Goal: Task Accomplishment & Management: Complete application form

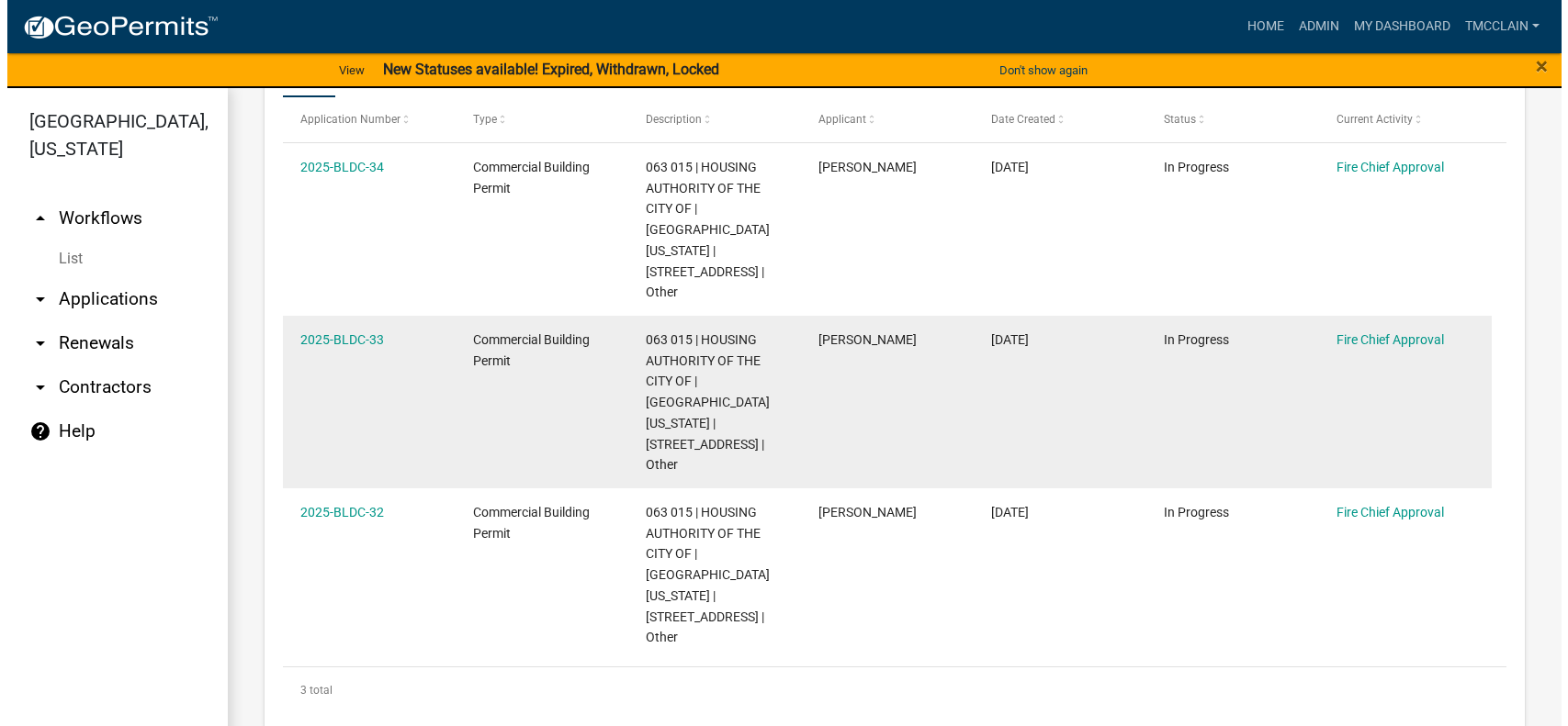
scroll to position [459, 0]
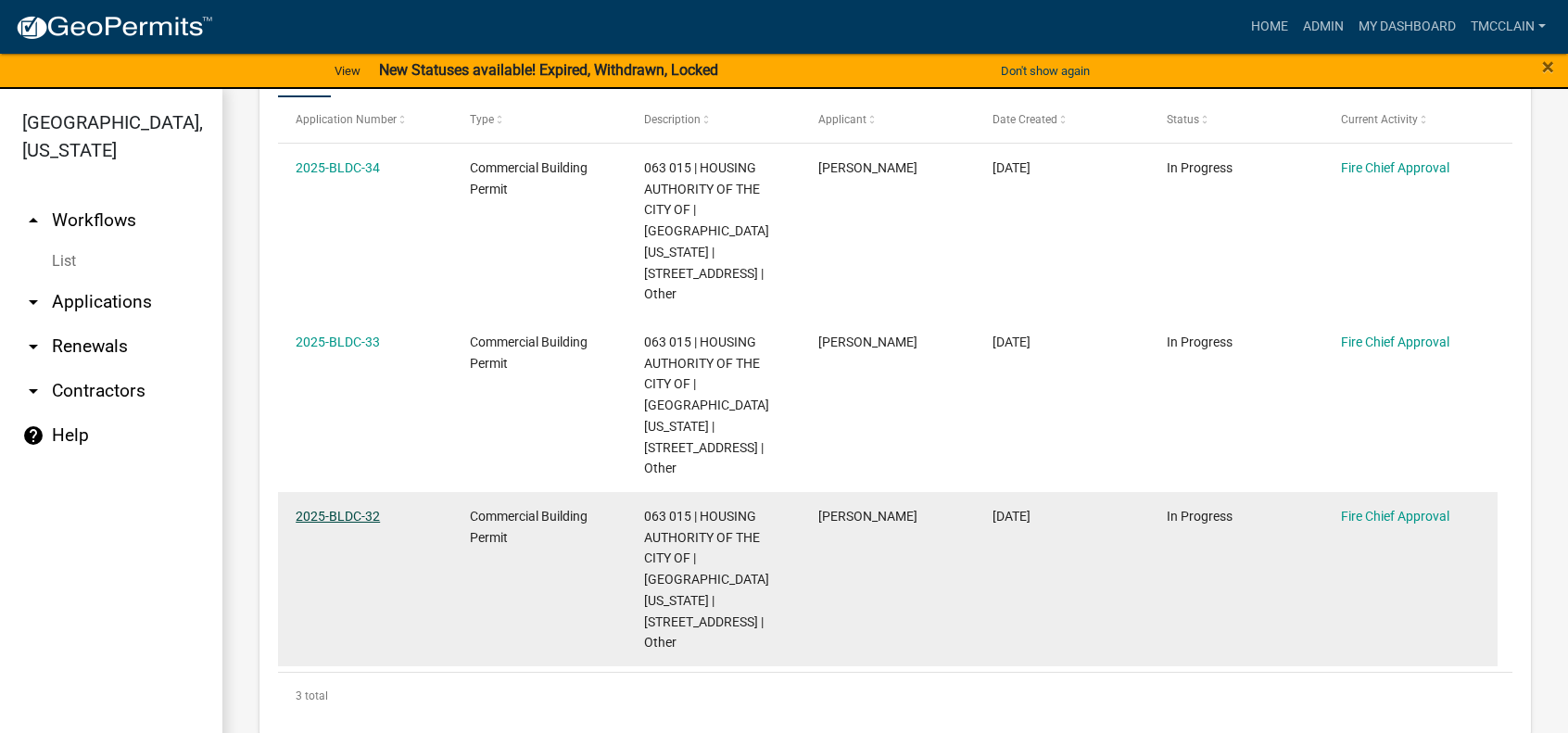
click at [350, 509] on link "2025-BLDC-32" at bounding box center [337, 517] width 84 height 15
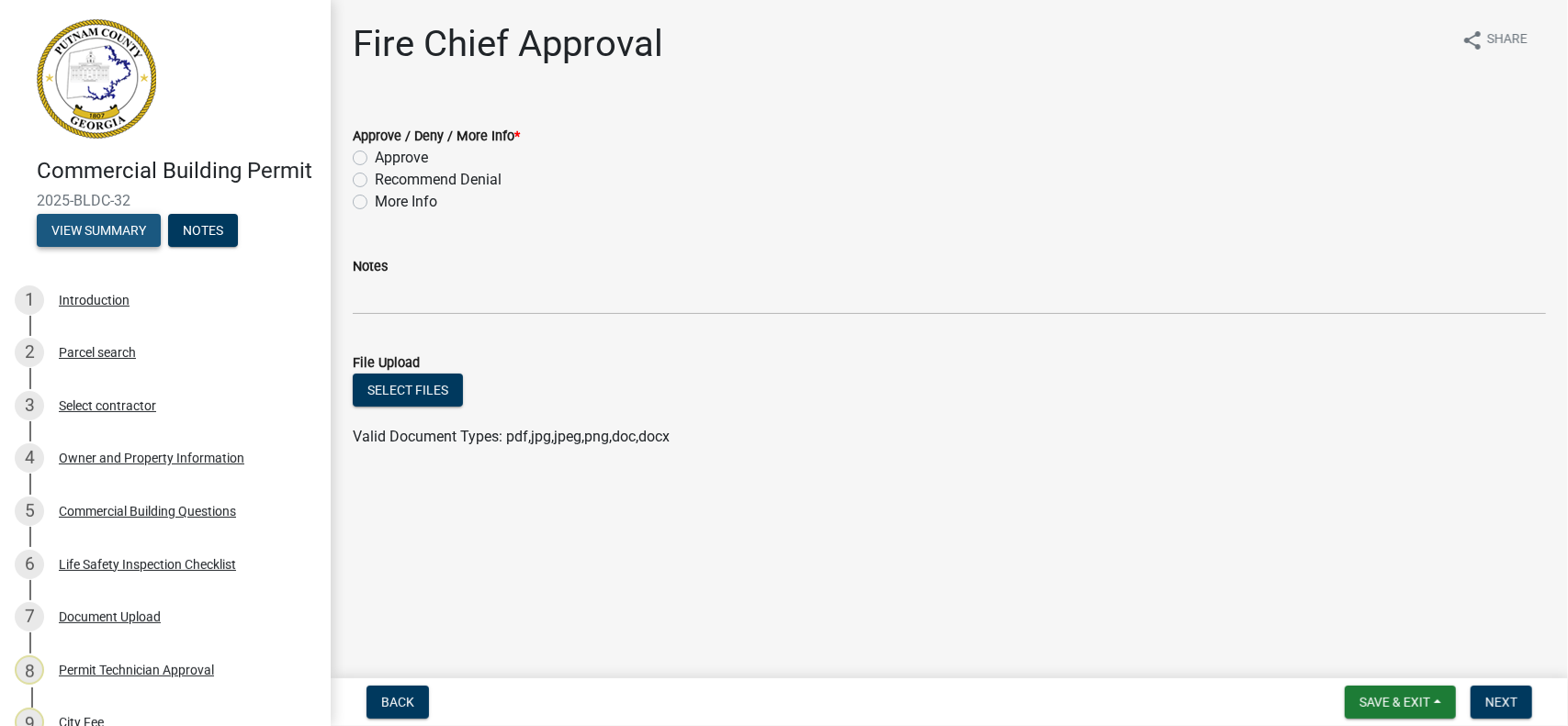
click at [81, 247] on button "View Summary" at bounding box center [98, 230] width 124 height 33
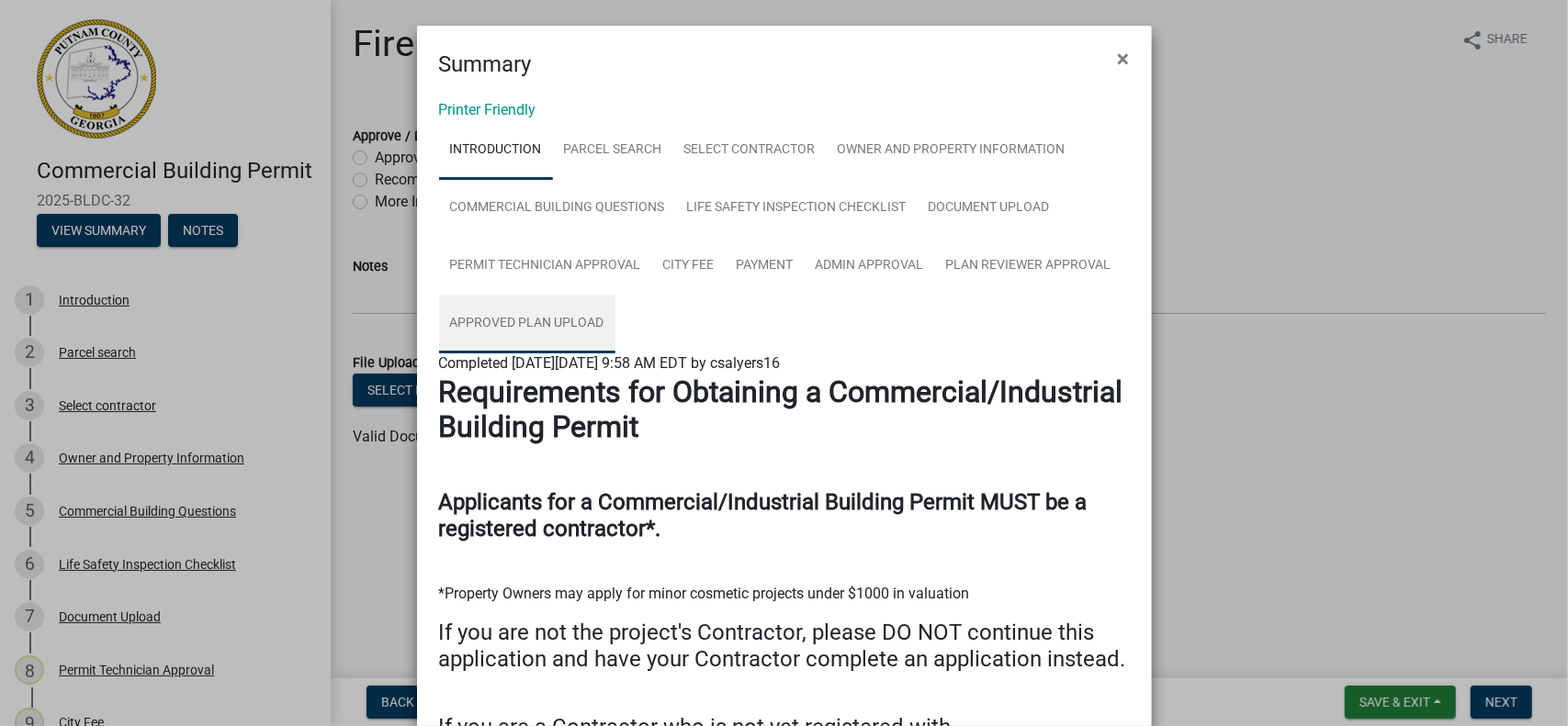
click at [515, 322] on link "Approved Plan Upload" at bounding box center [527, 324] width 176 height 59
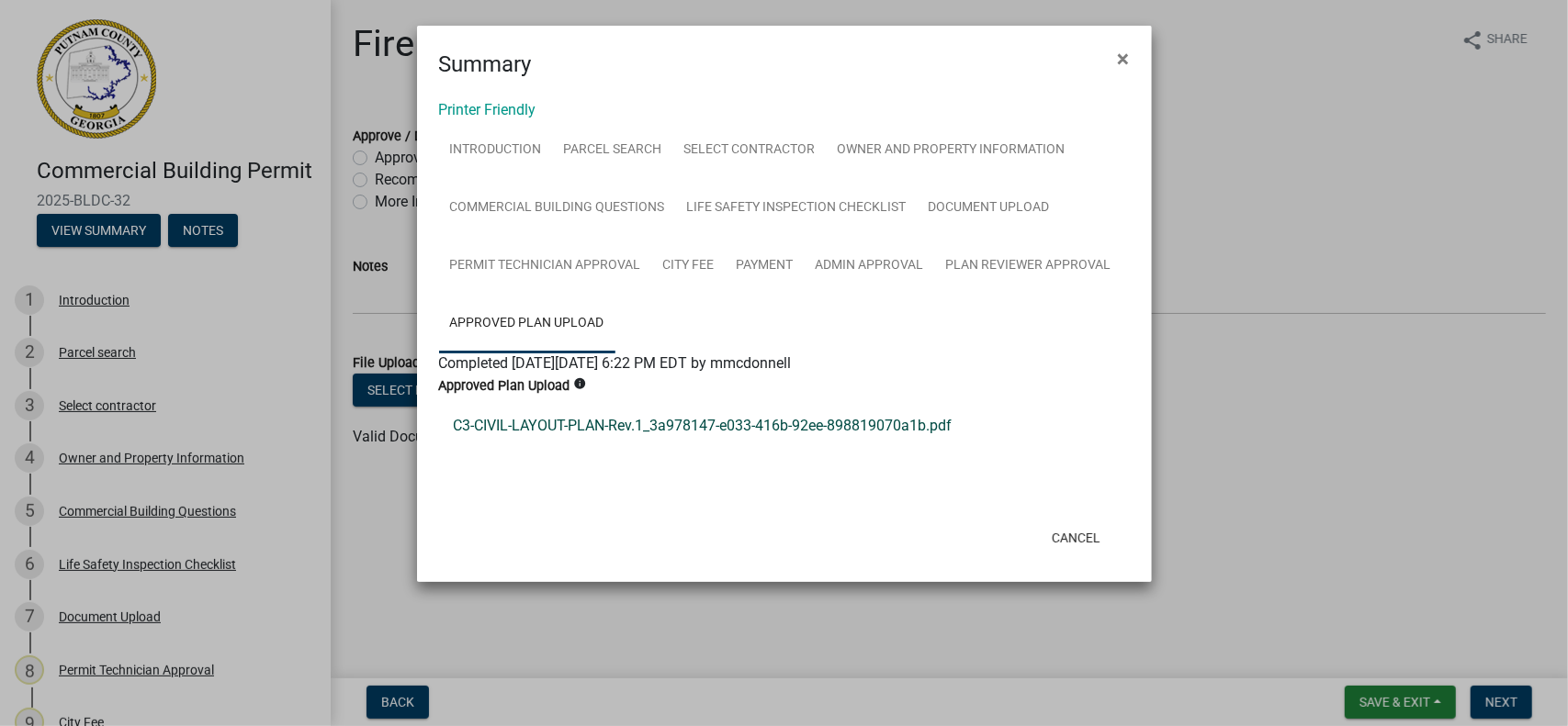
click at [638, 430] on link "C3-CIVIL-LAYOUT-PLAN-Rev.1_3a978147-e033-416b-92ee-898819070a1b.pdf" at bounding box center [784, 426] width 691 height 44
click at [1070, 539] on button "Cancel" at bounding box center [1076, 537] width 78 height 33
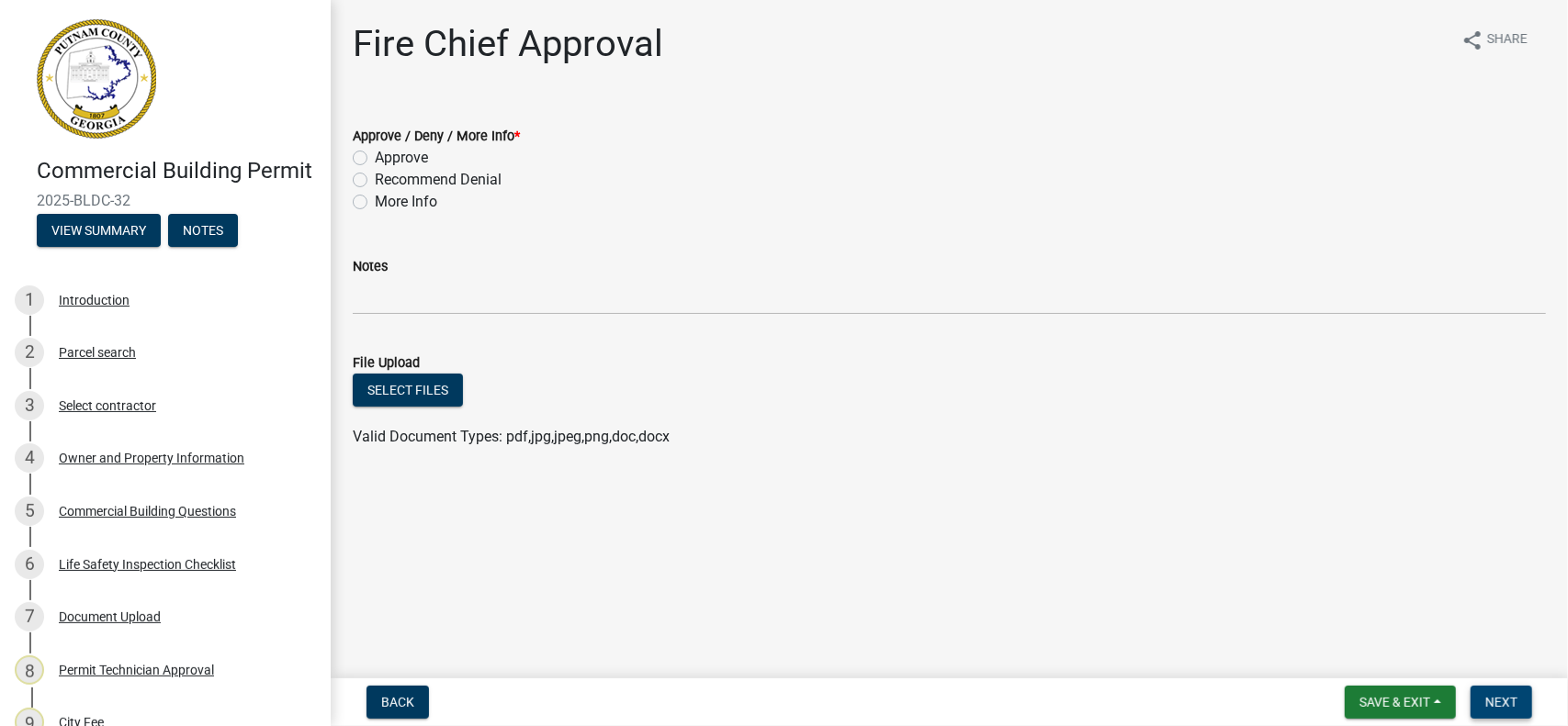
click at [1492, 701] on span "Next" at bounding box center [1502, 703] width 32 height 15
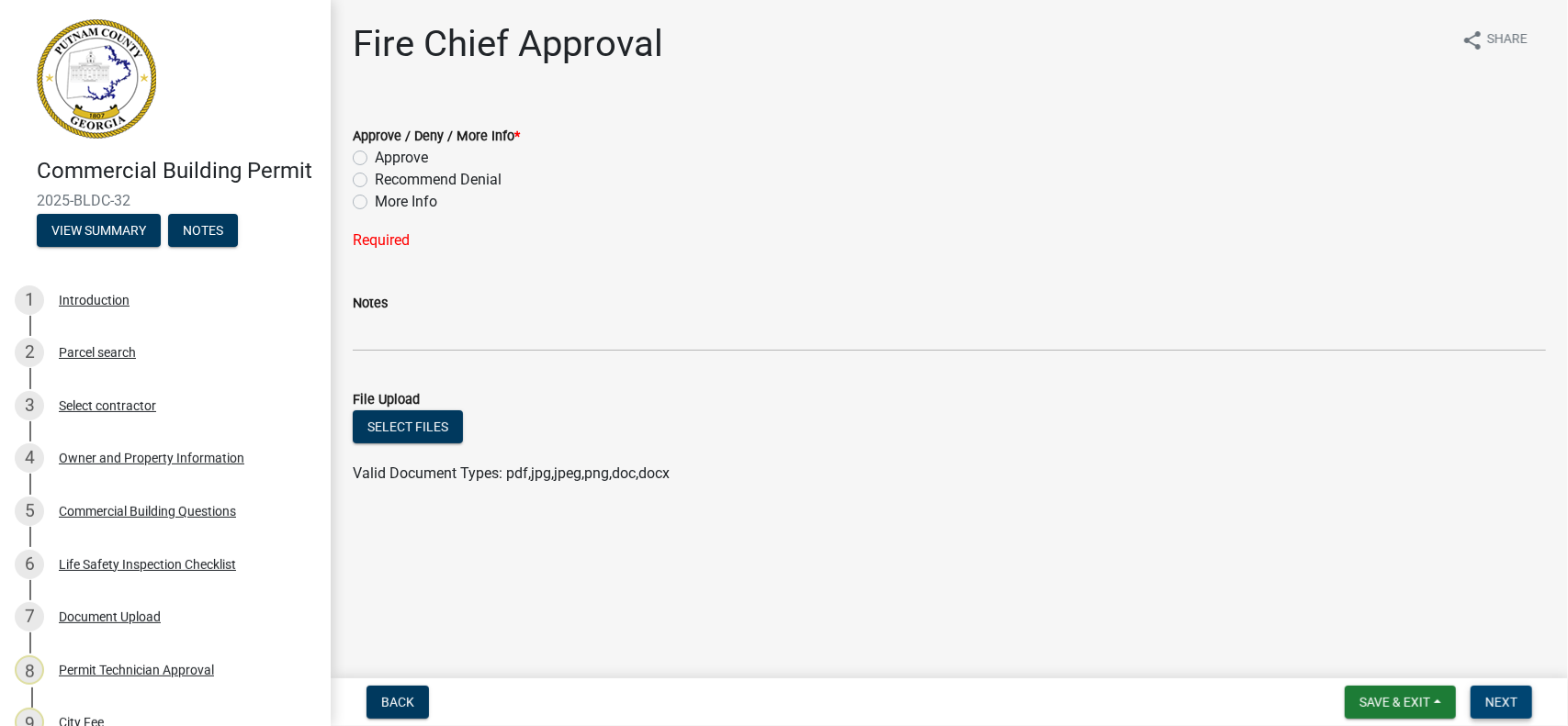
click at [1500, 697] on span "Next" at bounding box center [1502, 703] width 32 height 15
click at [414, 704] on span "Back" at bounding box center [397, 703] width 33 height 15
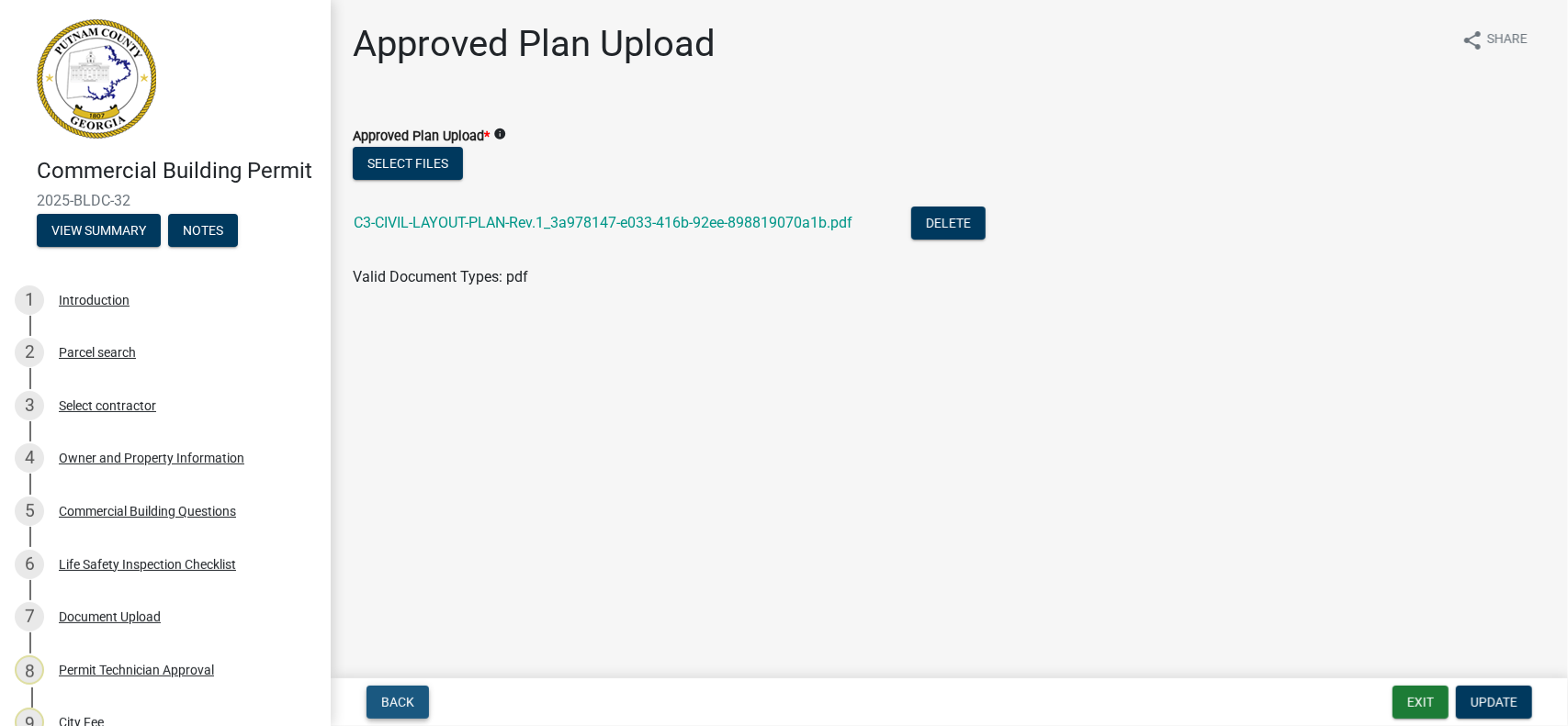
click at [414, 704] on span "Back" at bounding box center [397, 703] width 33 height 15
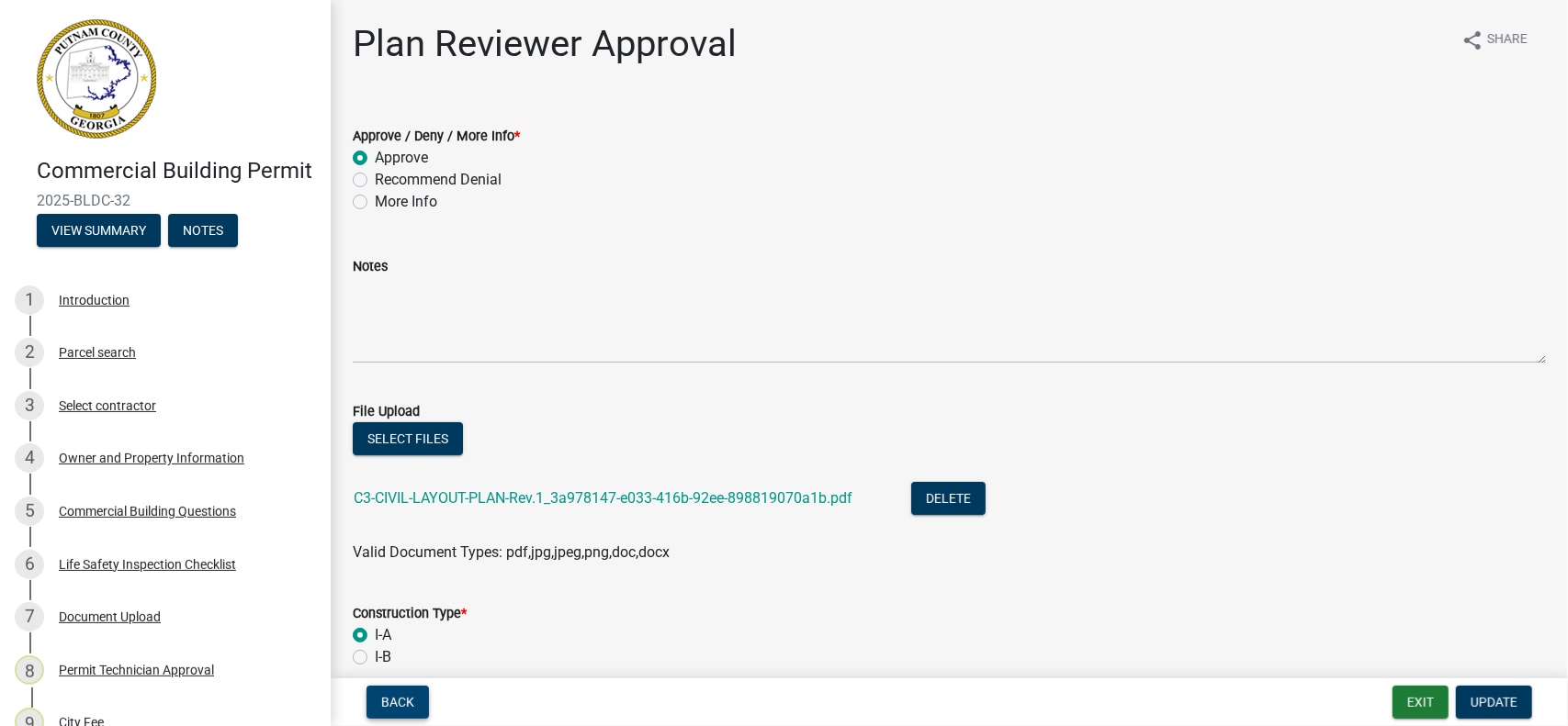
click at [416, 704] on button "Back" at bounding box center [398, 702] width 63 height 33
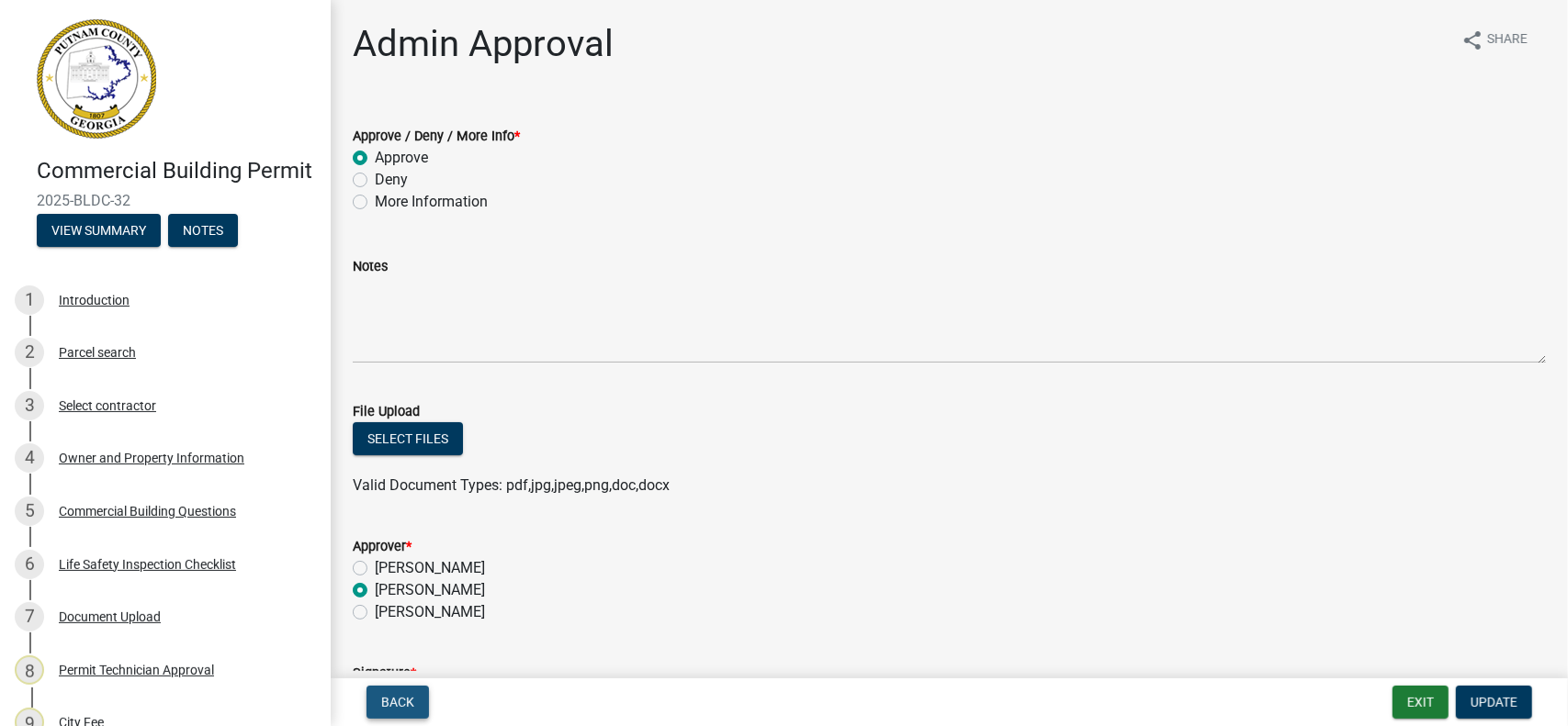
click at [416, 703] on button "Back" at bounding box center [398, 702] width 63 height 33
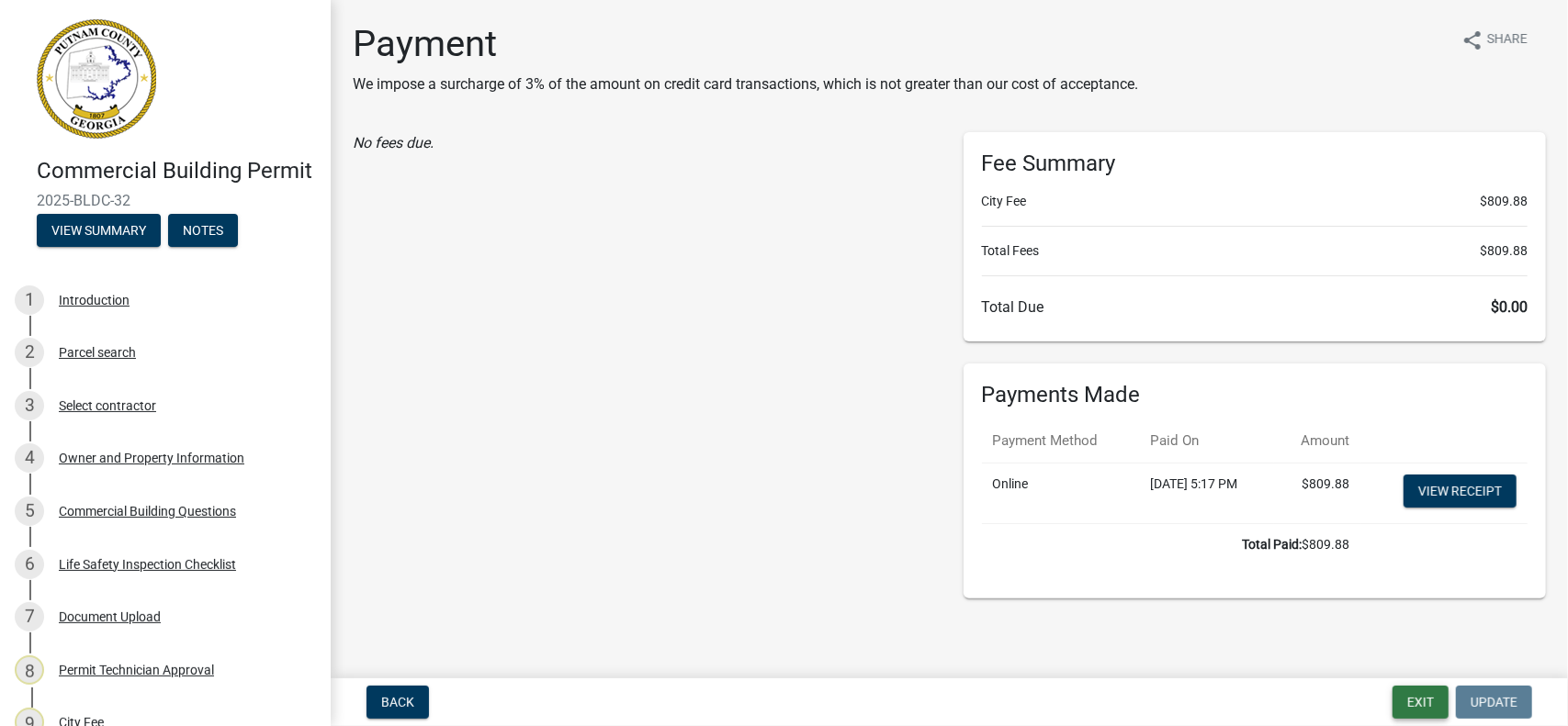
click at [1421, 697] on button "Exit" at bounding box center [1421, 702] width 56 height 33
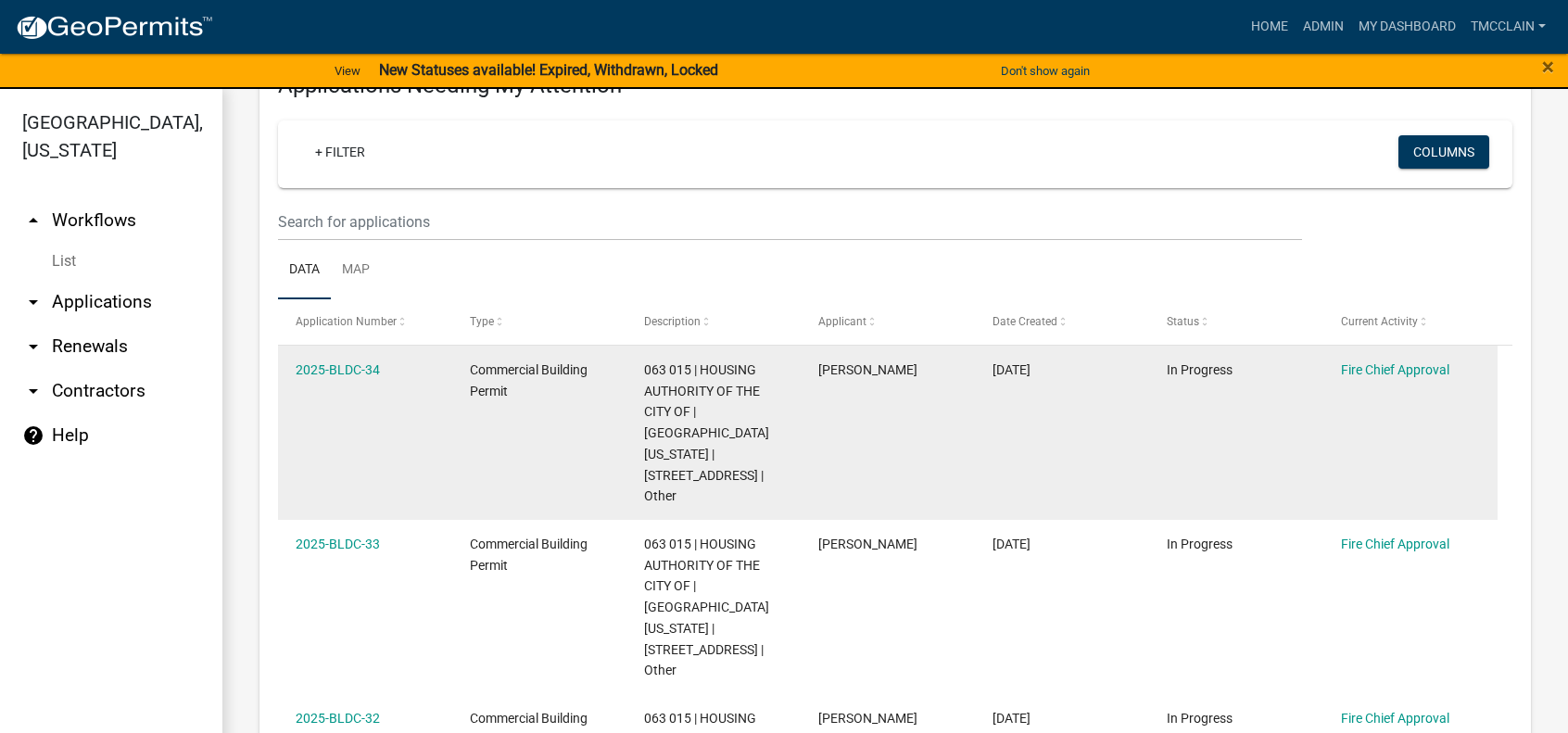
scroll to position [278, 0]
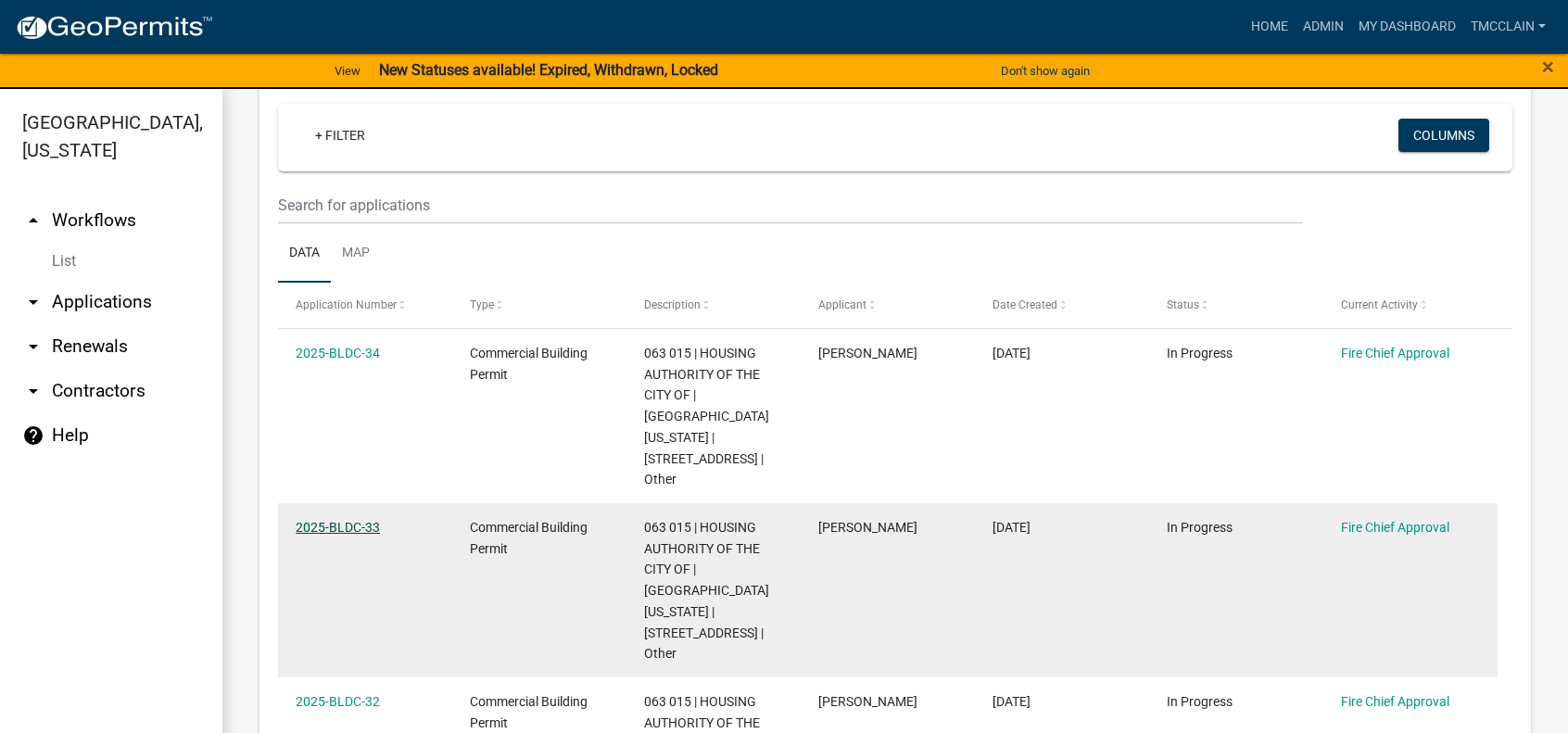
click at [352, 520] on link "2025-BLDC-33" at bounding box center [337, 528] width 84 height 15
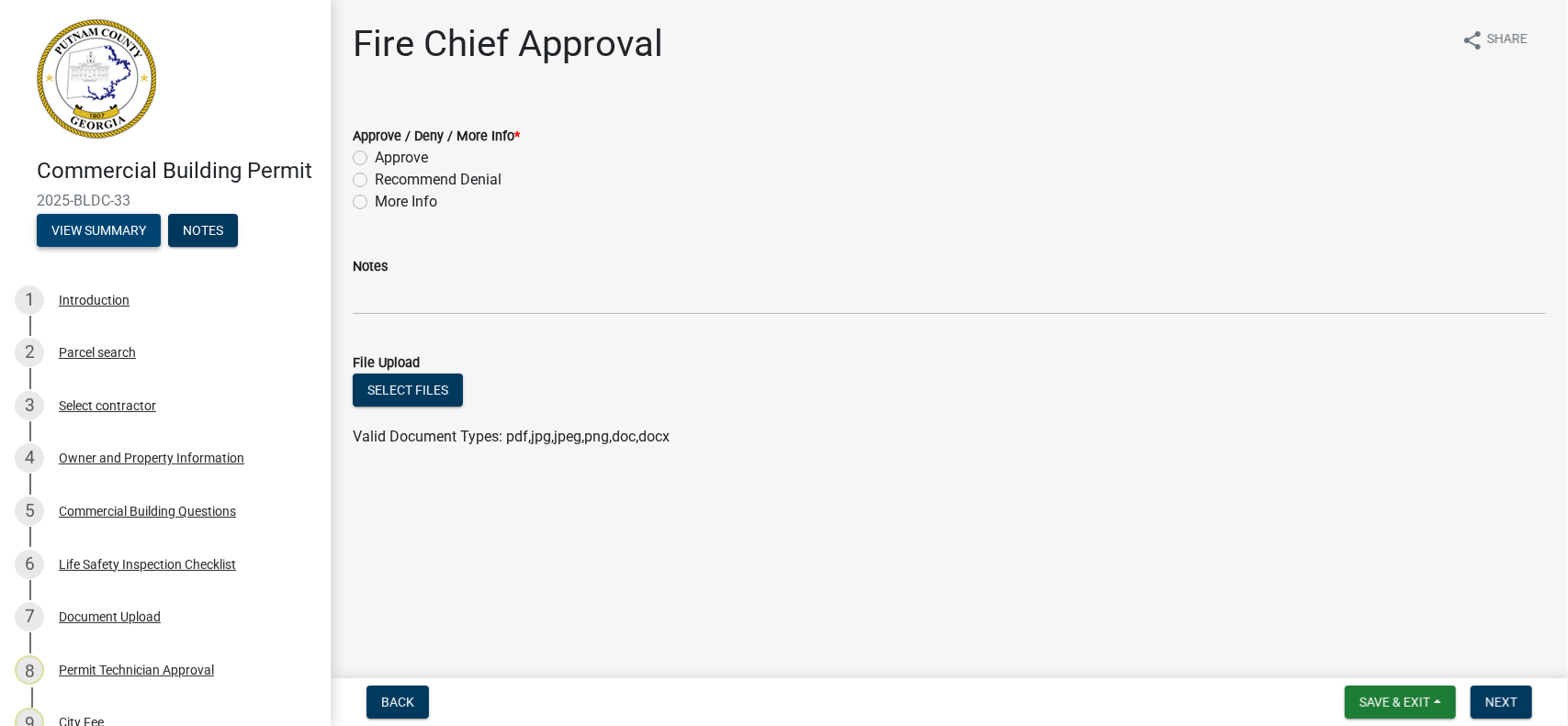
click at [97, 247] on button "View Summary" at bounding box center [98, 230] width 124 height 33
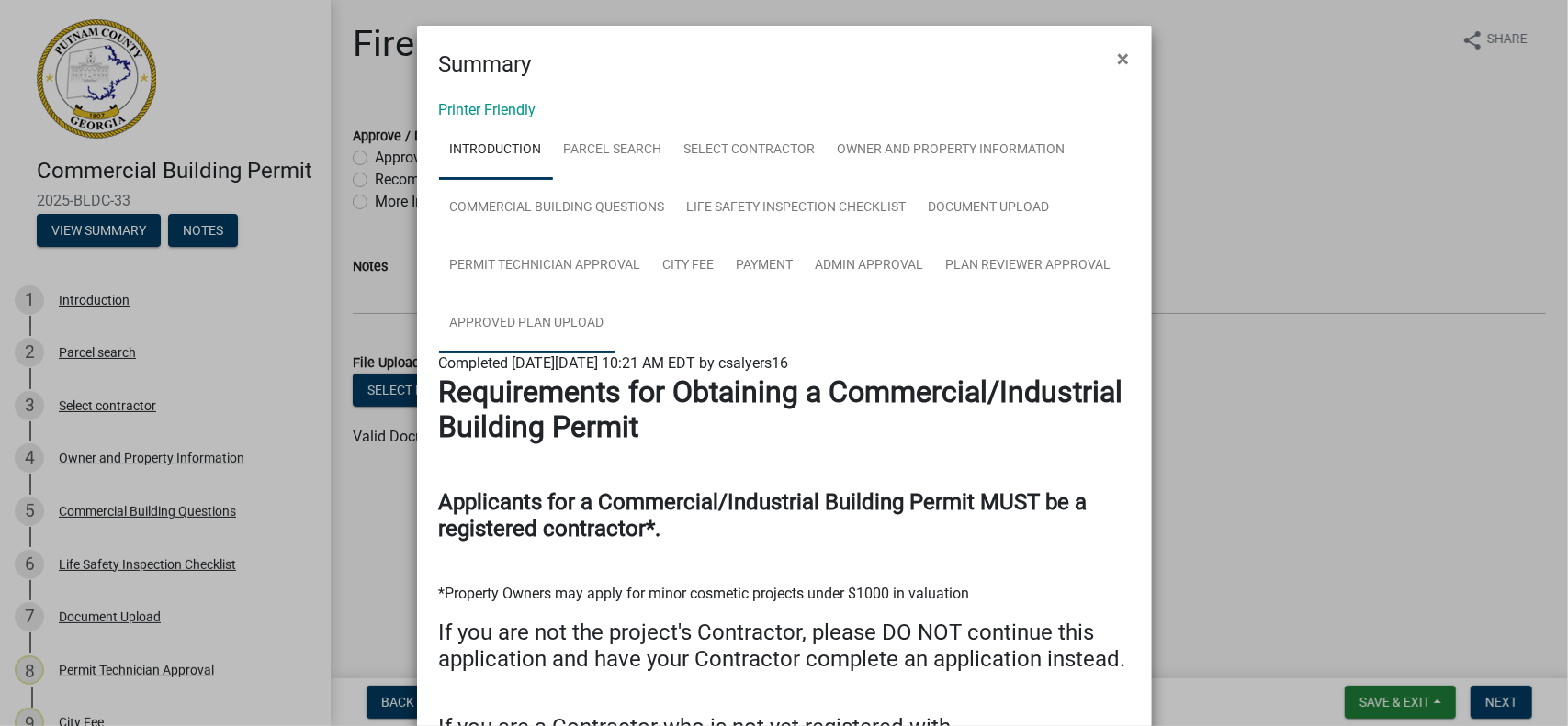
click at [507, 322] on link "Approved Plan Upload" at bounding box center [527, 324] width 176 height 59
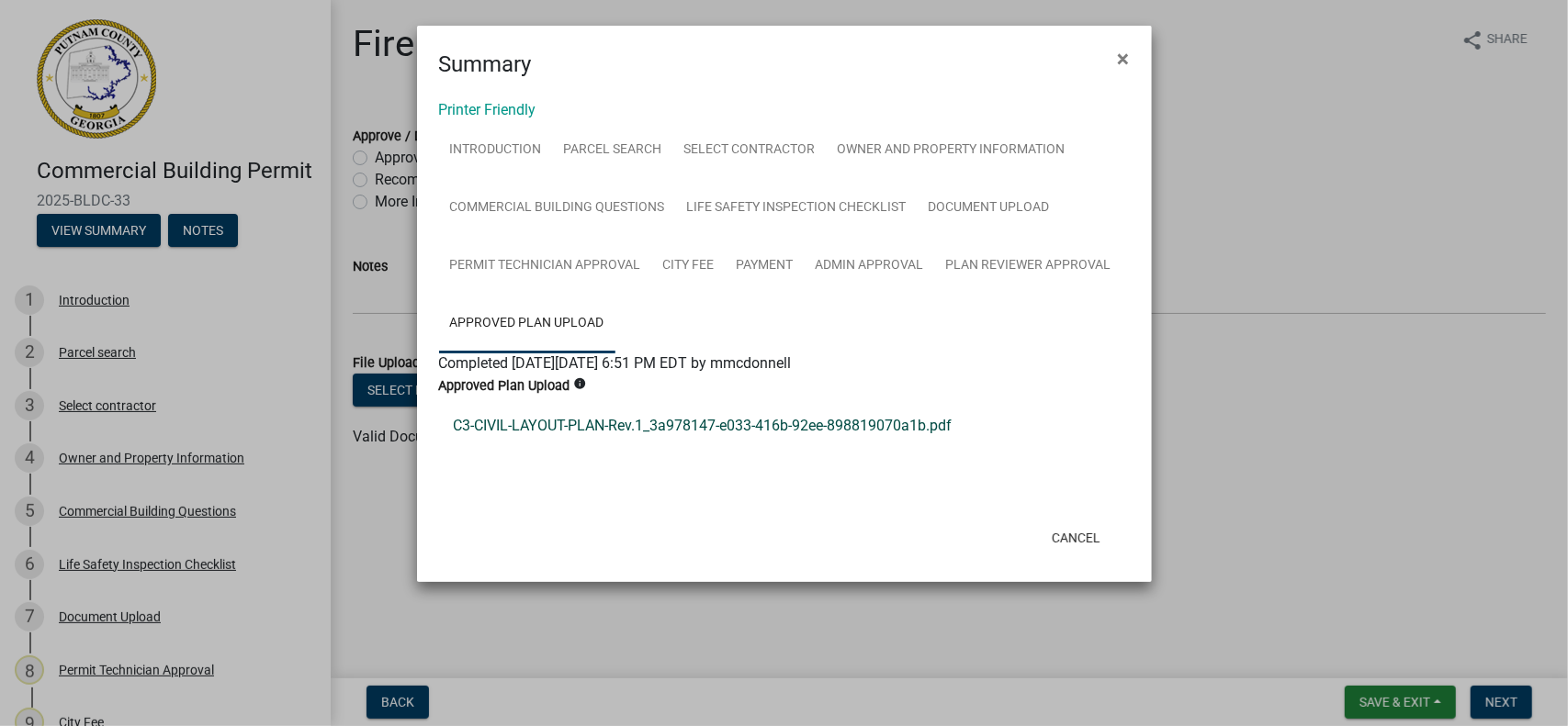
click at [696, 421] on link "C3-CIVIL-LAYOUT-PLAN-Rev.1_3a978147-e033-416b-92ee-898819070a1b.pdf" at bounding box center [784, 426] width 691 height 44
click at [1089, 539] on button "Cancel" at bounding box center [1076, 537] width 78 height 33
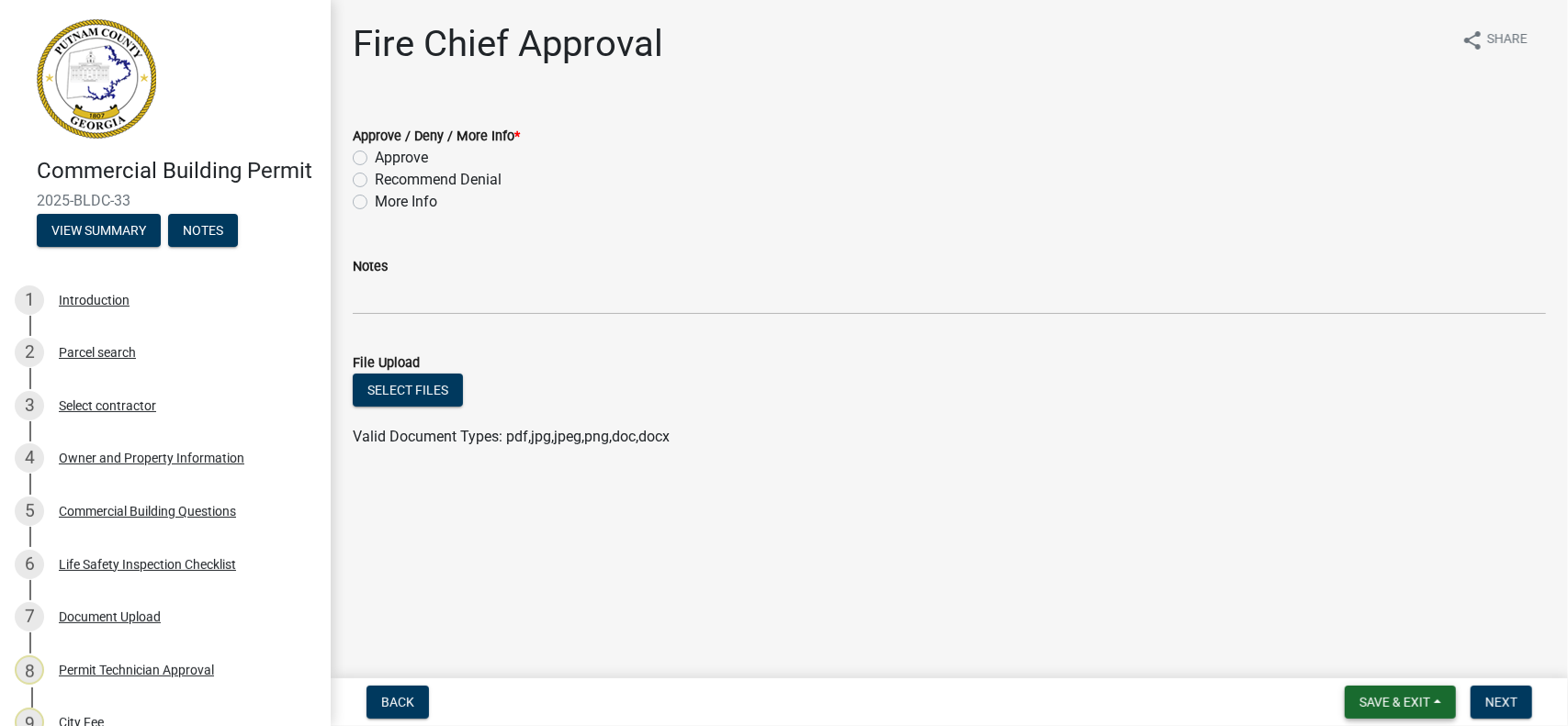
click at [1407, 699] on span "Save & Exit" at bounding box center [1396, 703] width 71 height 15
click at [1352, 654] on button "Save & Exit" at bounding box center [1383, 654] width 147 height 44
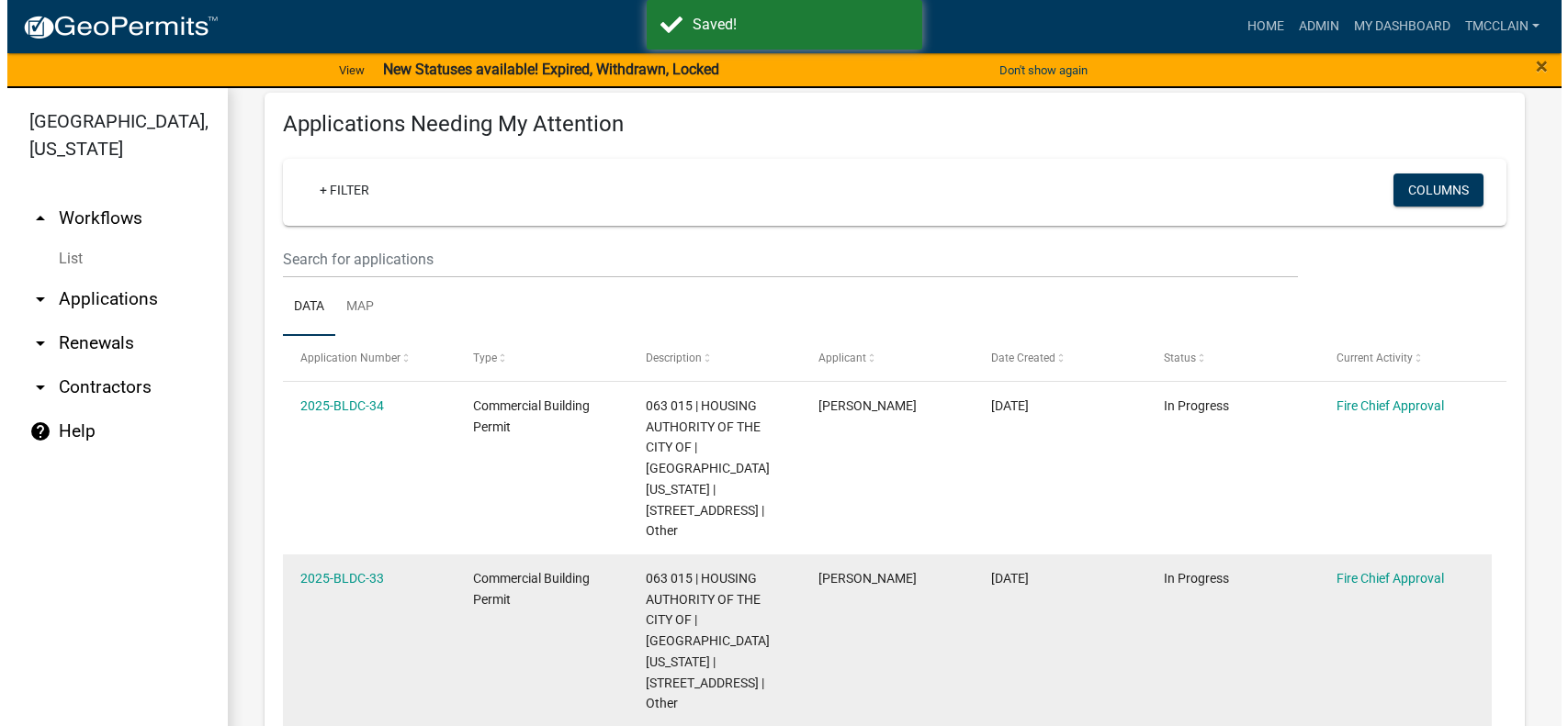
scroll to position [275, 0]
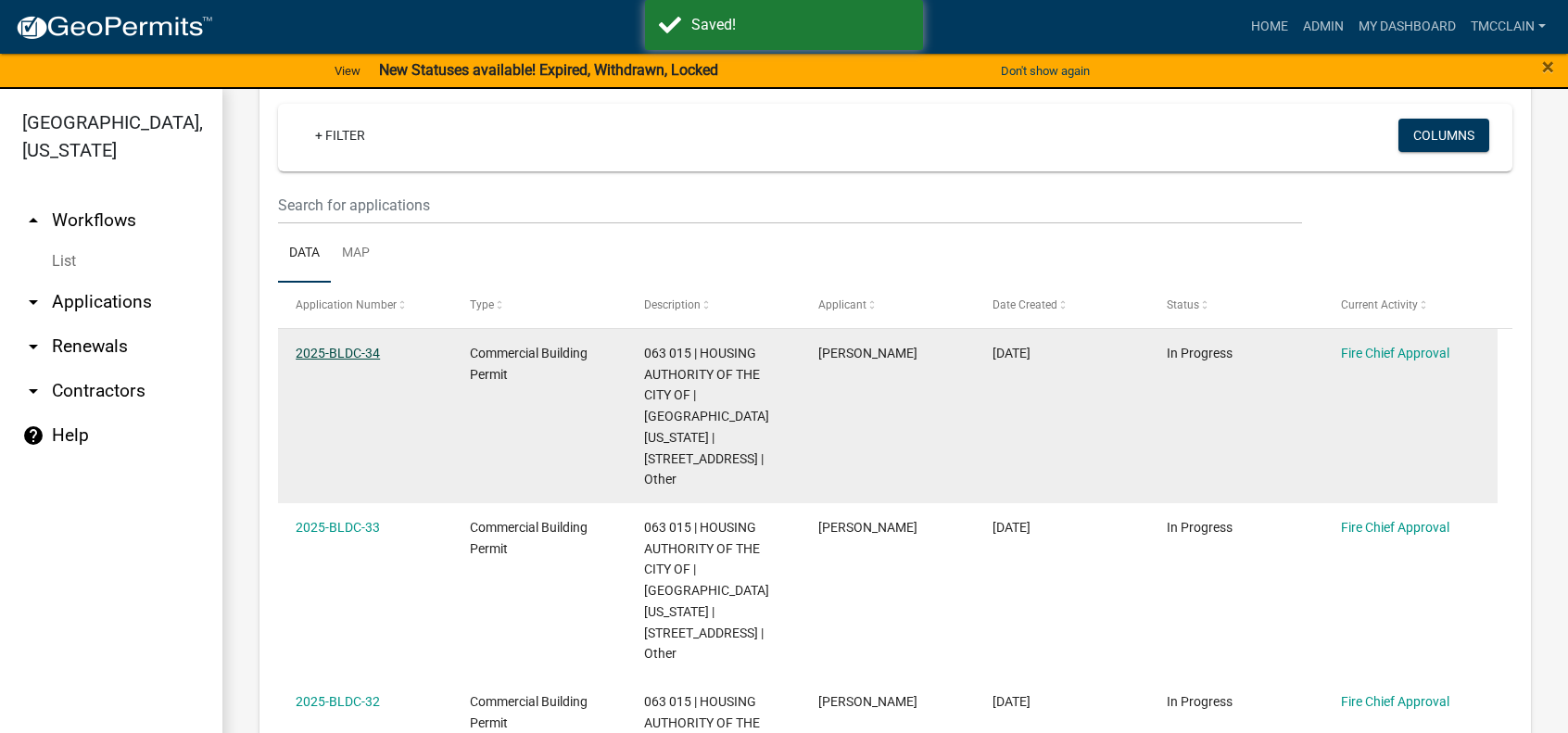
click at [337, 351] on link "2025-BLDC-34" at bounding box center [337, 353] width 84 height 15
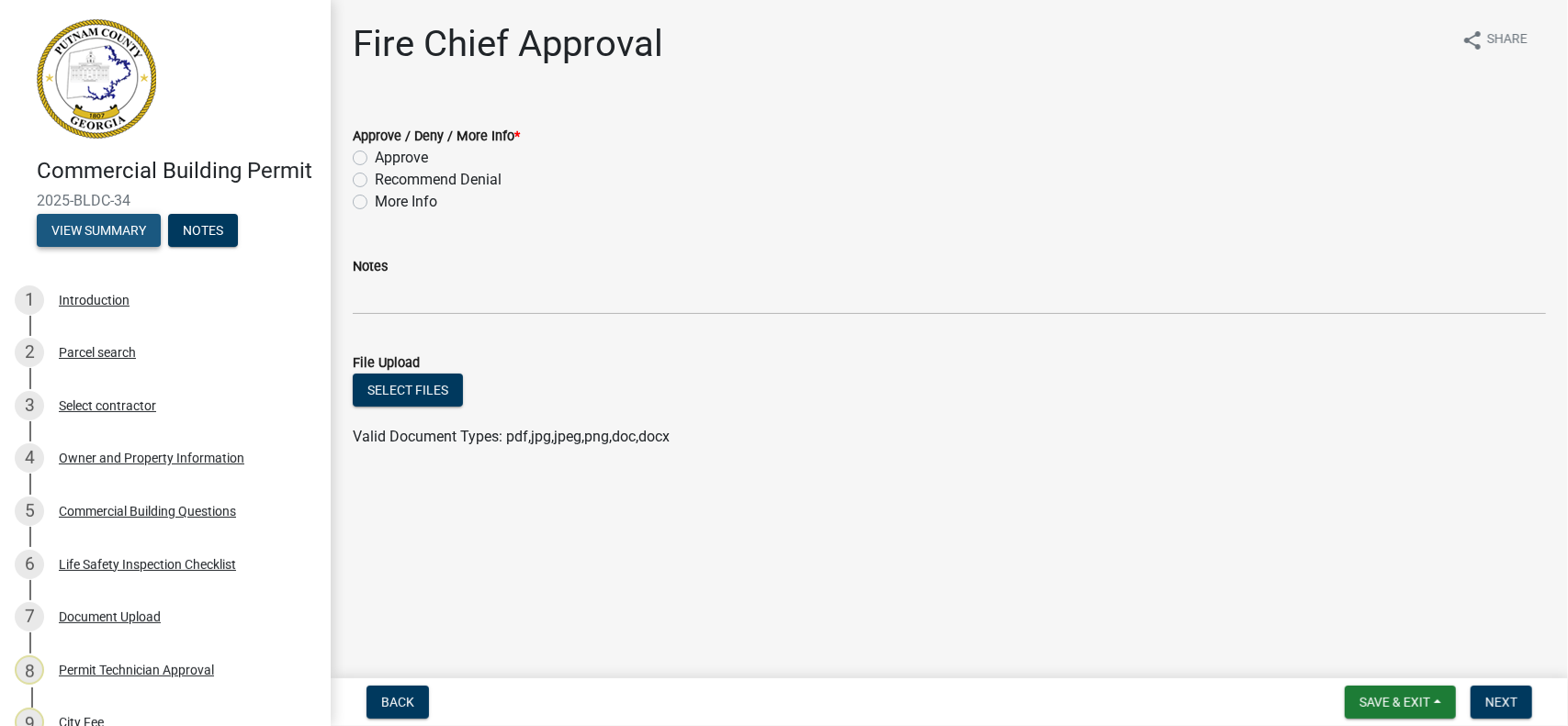
click at [82, 247] on button "View Summary" at bounding box center [98, 230] width 124 height 33
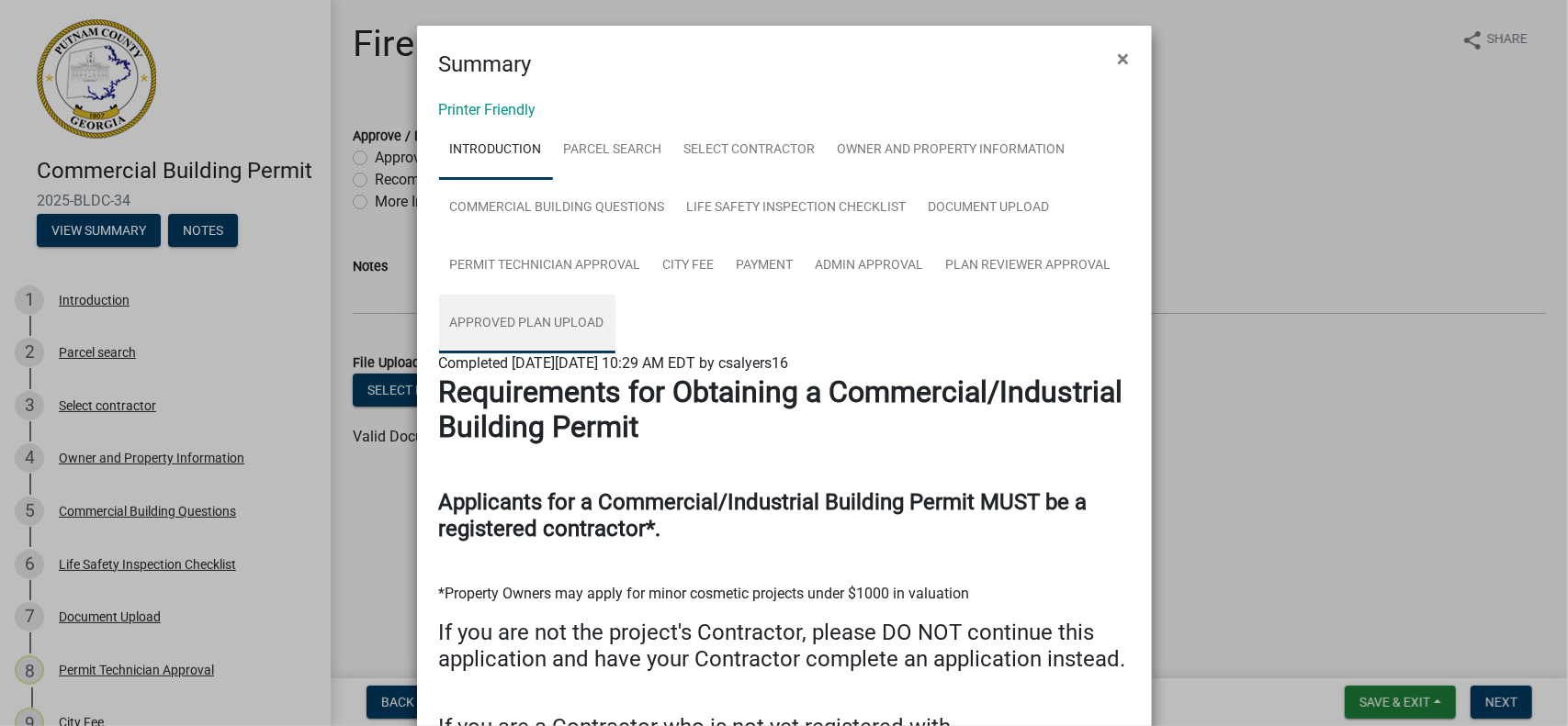
click at [520, 322] on link "Approved Plan Upload" at bounding box center [527, 324] width 176 height 59
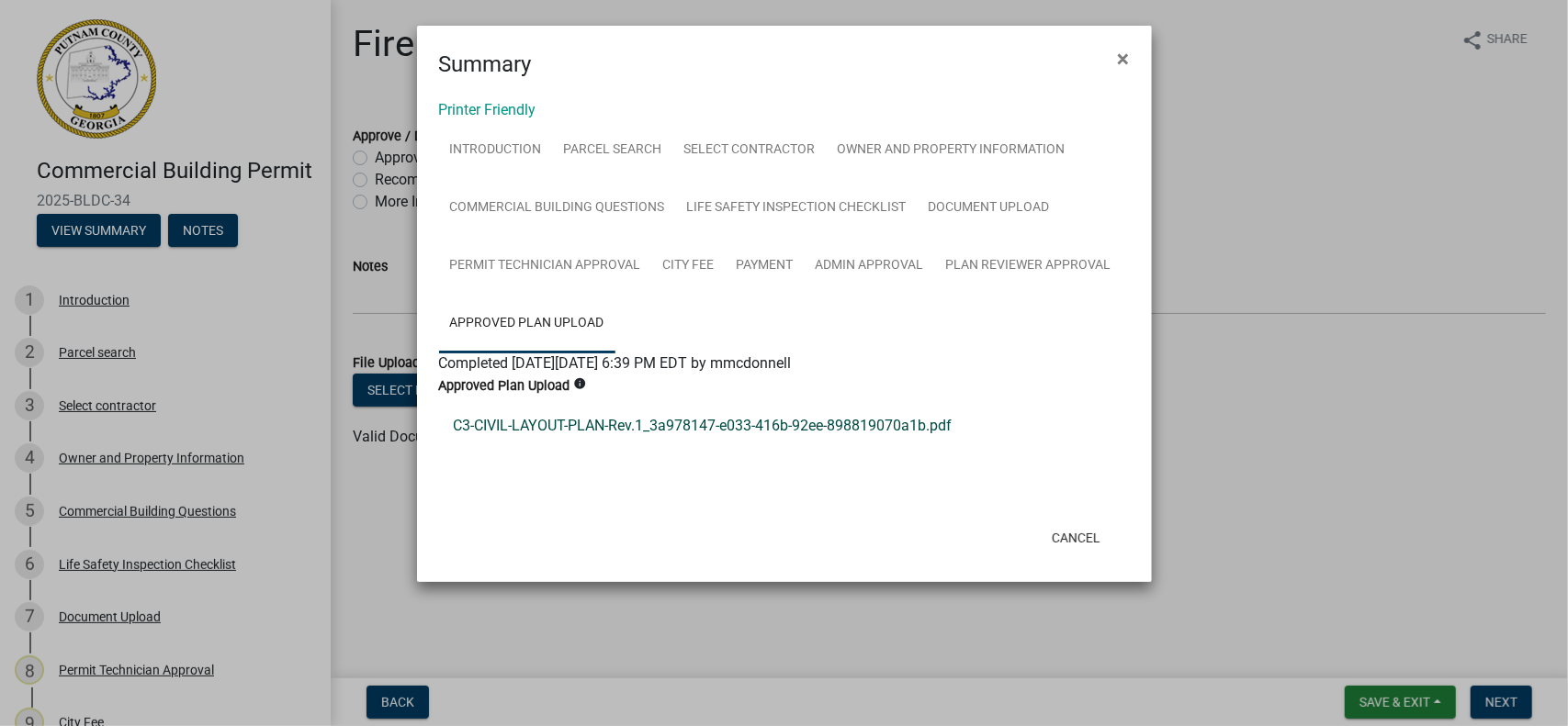
click at [544, 428] on link "C3-CIVIL-LAYOUT-PLAN-Rev.1_3a978147-e033-416b-92ee-898819070a1b.pdf" at bounding box center [784, 426] width 691 height 44
click at [1073, 543] on button "Cancel" at bounding box center [1076, 537] width 78 height 33
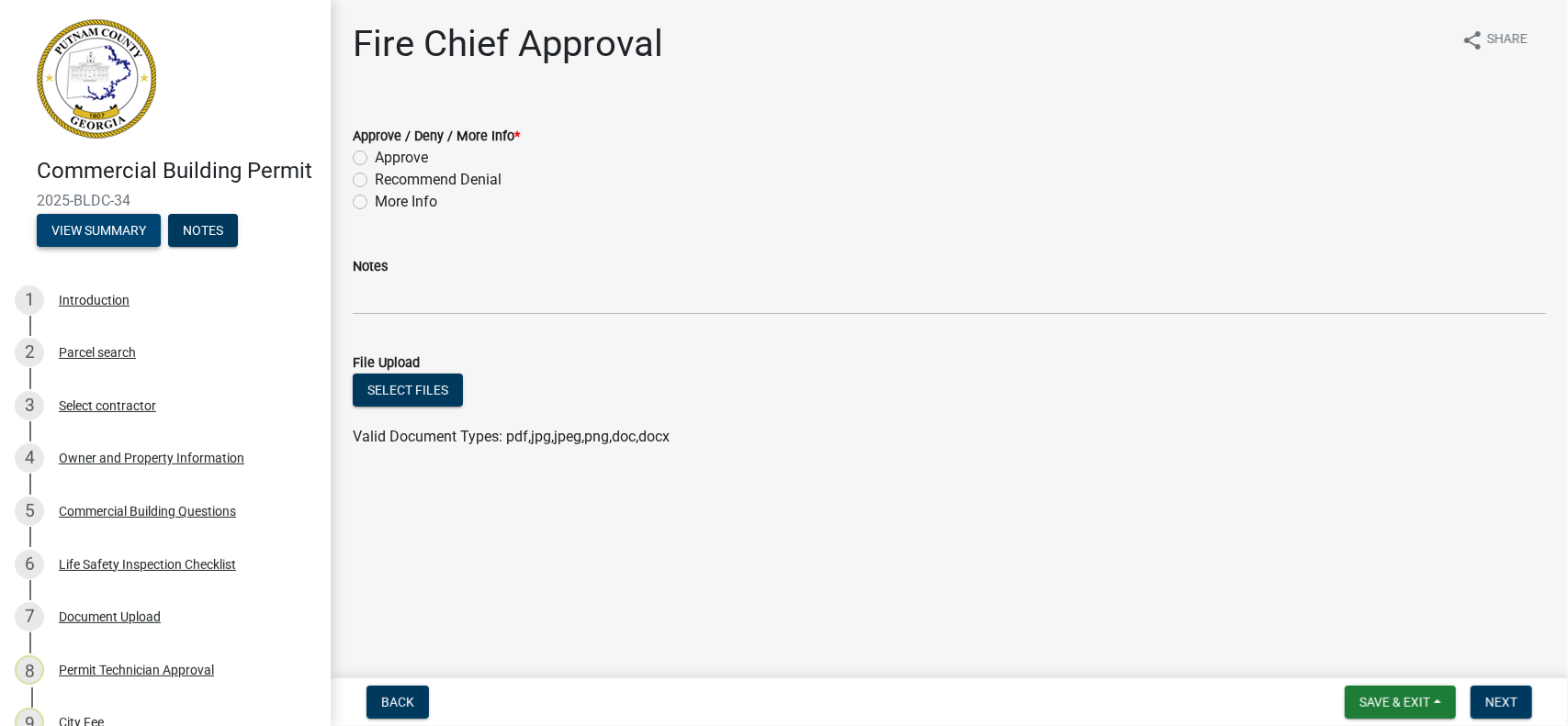
click at [84, 247] on button "View Summary" at bounding box center [98, 230] width 124 height 33
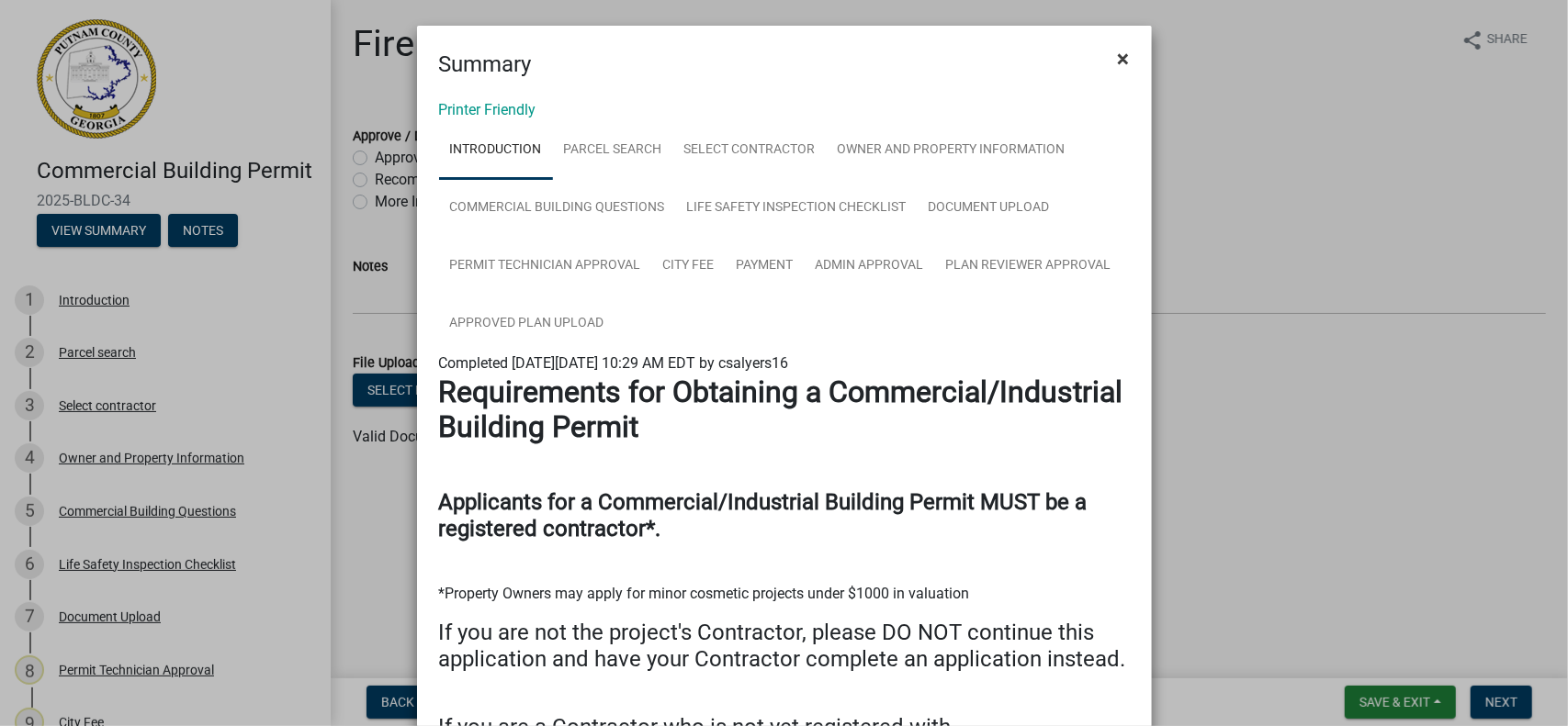
click at [1121, 55] on span "×" at bounding box center [1123, 58] width 12 height 25
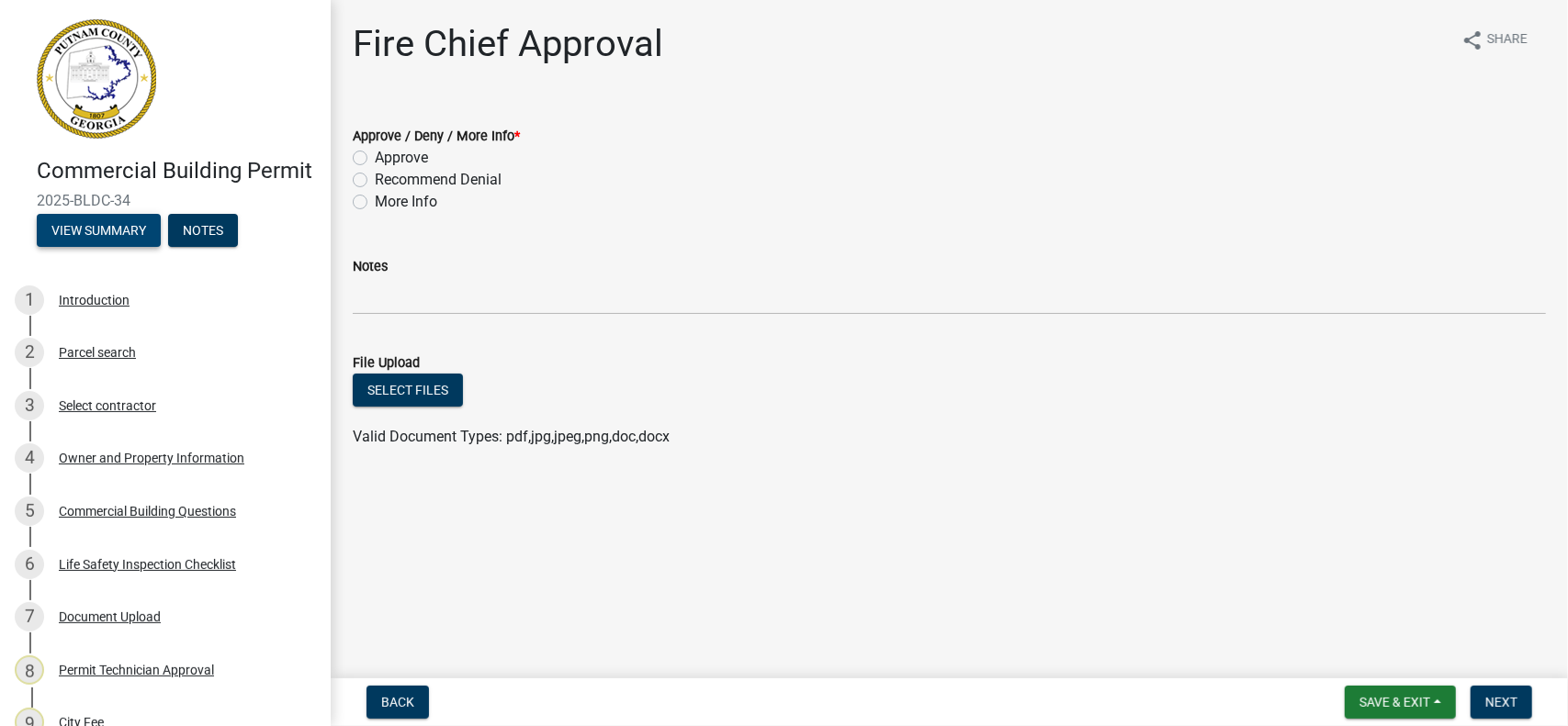
click at [74, 247] on button "View Summary" at bounding box center [98, 230] width 124 height 33
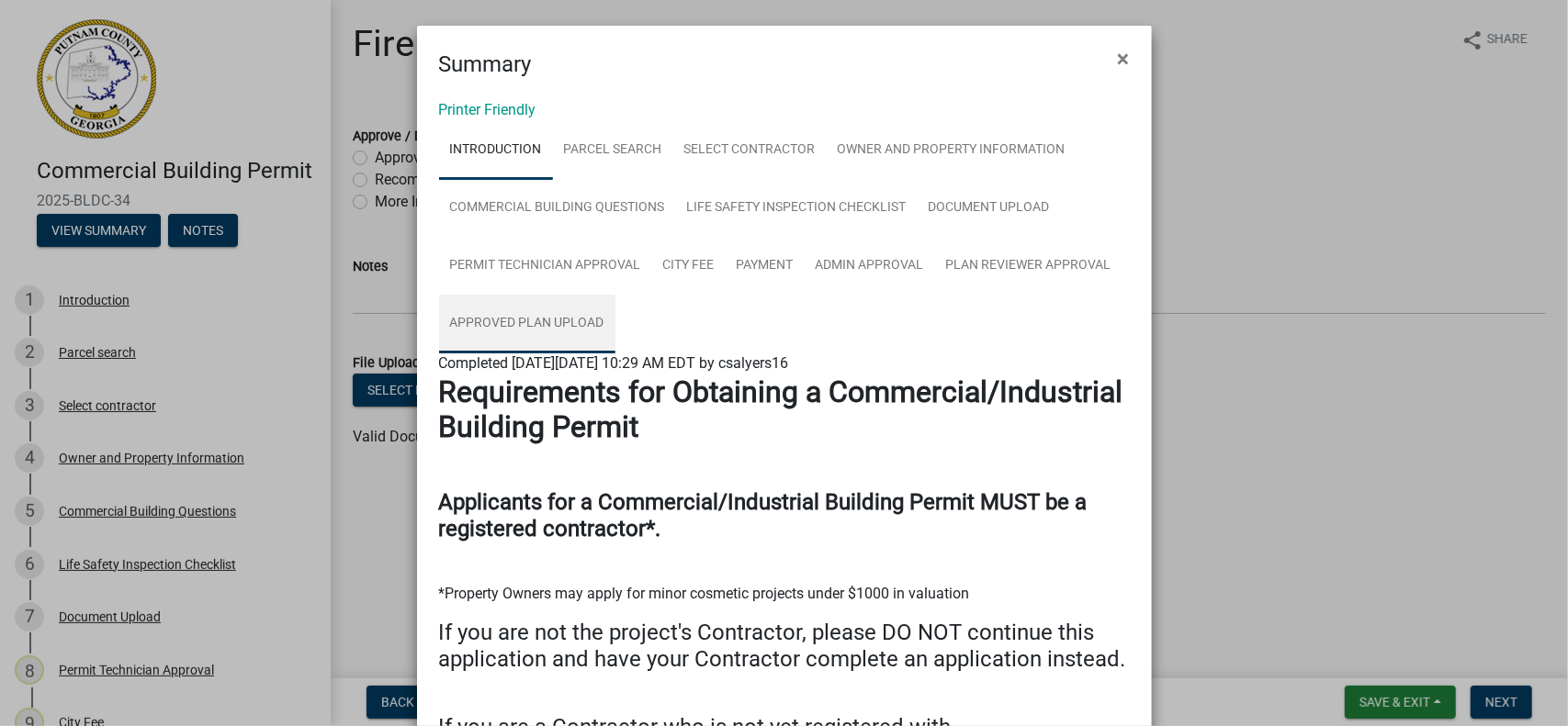
click at [507, 320] on link "Approved Plan Upload" at bounding box center [527, 324] width 176 height 59
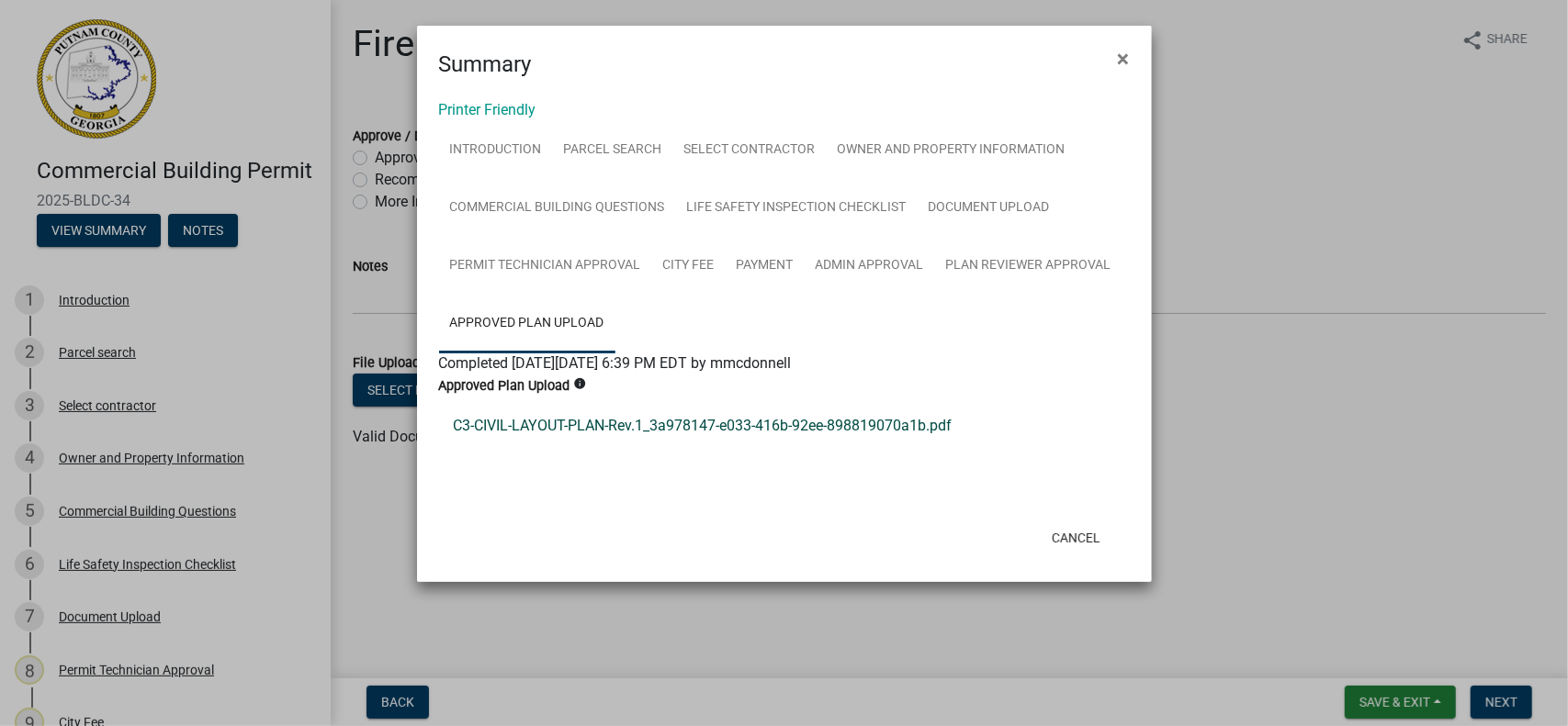
click at [598, 425] on link "C3-CIVIL-LAYOUT-PLAN-Rev.1_3a978147-e033-416b-92ee-898819070a1b.pdf" at bounding box center [784, 426] width 691 height 44
click at [510, 151] on link "Introduction" at bounding box center [496, 151] width 114 height 59
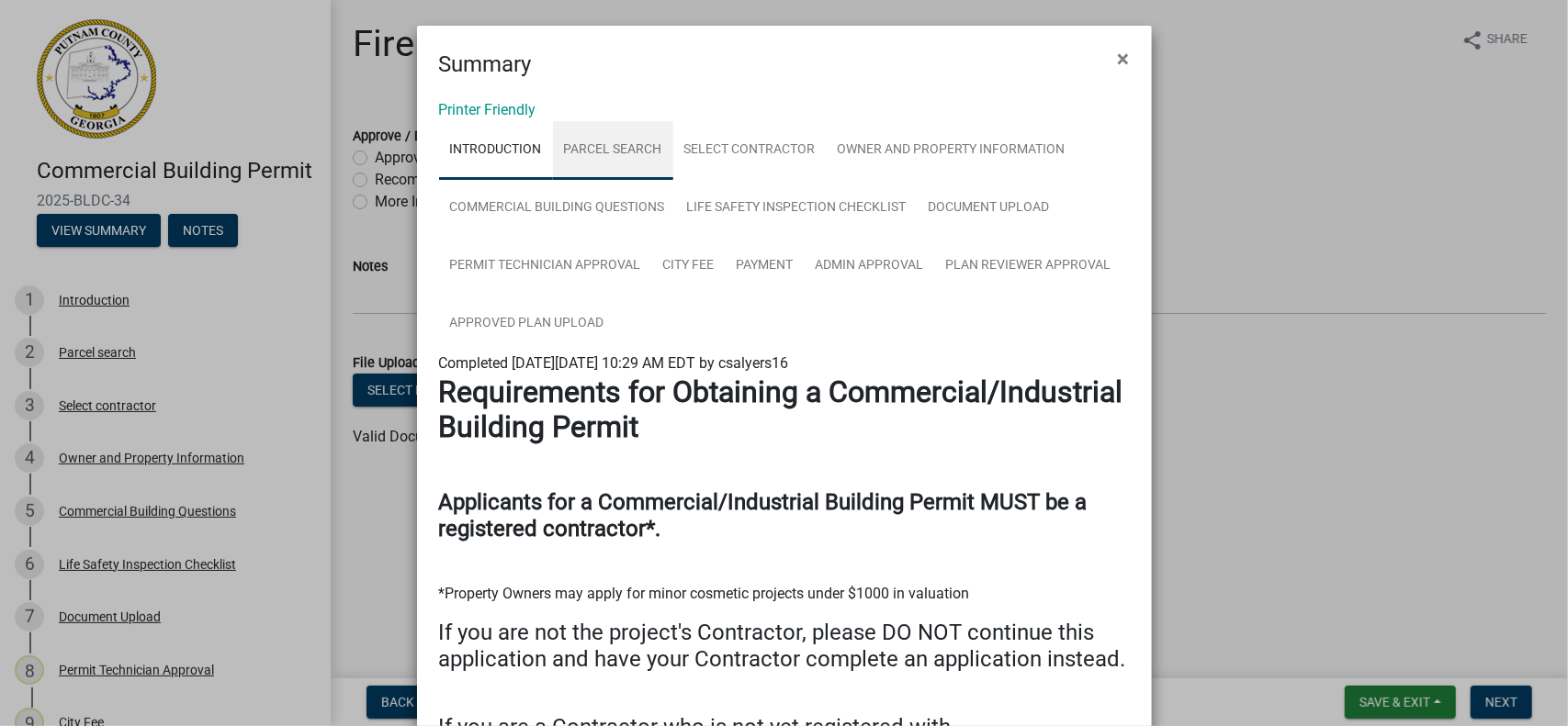
click at [601, 153] on link "Parcel search" at bounding box center [613, 151] width 121 height 59
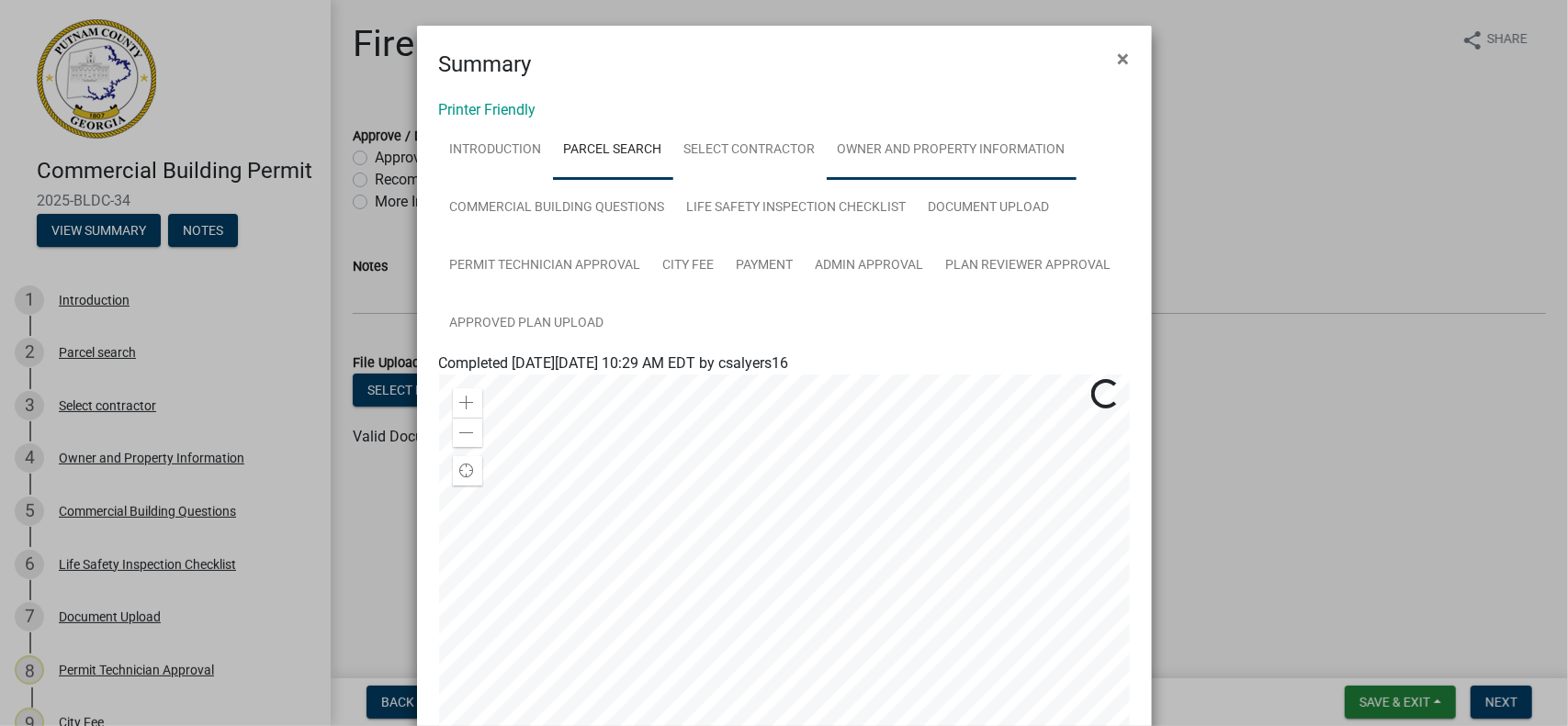
click at [887, 148] on link "Owner and Property Information" at bounding box center [951, 151] width 250 height 59
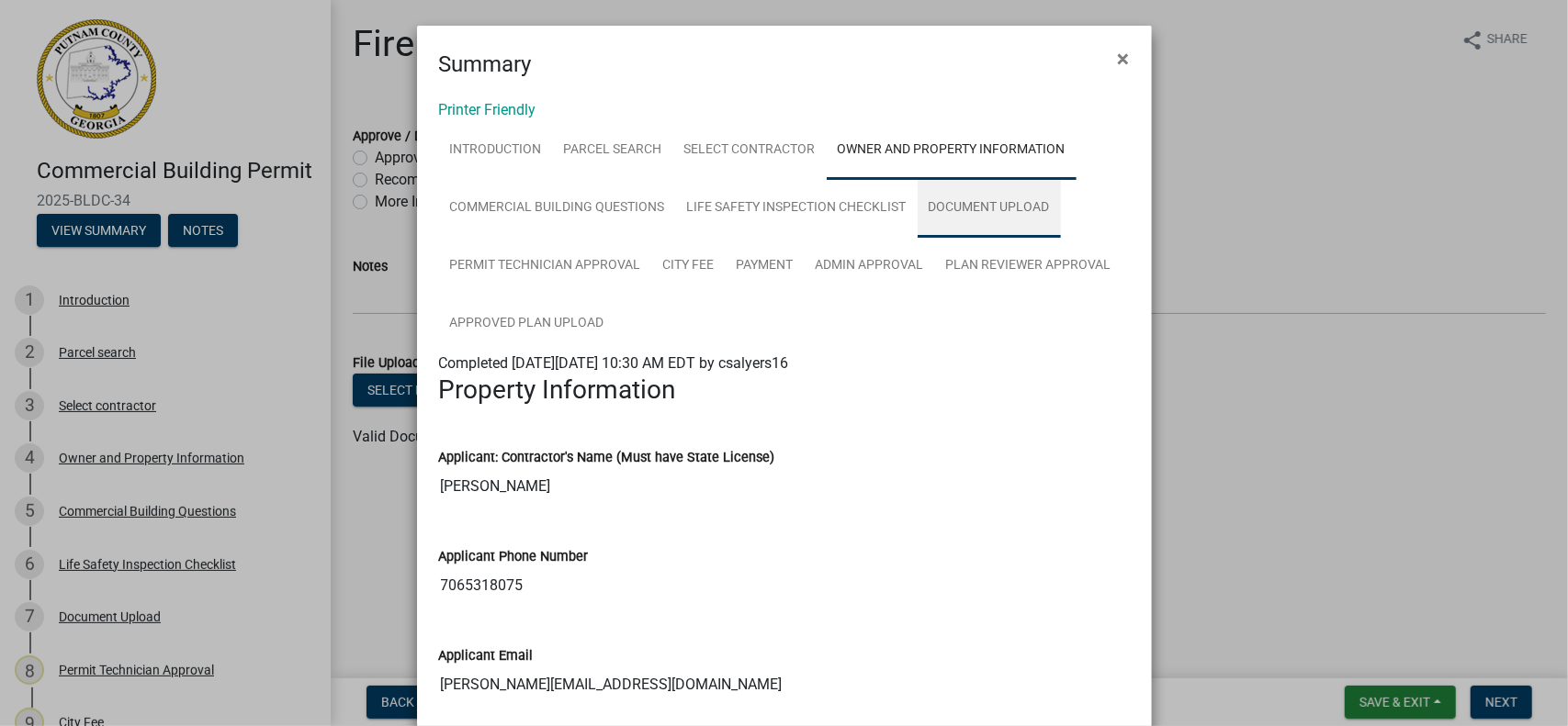
click at [981, 205] on link "Document Upload" at bounding box center [989, 208] width 143 height 59
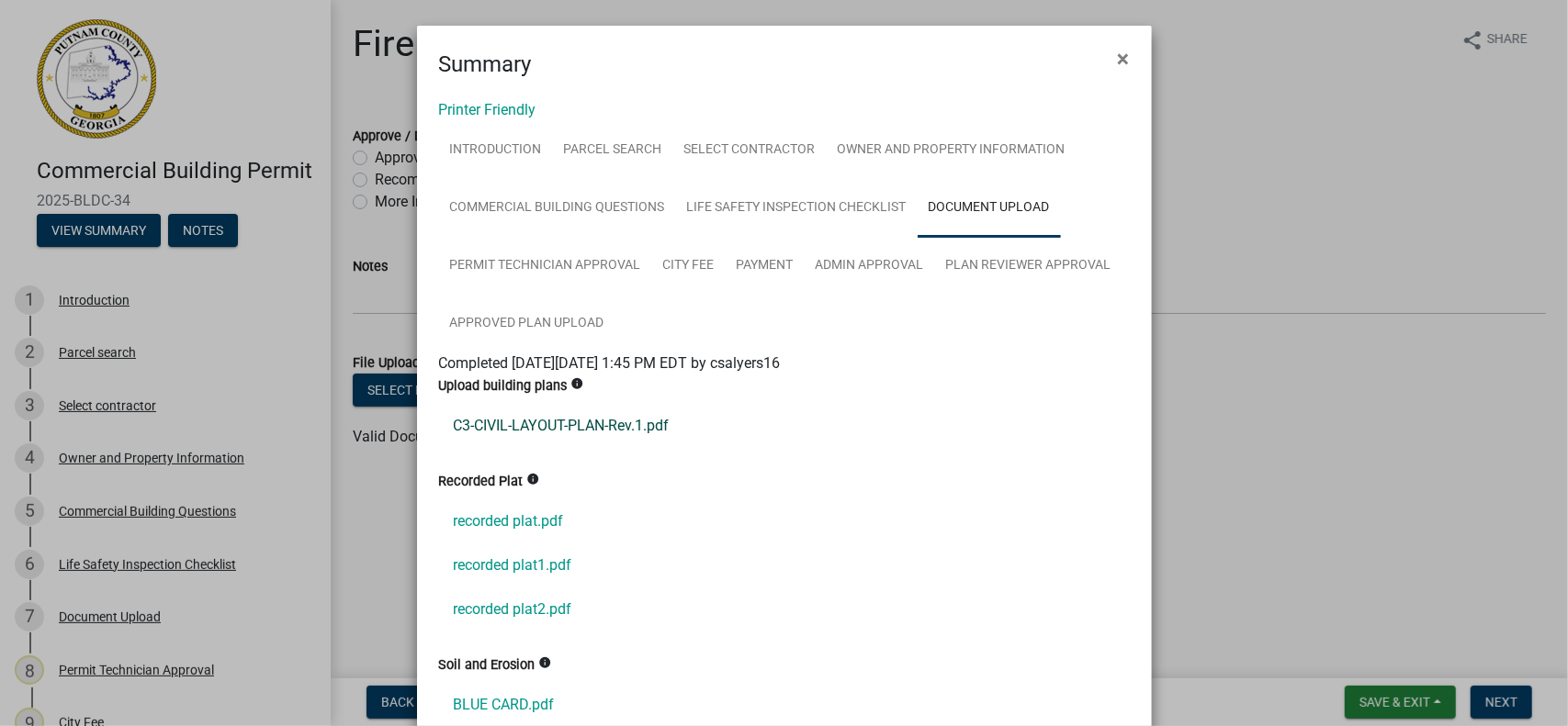
click at [538, 424] on link "C3-CIVIL-LAYOUT-PLAN-Rev.1.pdf" at bounding box center [784, 426] width 691 height 44
click at [1118, 56] on span "×" at bounding box center [1123, 58] width 12 height 25
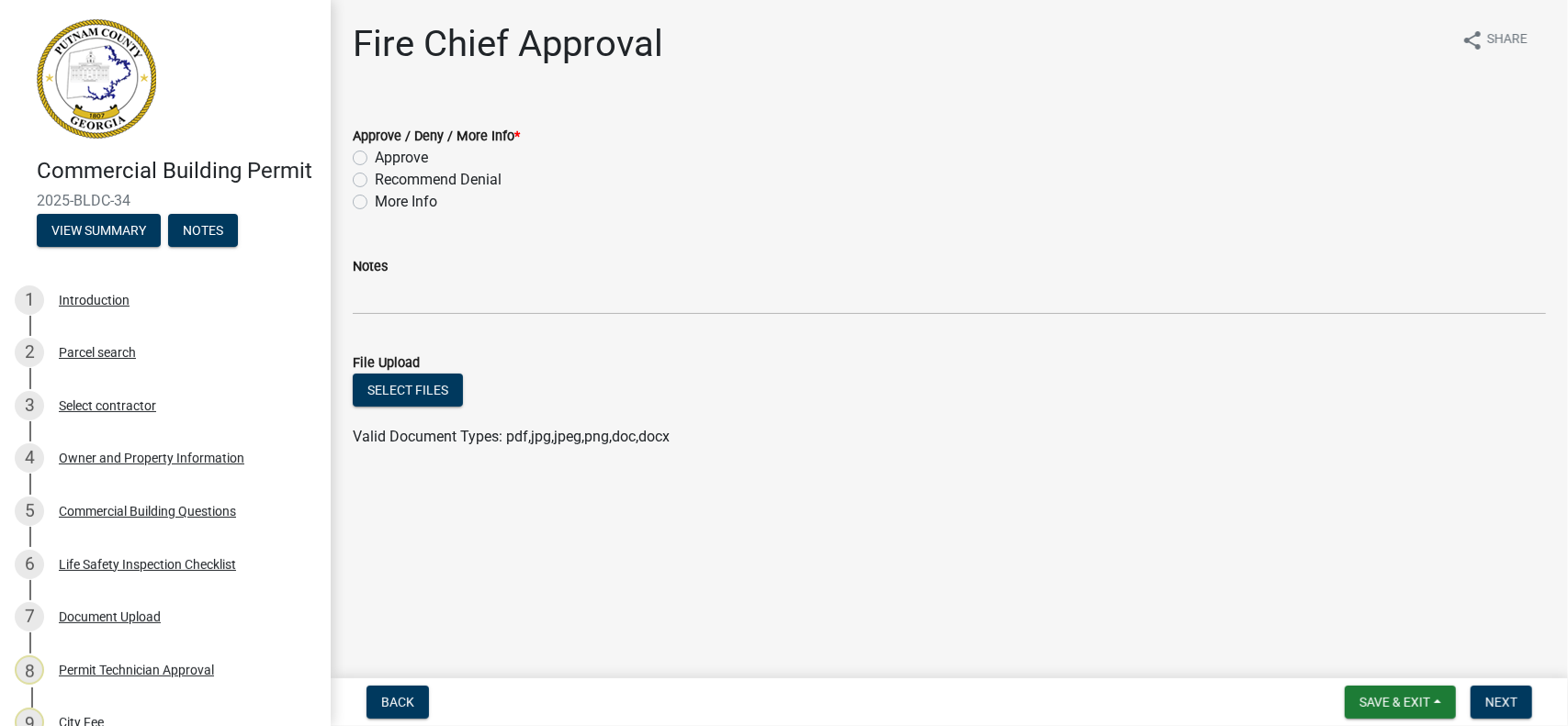
click at [374, 197] on label "More Info" at bounding box center [405, 202] width 63 height 22
click at [374, 197] on input "More Info" at bounding box center [380, 196] width 12 height 12
radio input "true"
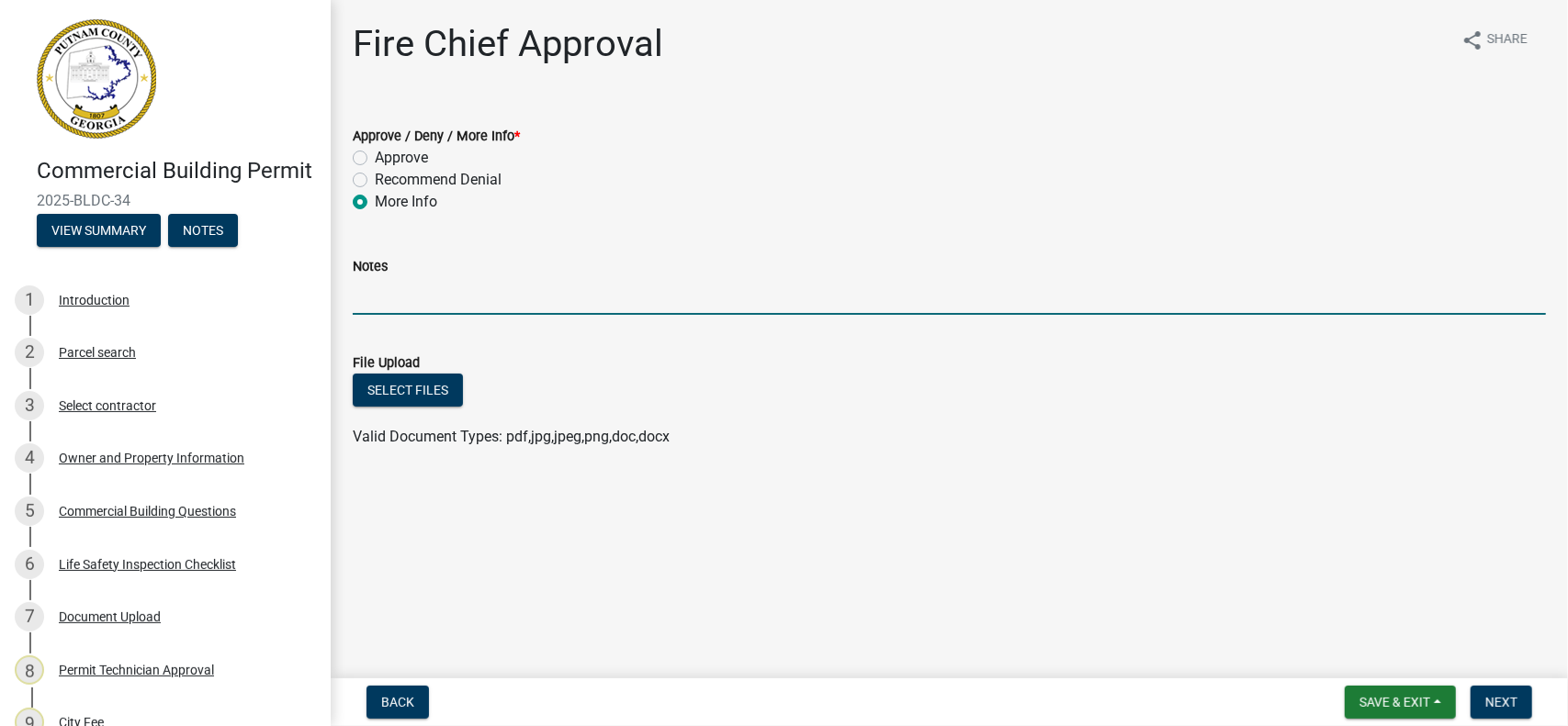
click at [386, 304] on input "Notes" at bounding box center [949, 296] width 1194 height 37
click at [618, 298] on input "Water system including hydrant location not shown on these plans." at bounding box center [949, 296] width 1194 height 37
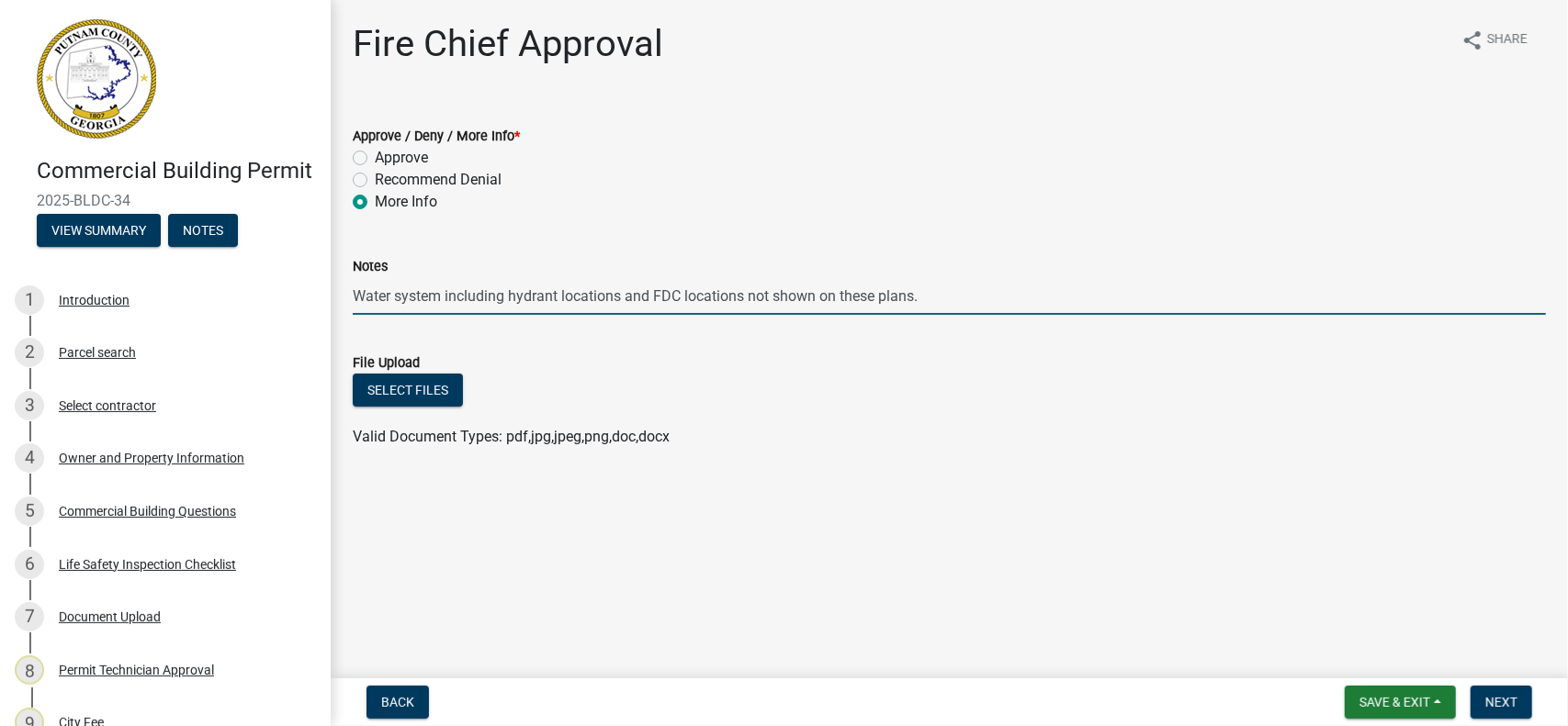
click at [932, 295] on input "Water system including hydrant locations and FDC locations not shown on these p…" at bounding box center [949, 296] width 1194 height 37
type input "Water system including hydrant locations and FDC locations not shown on these p…"
click at [1506, 706] on span "Next" at bounding box center [1502, 703] width 32 height 15
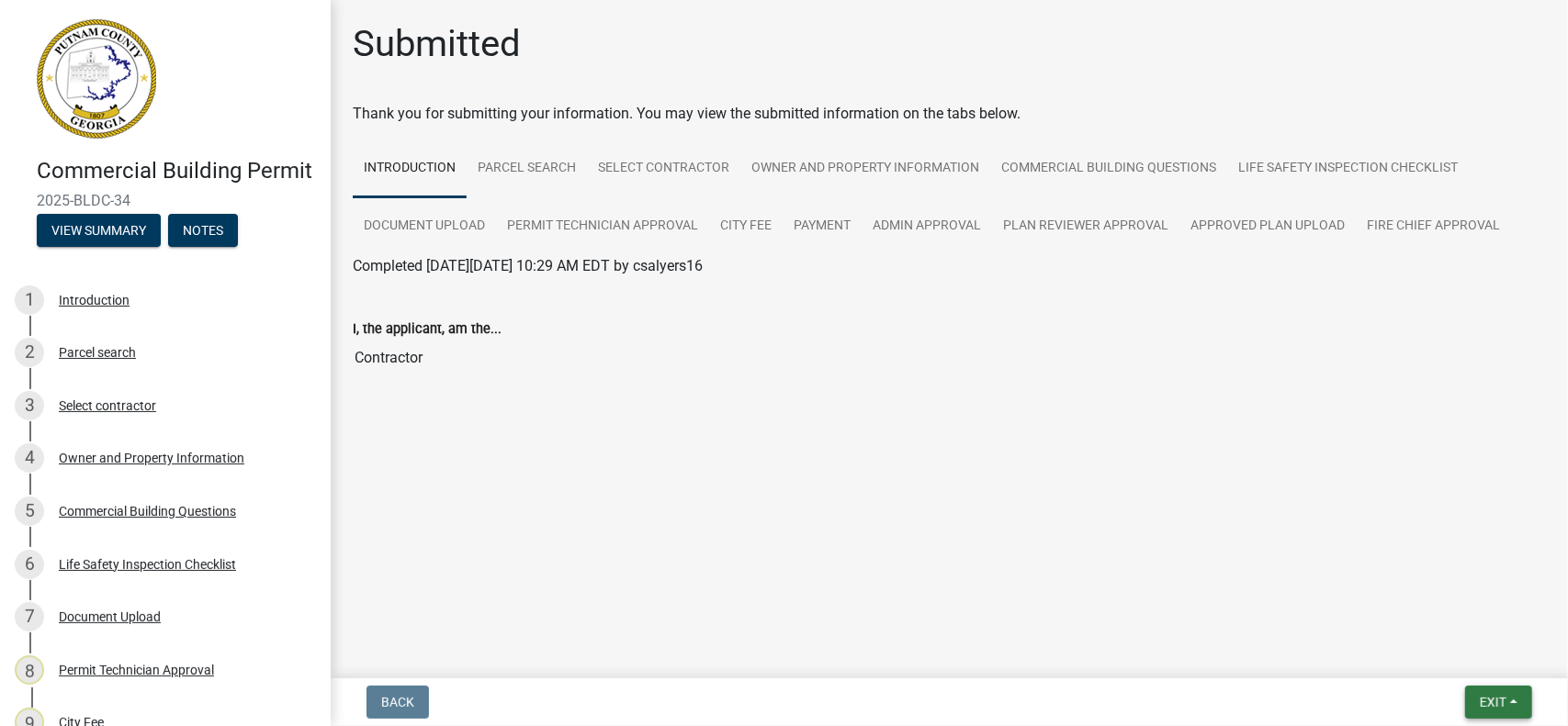
click at [1508, 700] on button "Exit" at bounding box center [1499, 702] width 67 height 33
click at [1463, 651] on button "Save & Exit" at bounding box center [1459, 654] width 147 height 44
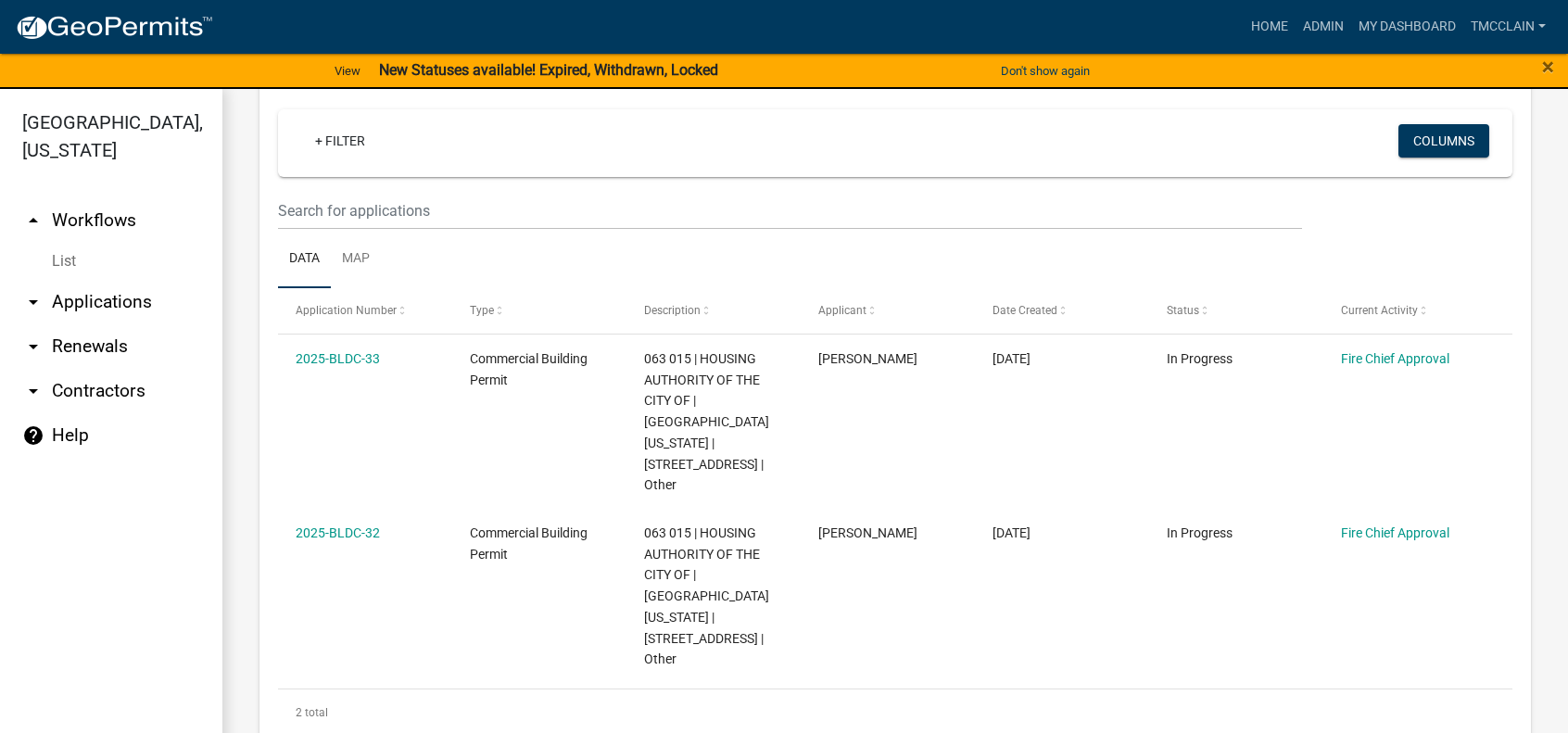
scroll to position [278, 0]
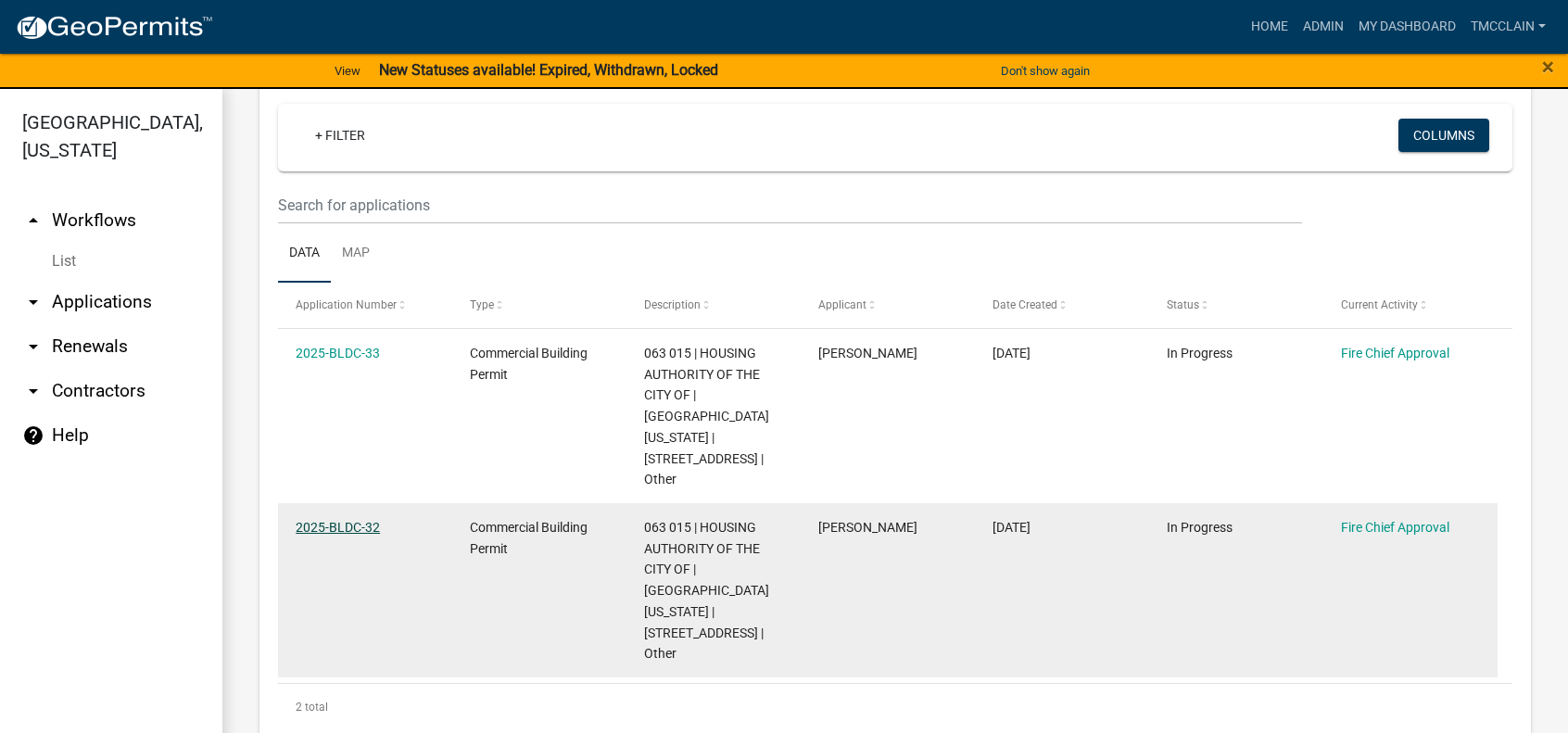
click at [360, 520] on link "2025-BLDC-32" at bounding box center [337, 528] width 84 height 15
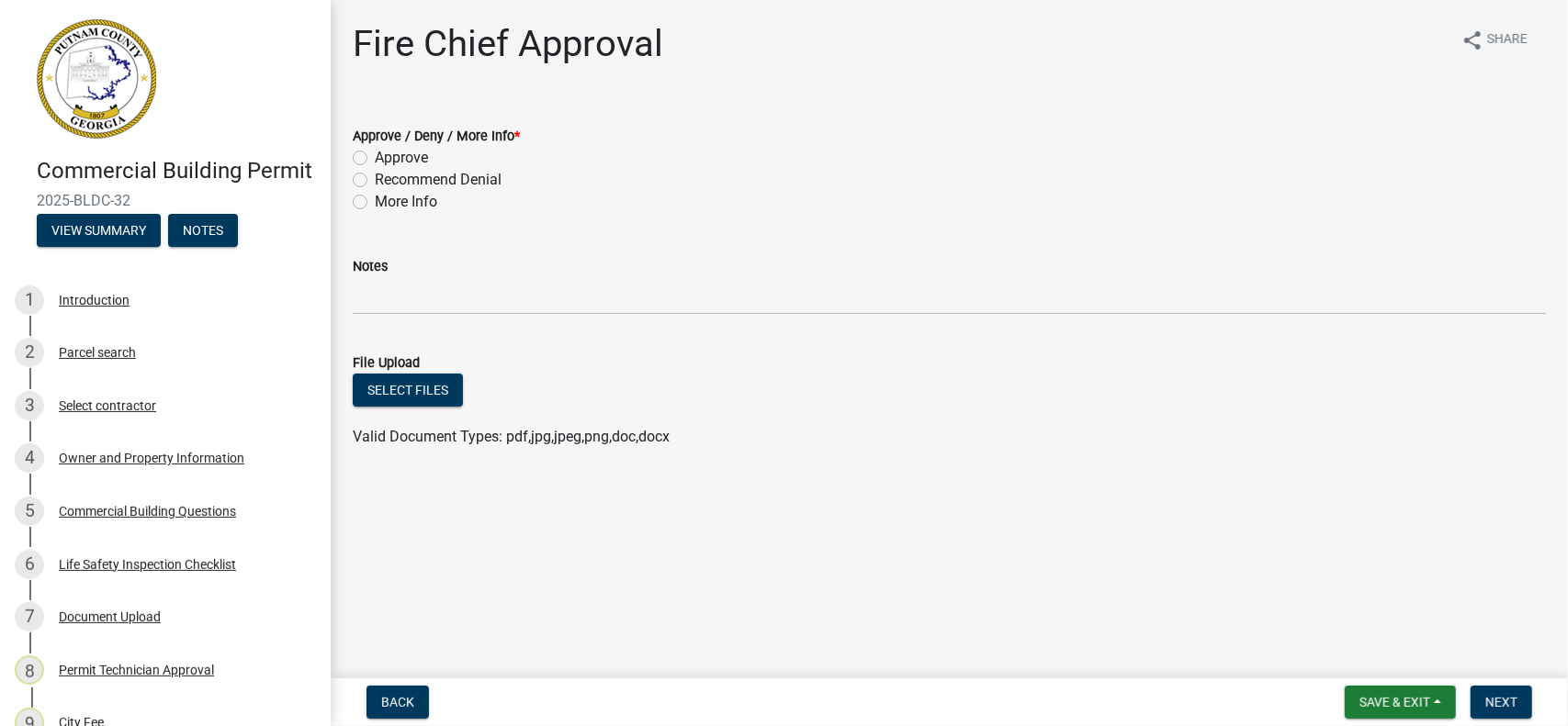
click at [374, 197] on label "More Info" at bounding box center [405, 202] width 63 height 22
click at [374, 197] on input "More Info" at bounding box center [380, 196] width 12 height 12
radio input "true"
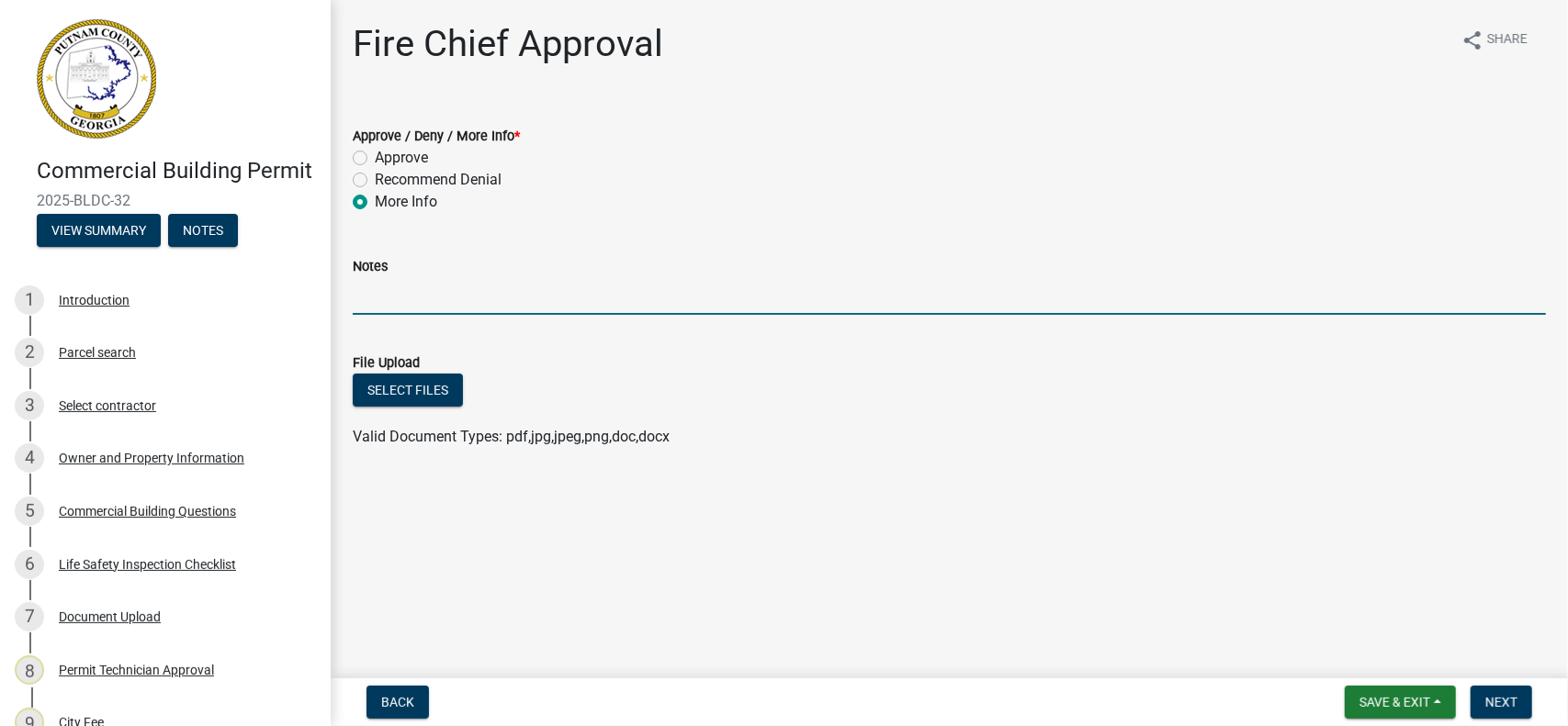
click at [365, 304] on input "Notes" at bounding box center [949, 296] width 1194 height 37
drag, startPoint x: 355, startPoint y: 298, endPoint x: 883, endPoint y: 304, distance: 528.0
click at [883, 304] on input "Water system including Hydrant and FDC locations not shown. TMc 08-21-2025" at bounding box center [949, 296] width 1194 height 37
type input "Water system including Hydrant and FDC locations not shown. TMc 08-21-2025"
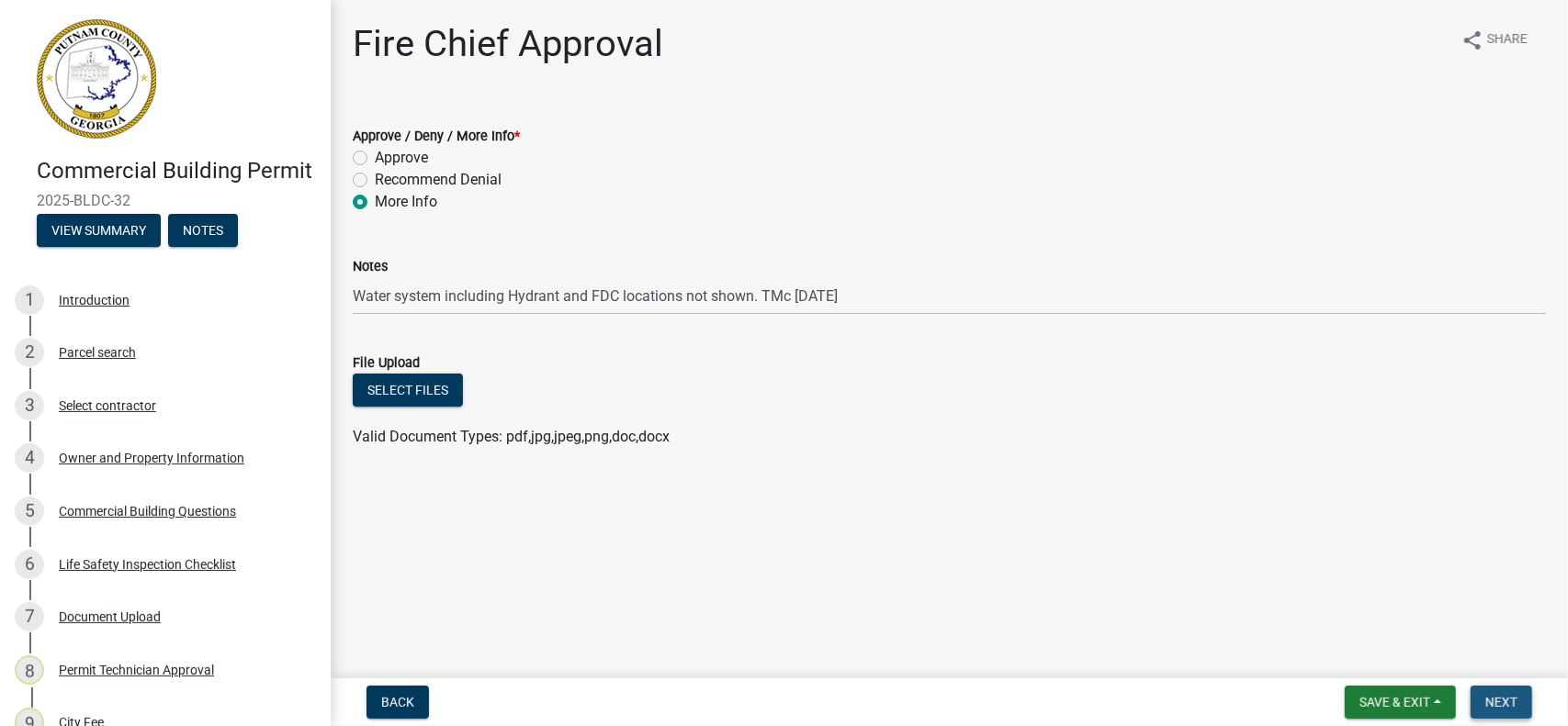
click at [1510, 700] on span "Next" at bounding box center [1502, 703] width 32 height 15
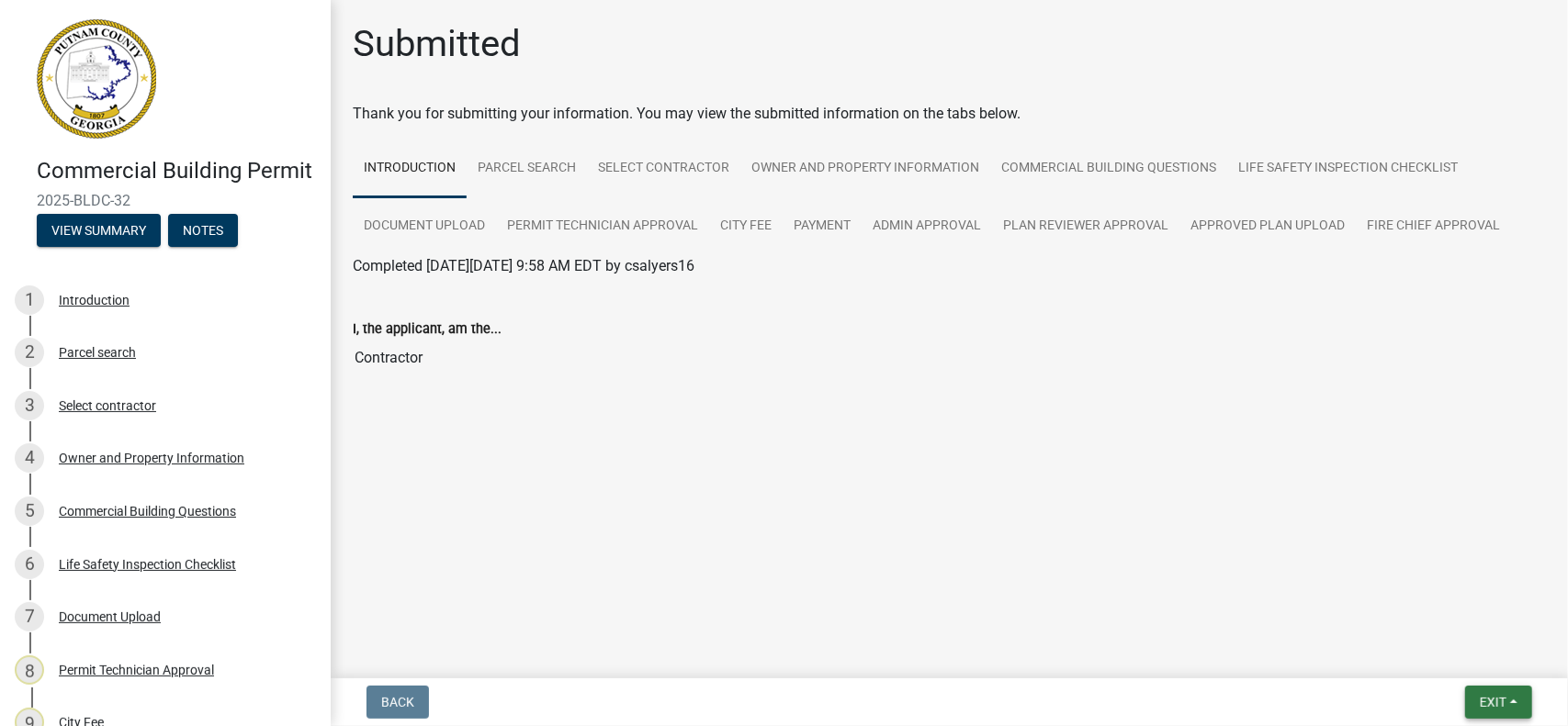
click at [1499, 697] on span "Exit" at bounding box center [1493, 703] width 26 height 15
click at [1460, 651] on button "Save & Exit" at bounding box center [1459, 654] width 147 height 44
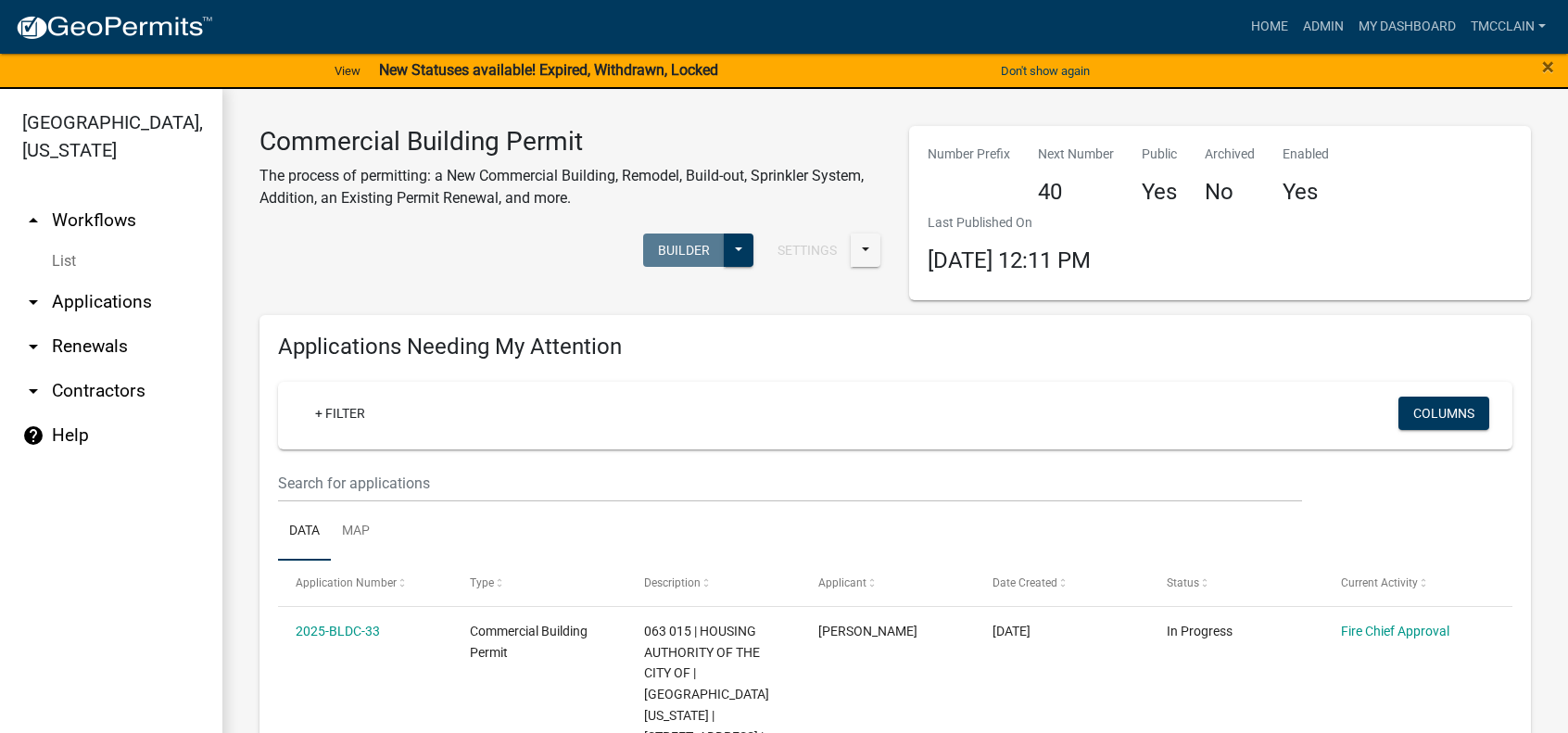
scroll to position [93, 0]
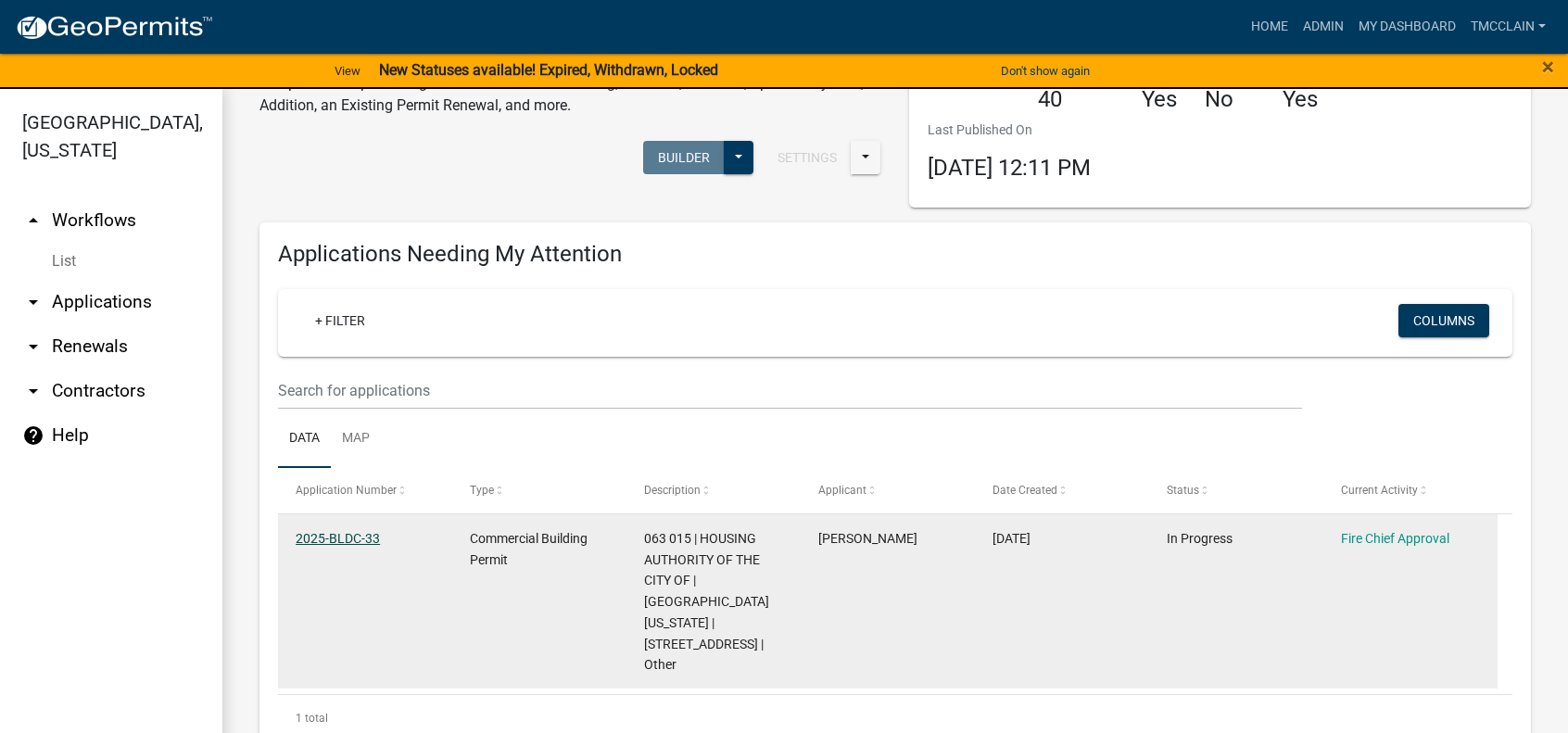
click at [349, 531] on link "2025-BLDC-33" at bounding box center [337, 538] width 84 height 15
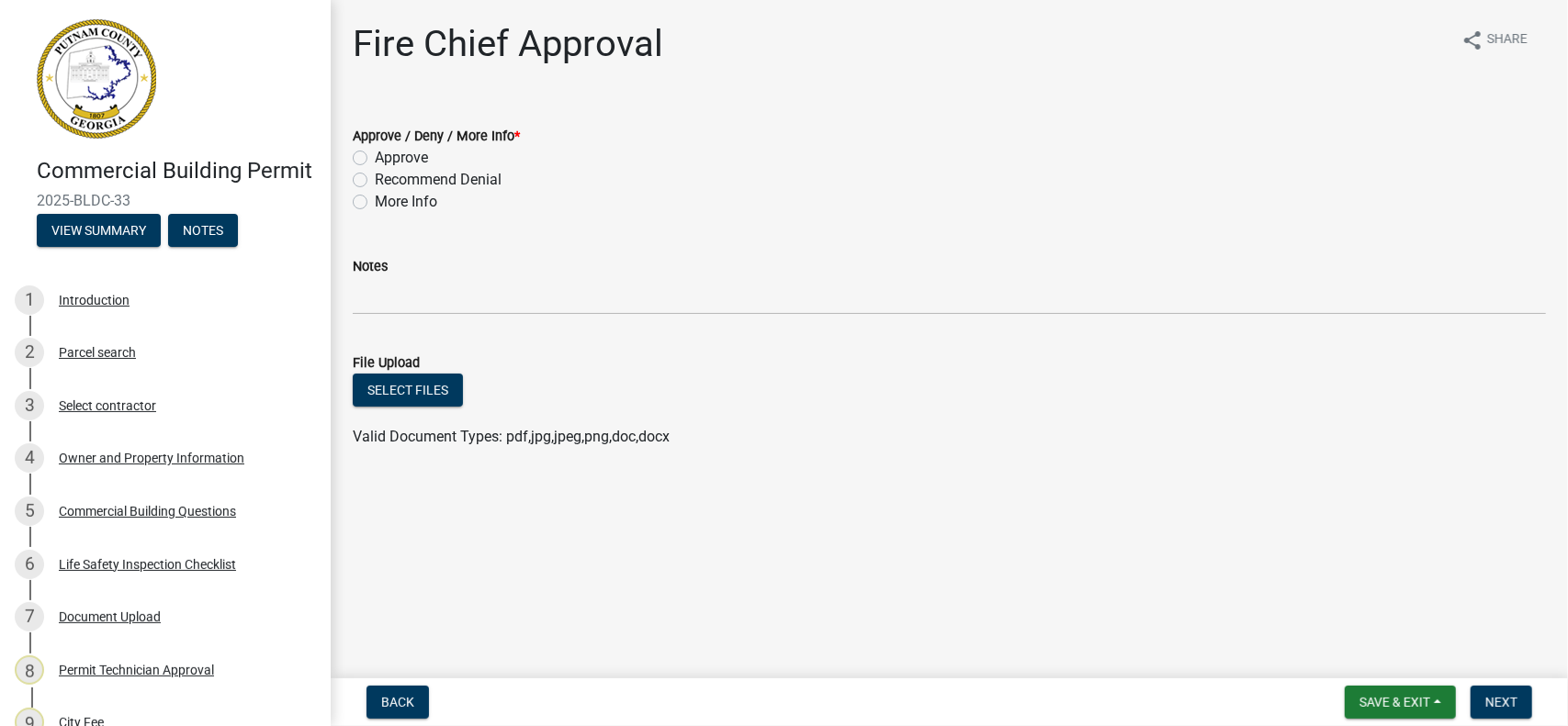
click at [374, 209] on label "More Info" at bounding box center [405, 202] width 63 height 22
click at [374, 203] on input "More Info" at bounding box center [380, 196] width 12 height 12
radio input "true"
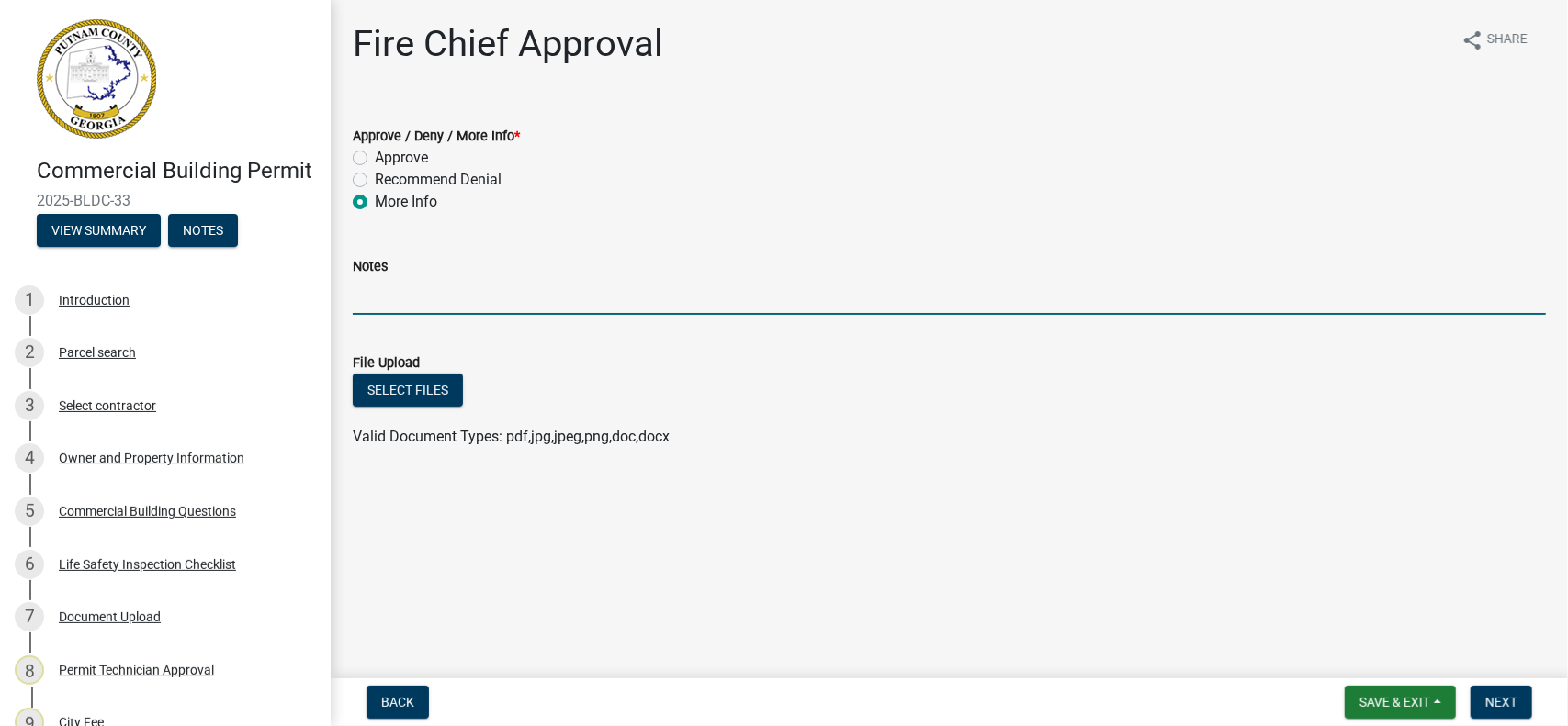
paste input "Water system including Hydrant and FDC locations not shown. TMc 08-21-2025"
type input "Water system including Hydrant and FDC locations not shown. TMc 08-21-2025"
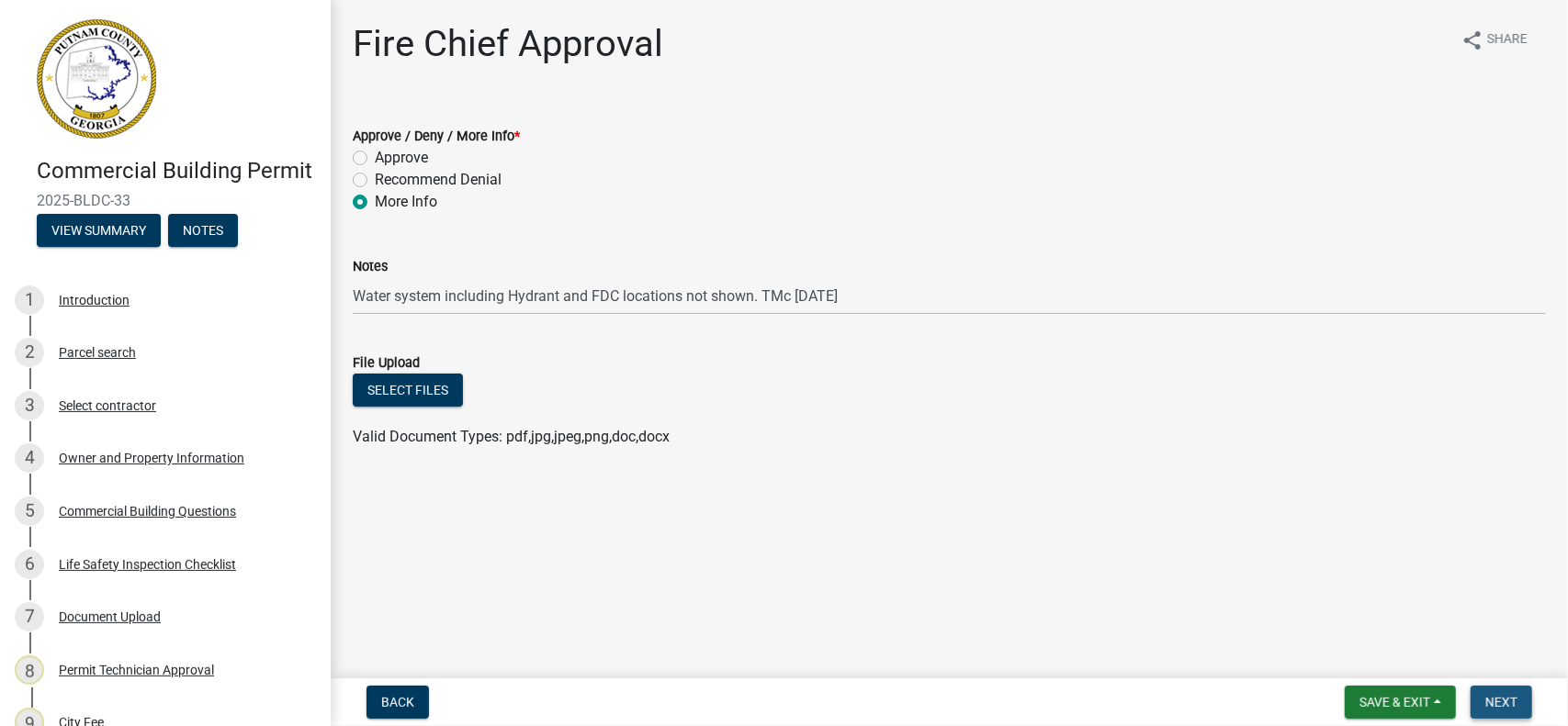
click at [1506, 704] on span "Next" at bounding box center [1502, 703] width 32 height 15
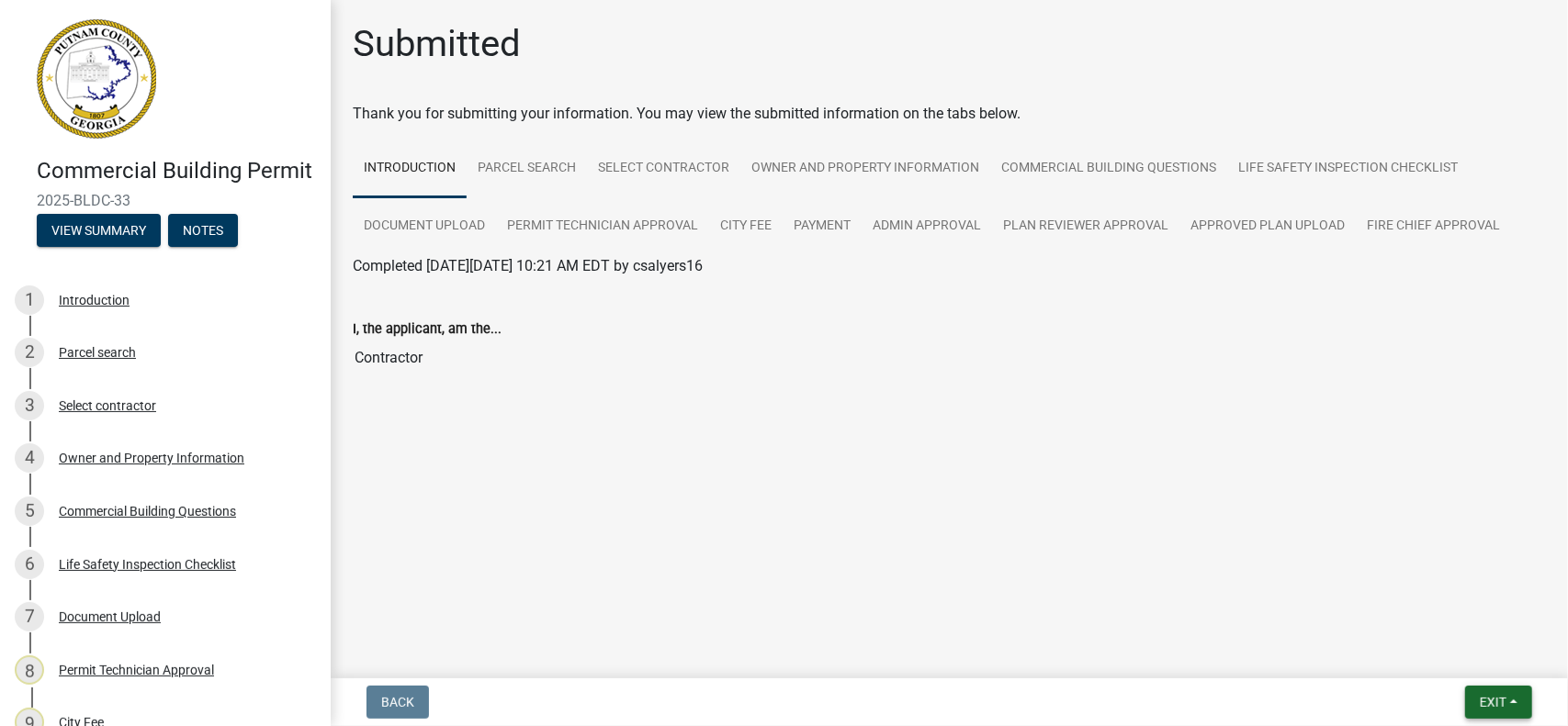
click at [1502, 703] on span "Exit" at bounding box center [1493, 703] width 26 height 15
click at [1472, 655] on button "Save & Exit" at bounding box center [1459, 654] width 147 height 44
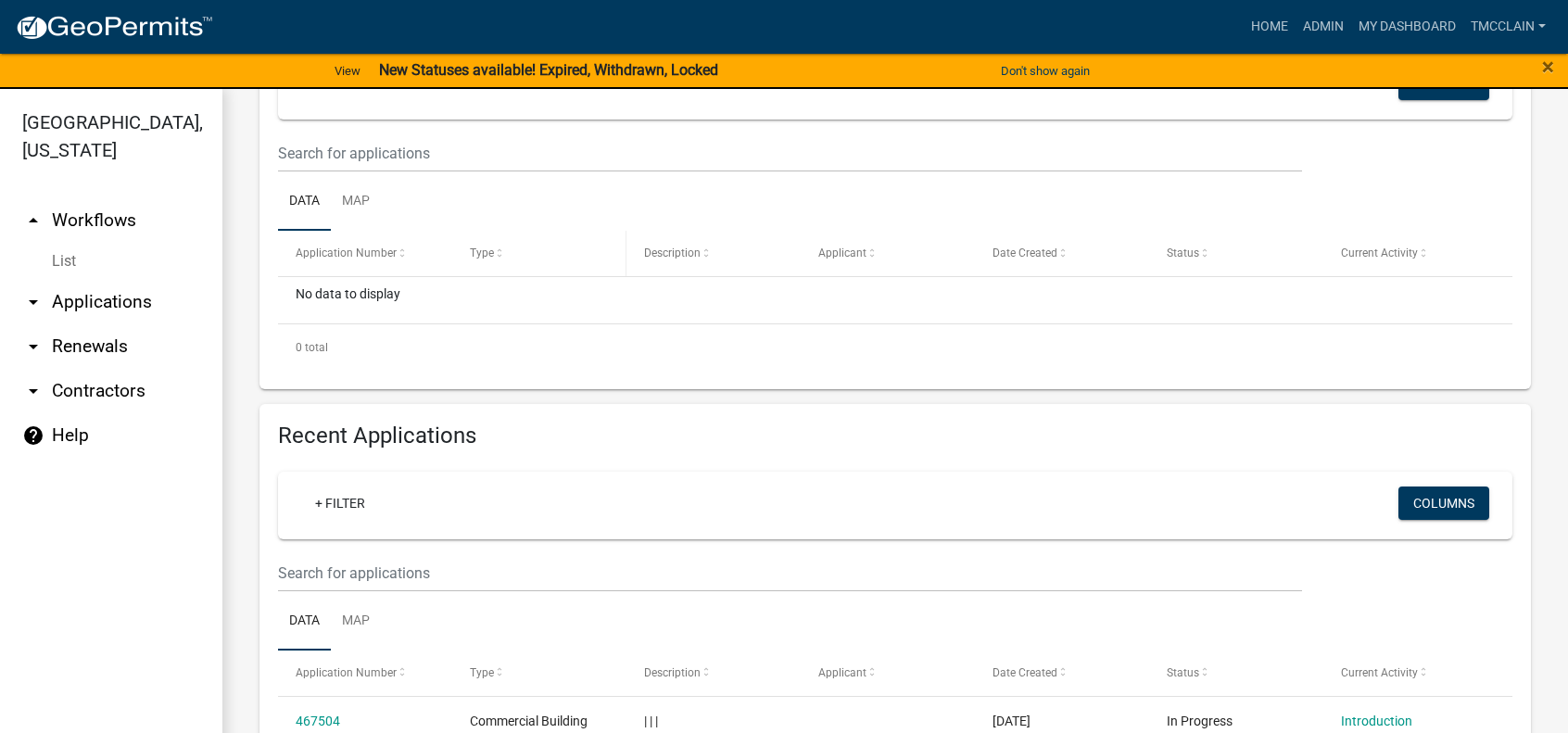
scroll to position [93, 0]
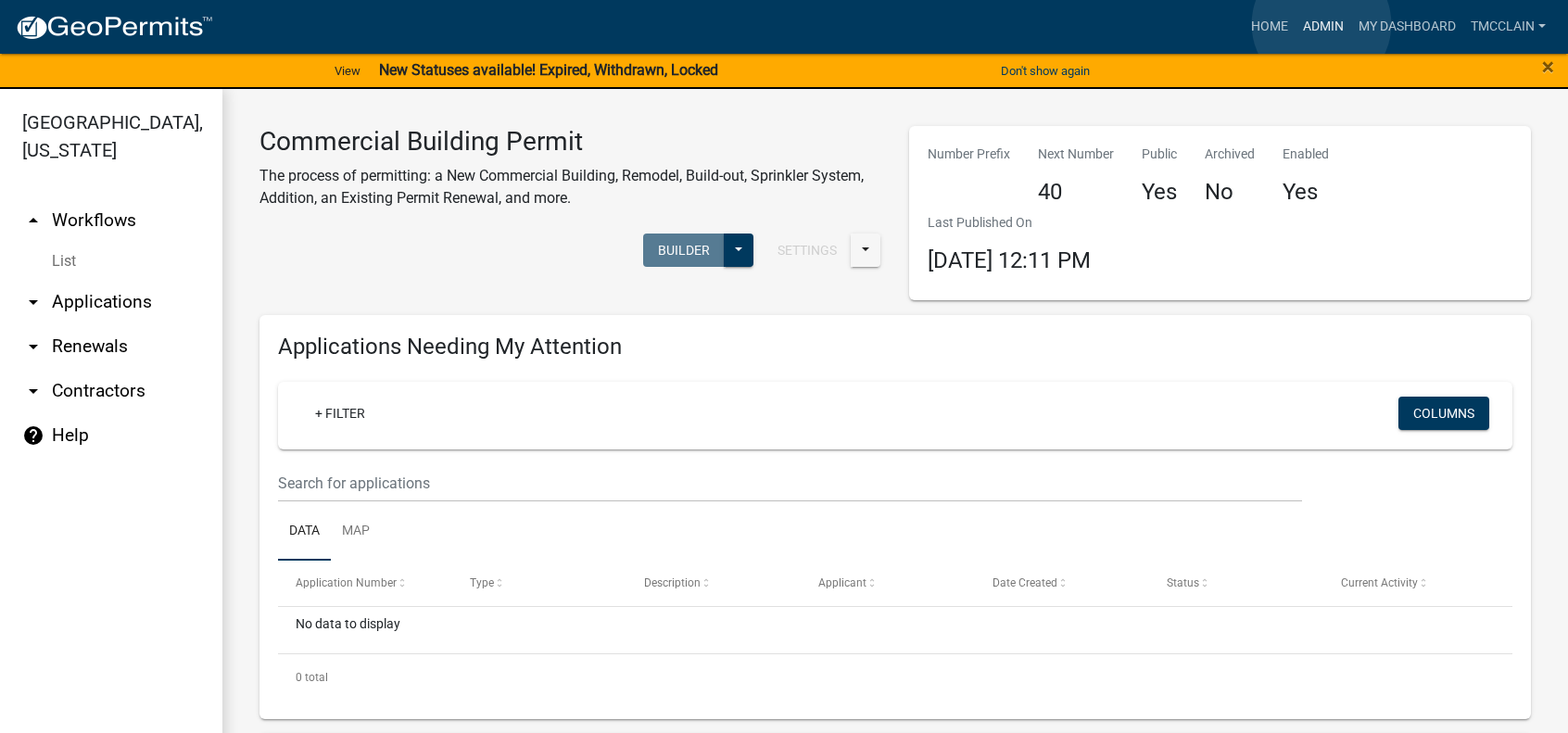
click at [1322, 25] on link "Admin" at bounding box center [1323, 26] width 56 height 35
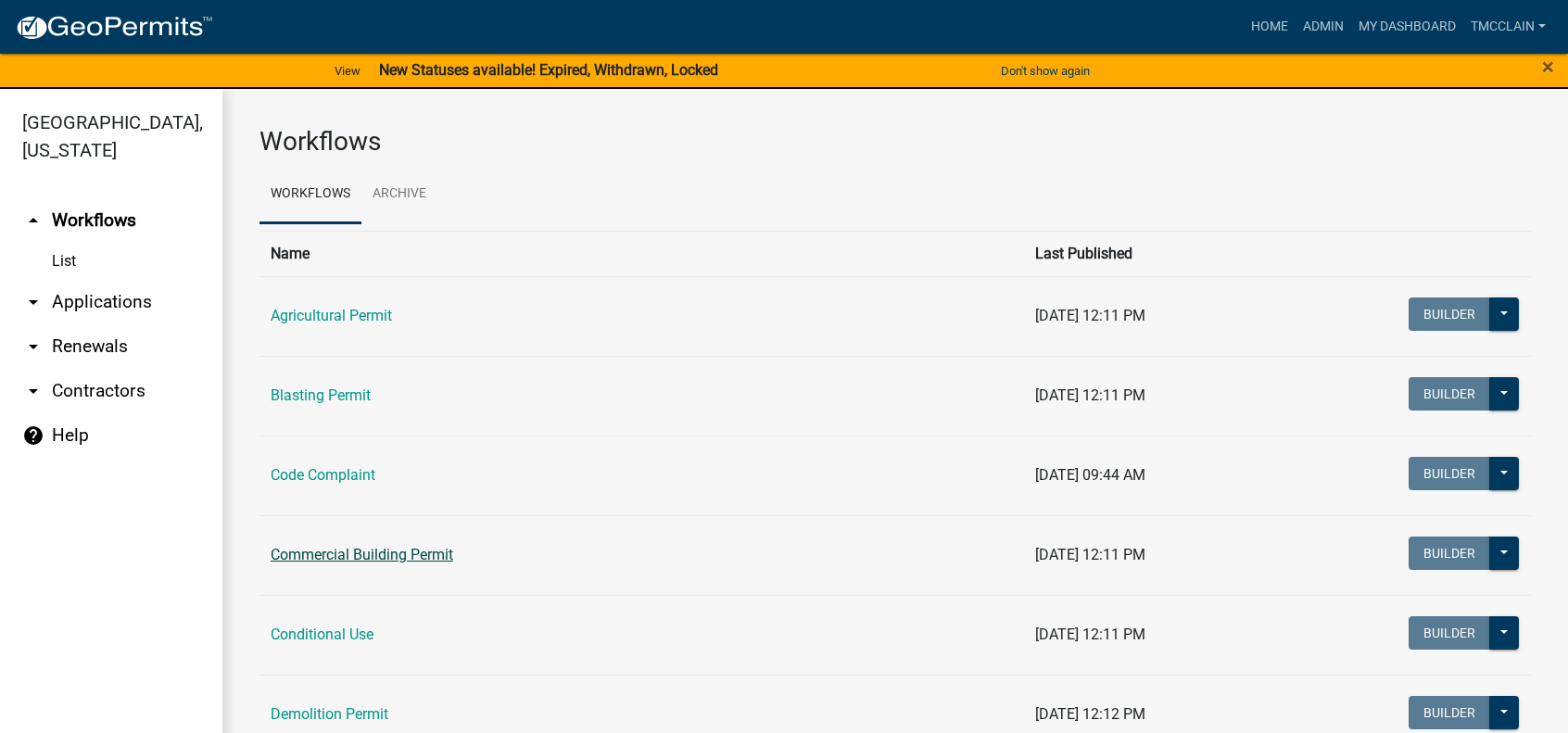
click at [320, 554] on link "Commercial Building Permit" at bounding box center [362, 554] width 182 height 18
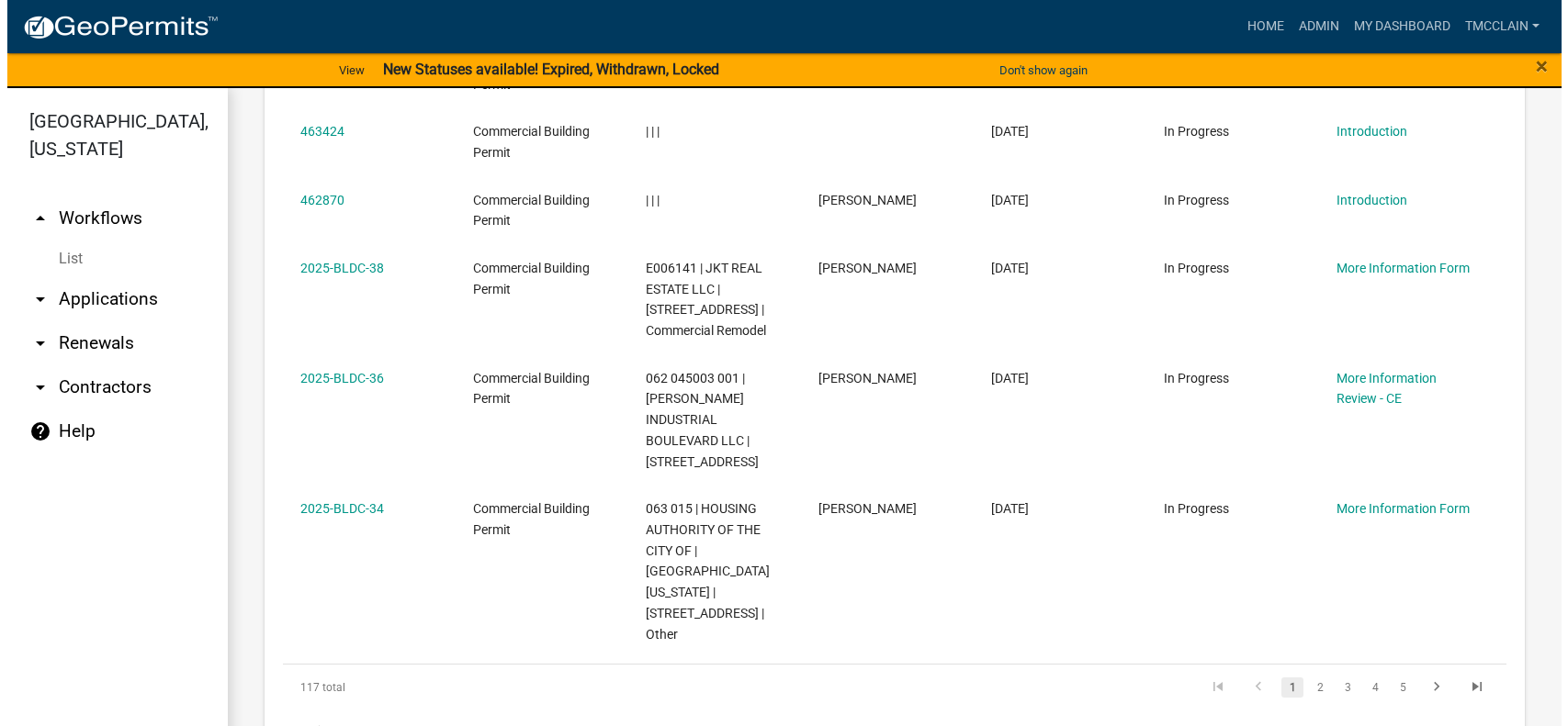
scroll to position [1344, 0]
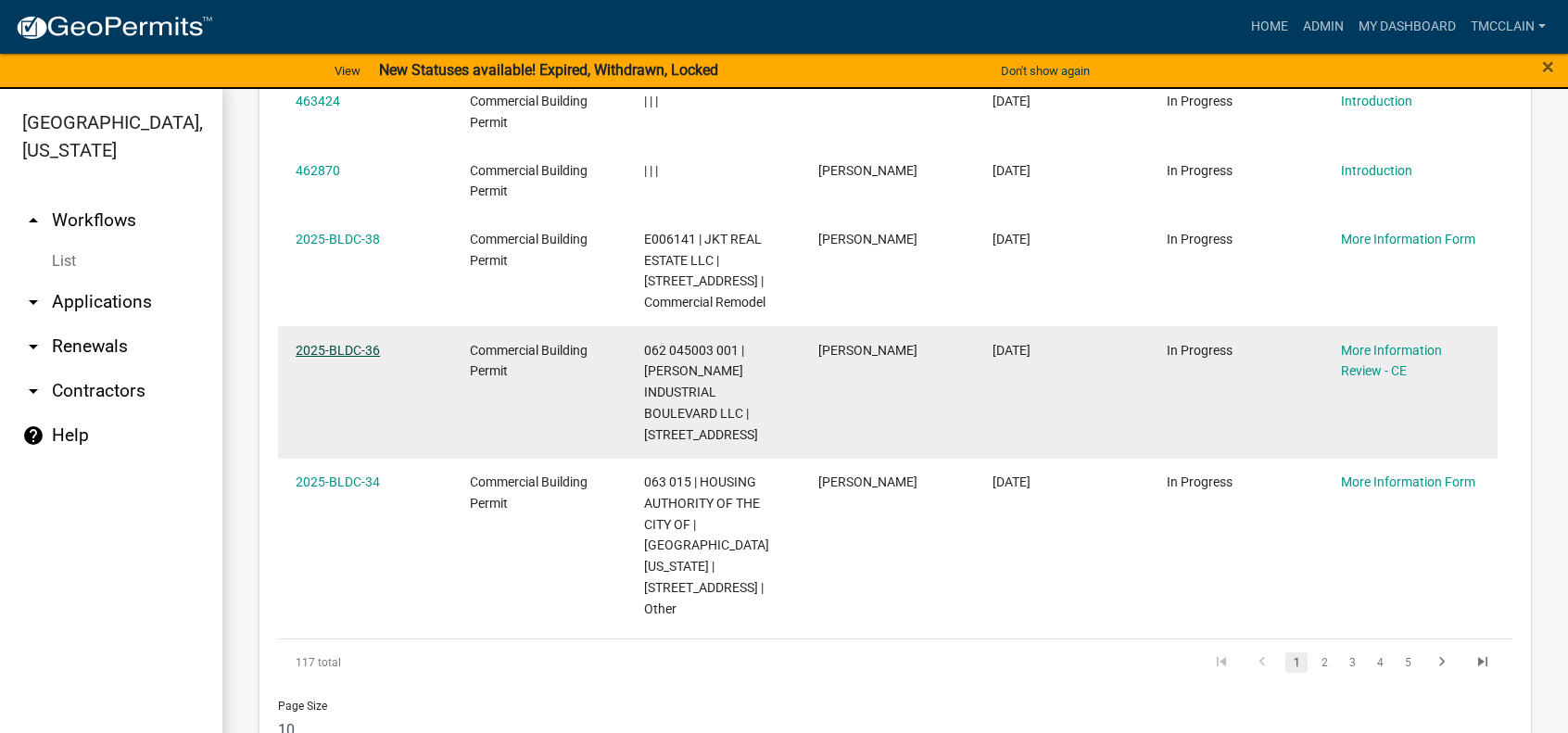
click at [343, 343] on link "2025-BLDC-36" at bounding box center [337, 350] width 84 height 15
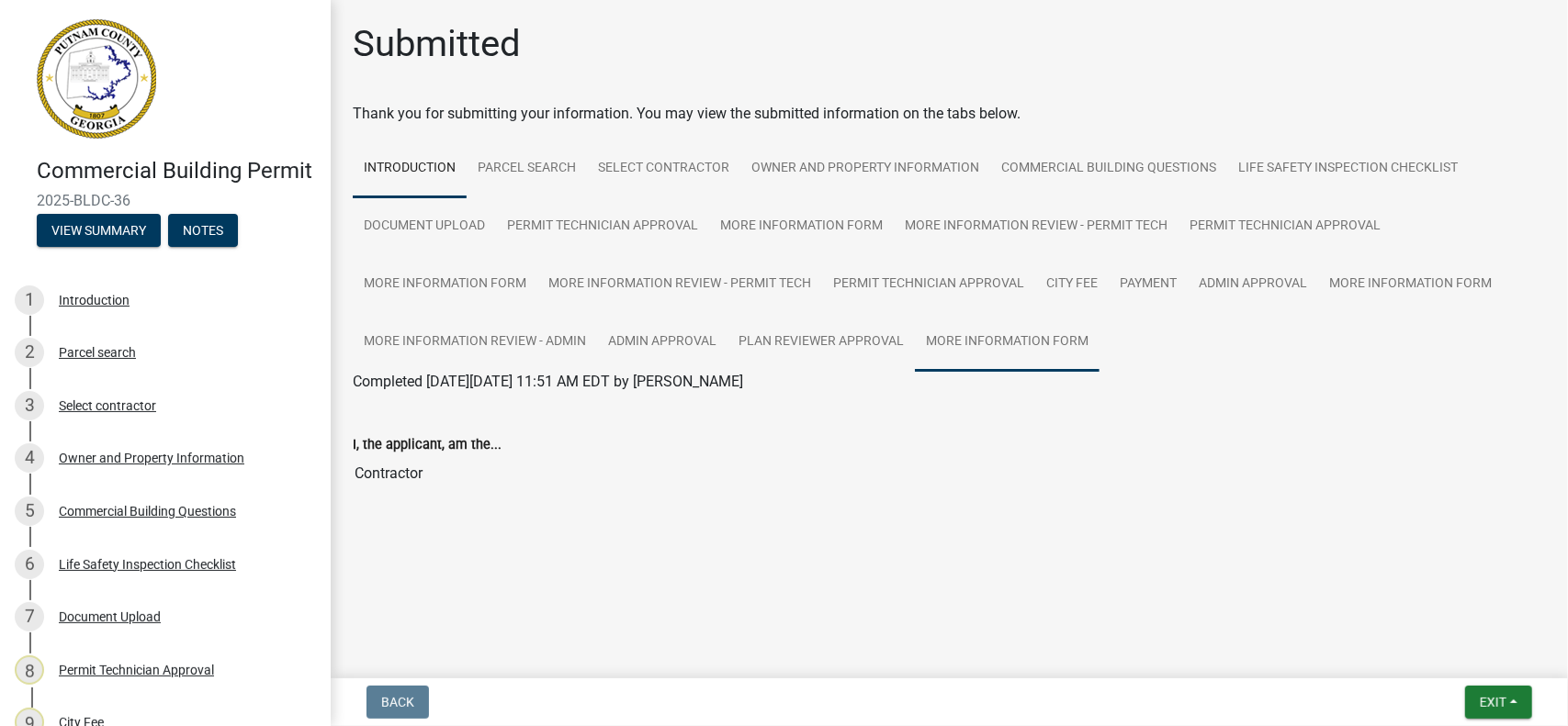
click at [987, 341] on link "More Information Form" at bounding box center [1007, 342] width 184 height 59
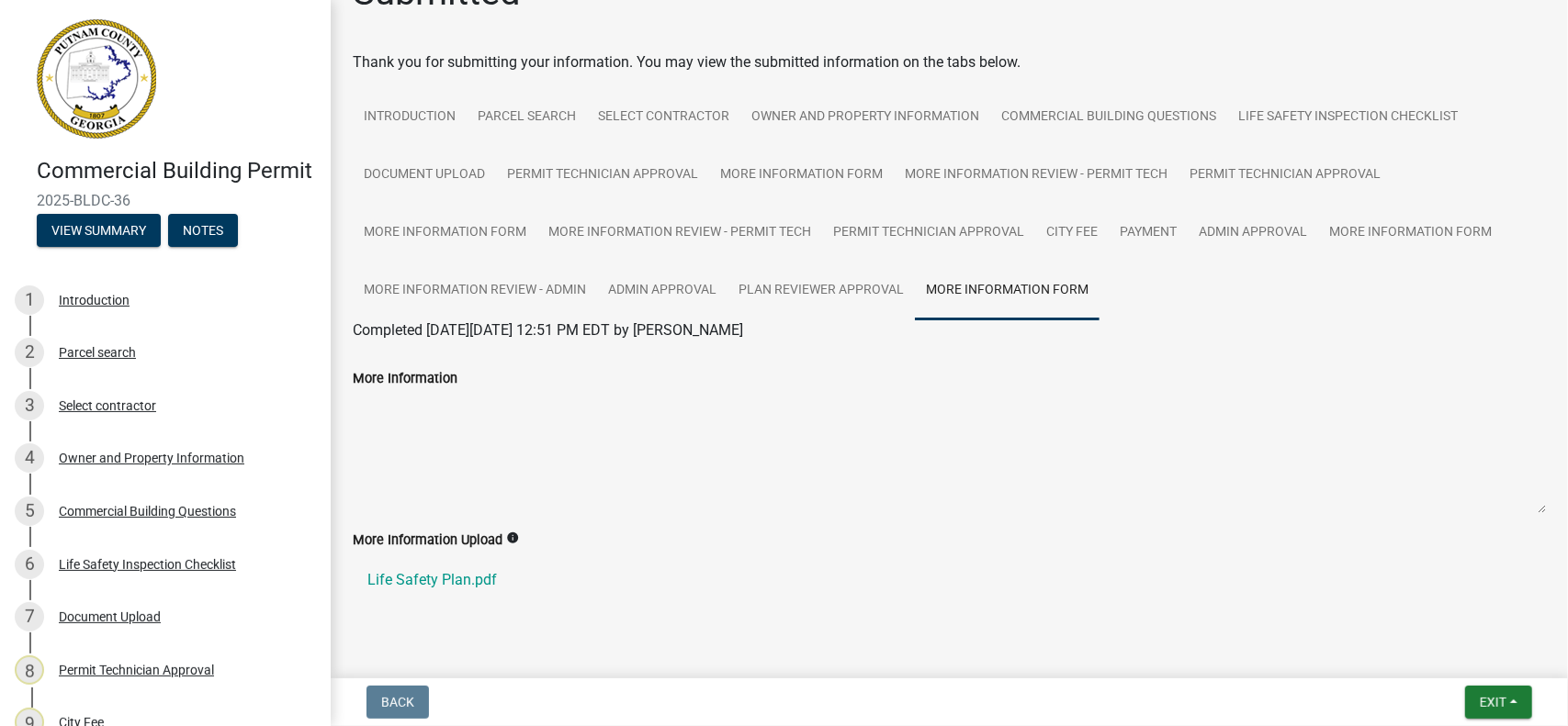
scroll to position [98, 0]
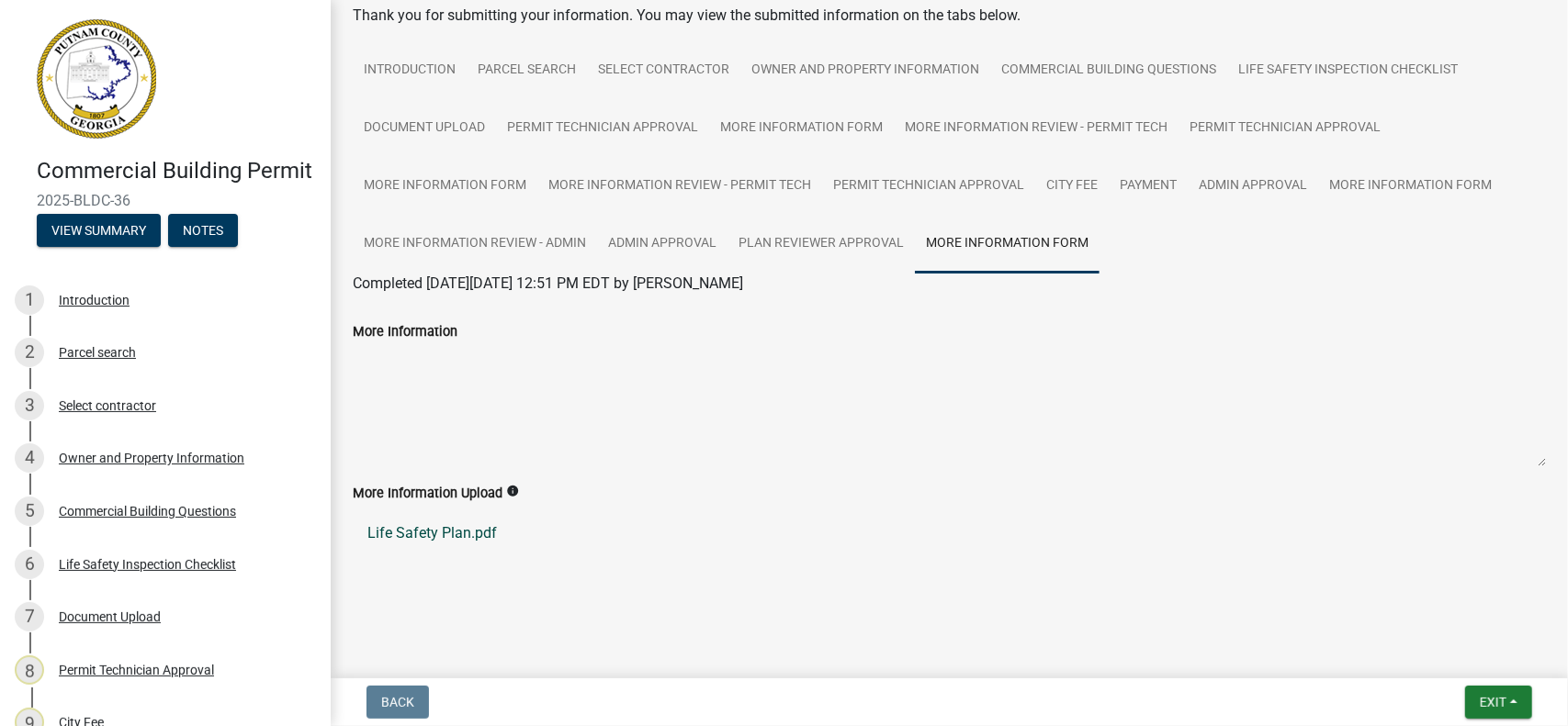
click at [426, 535] on link "Life Safety Plan.pdf" at bounding box center [949, 533] width 1194 height 44
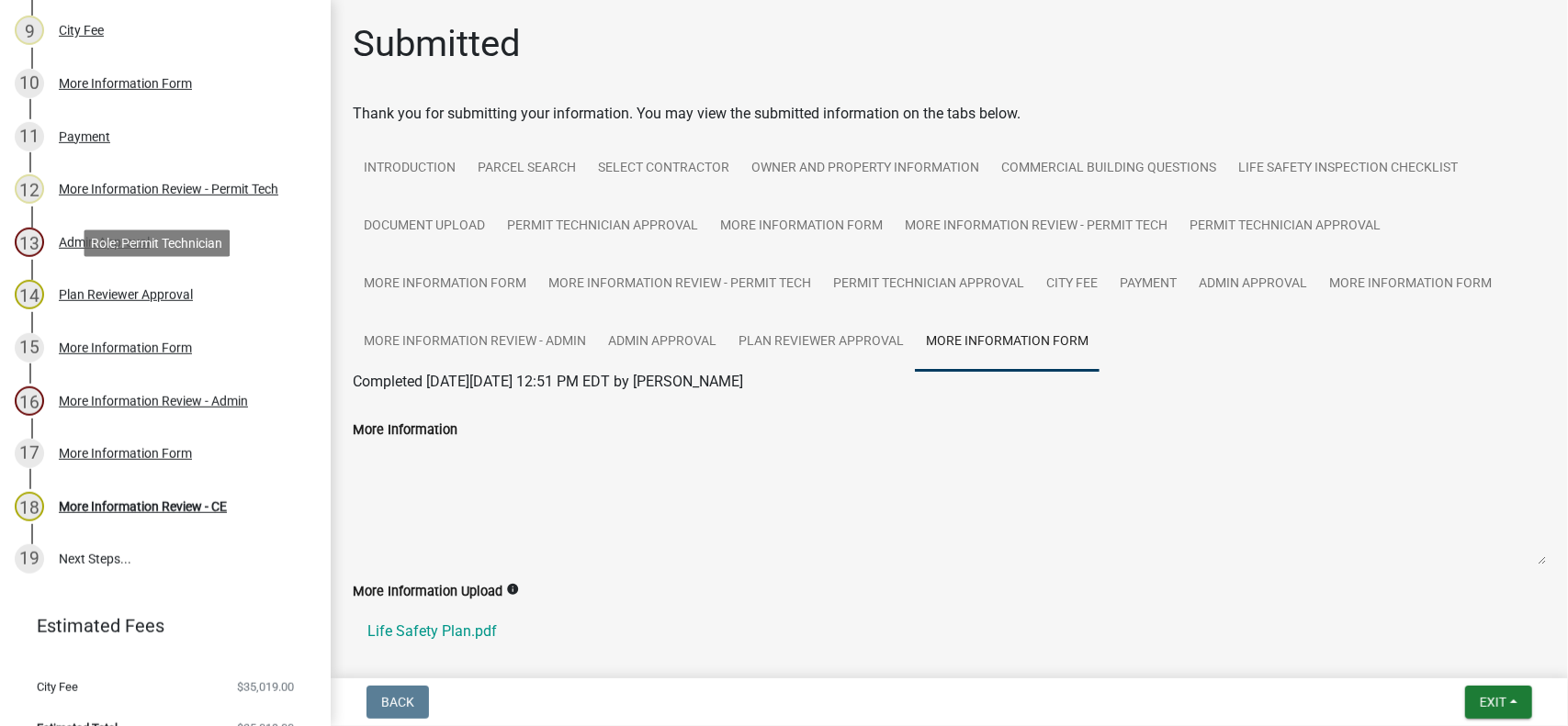
scroll to position [748, 0]
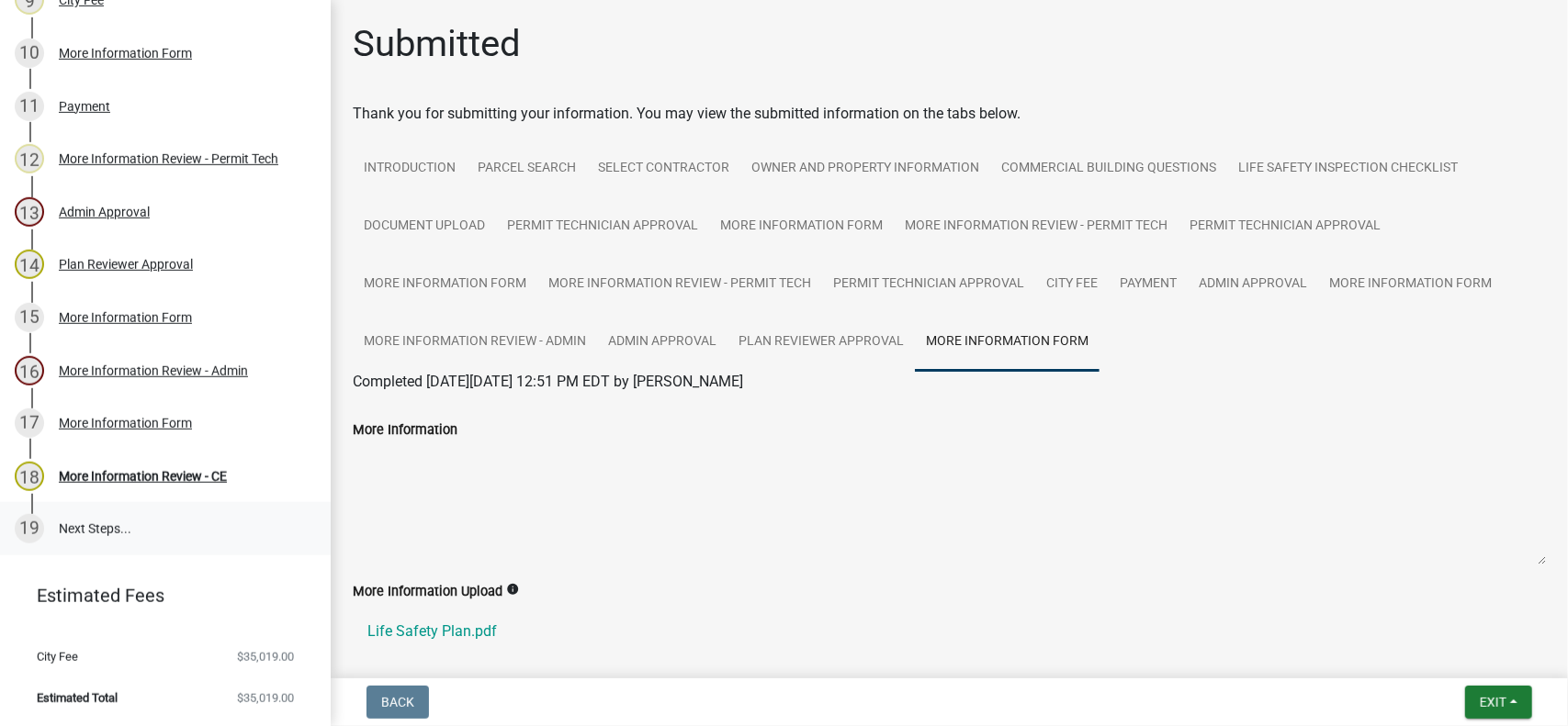
click at [24, 524] on div "19" at bounding box center [29, 529] width 29 height 29
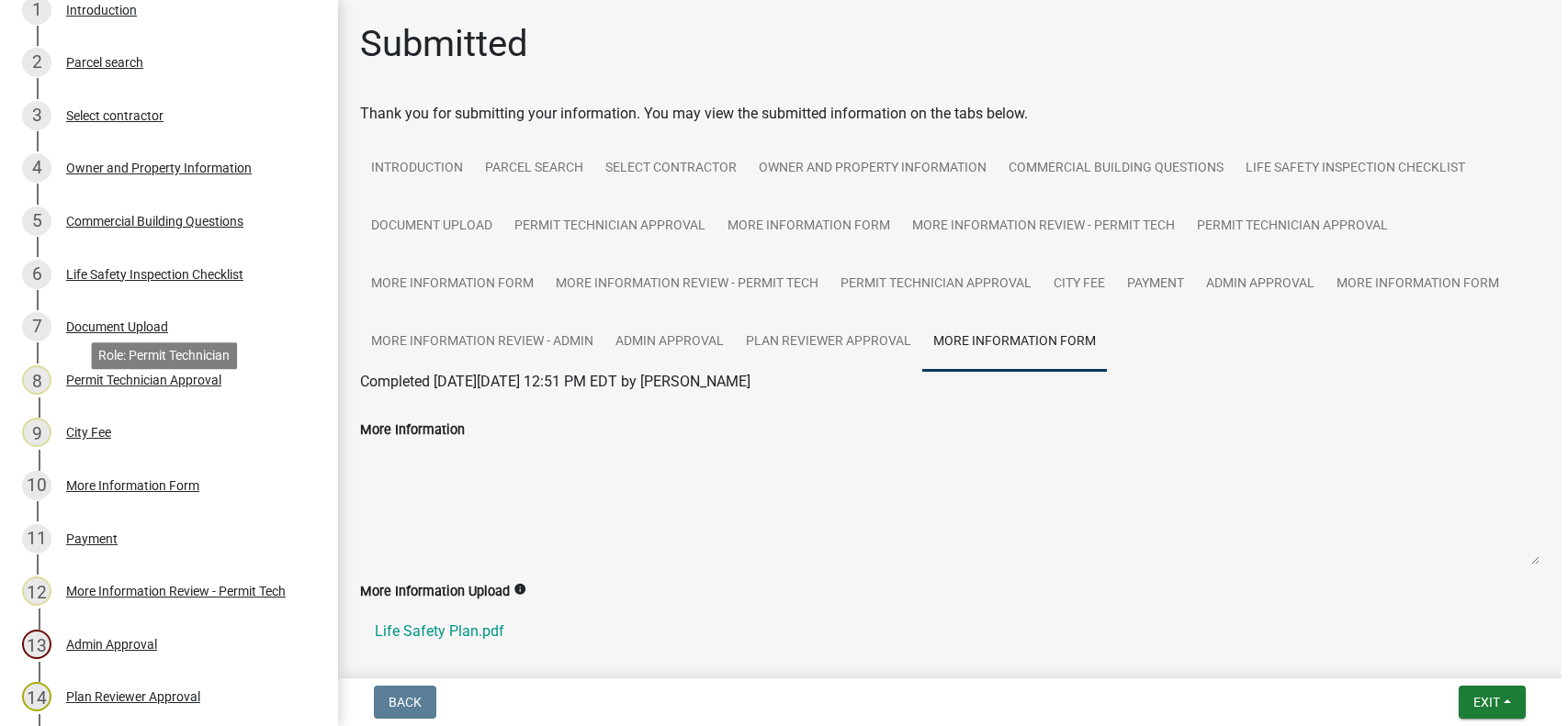
scroll to position [289, 0]
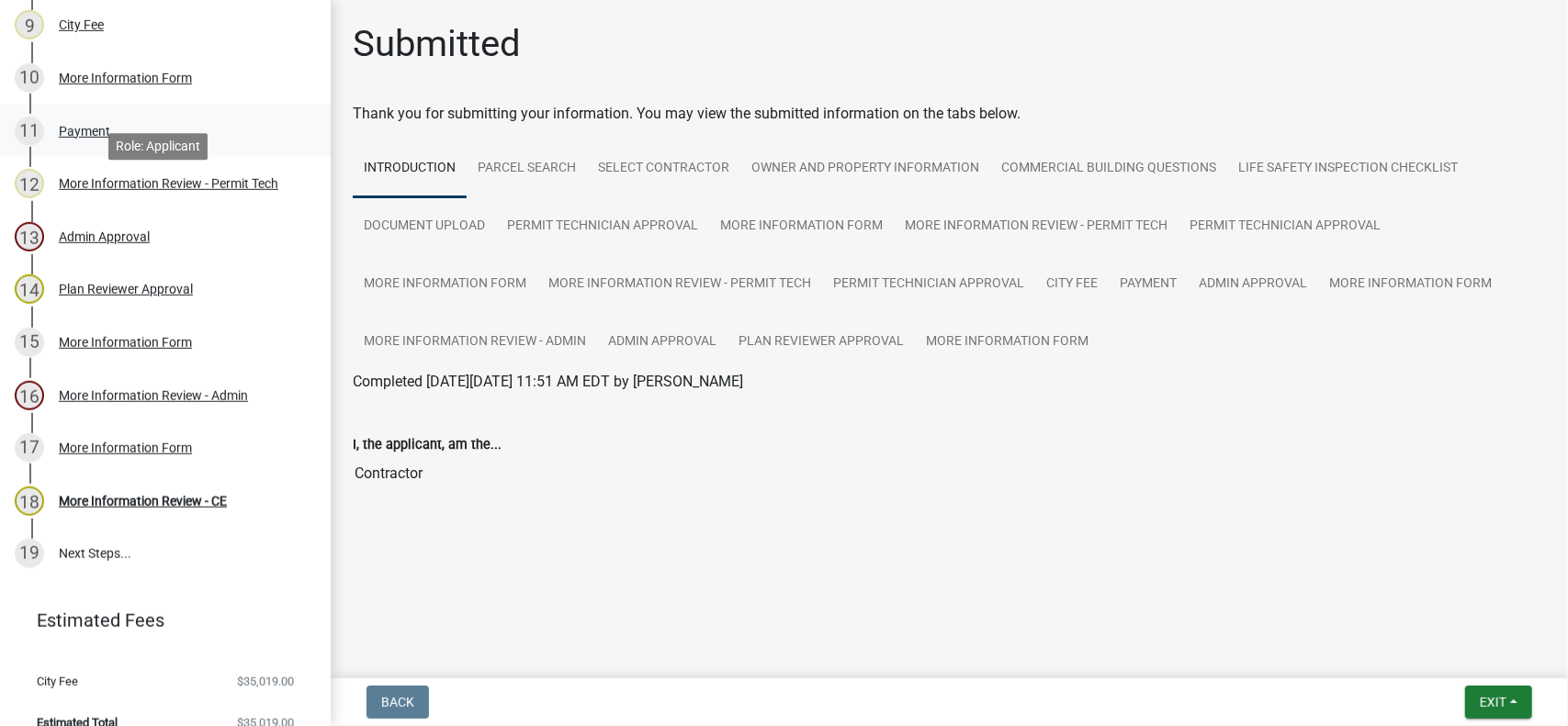
scroll to position [734, 0]
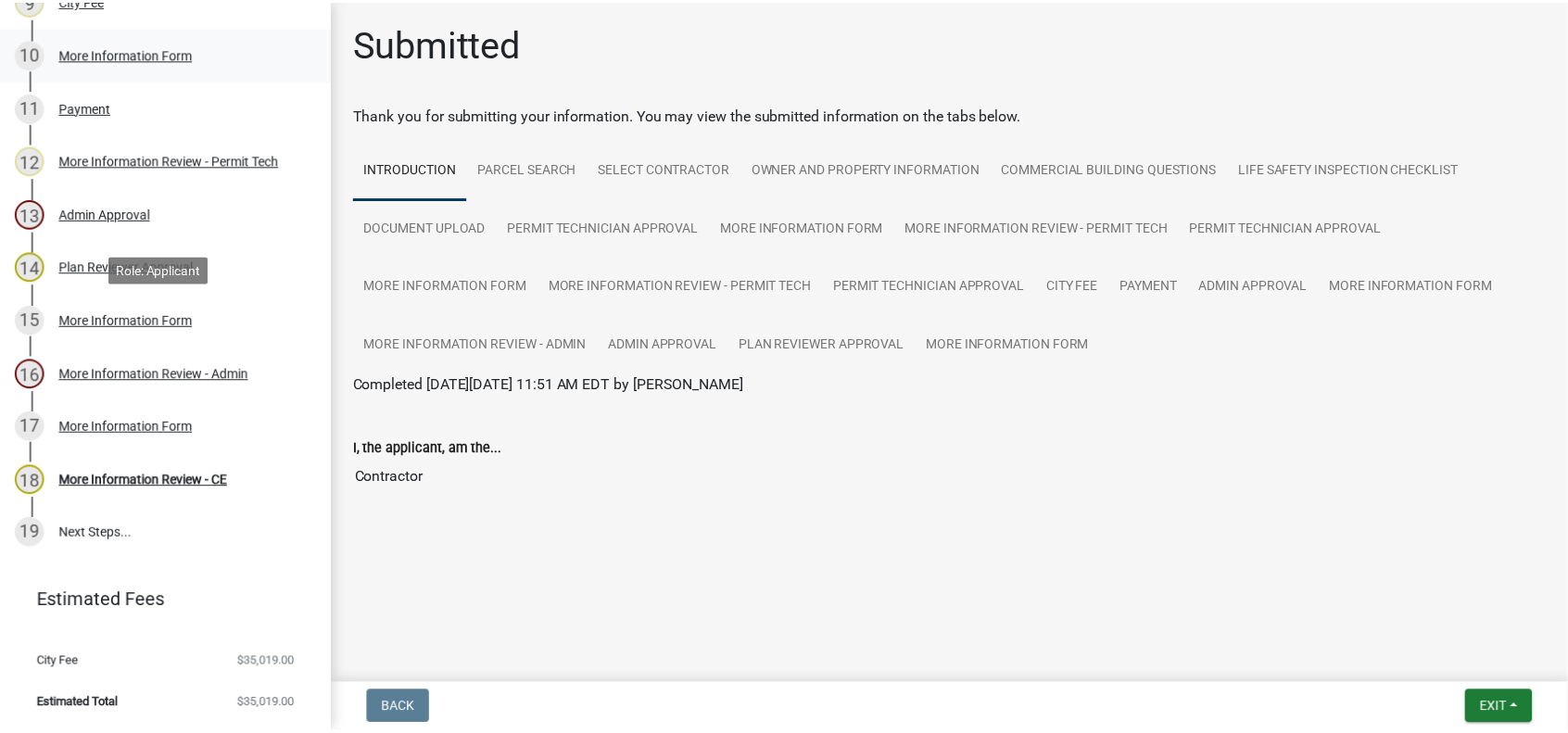
scroll to position [742, 0]
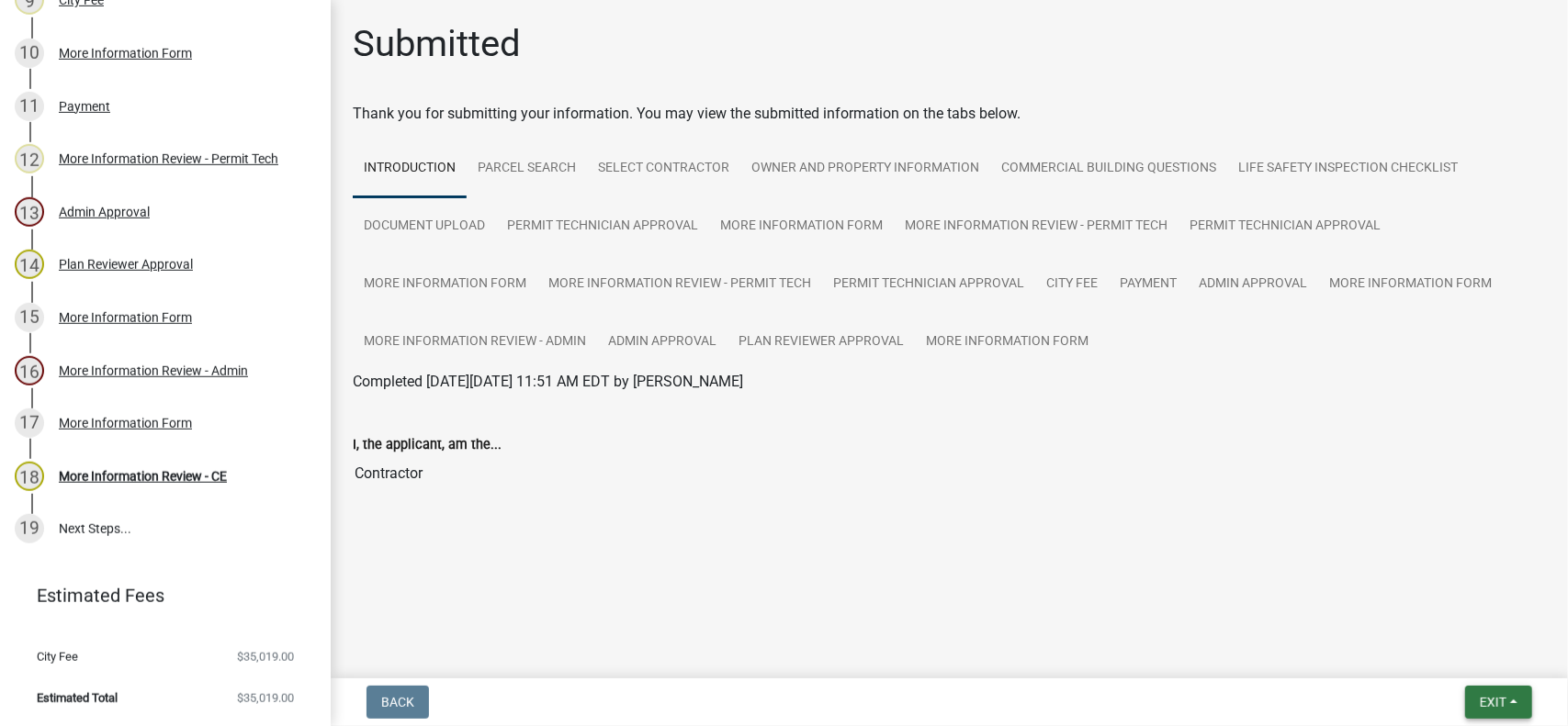
click at [1502, 700] on span "Exit" at bounding box center [1493, 703] width 26 height 15
click at [1471, 655] on button "Save & Exit" at bounding box center [1459, 654] width 147 height 44
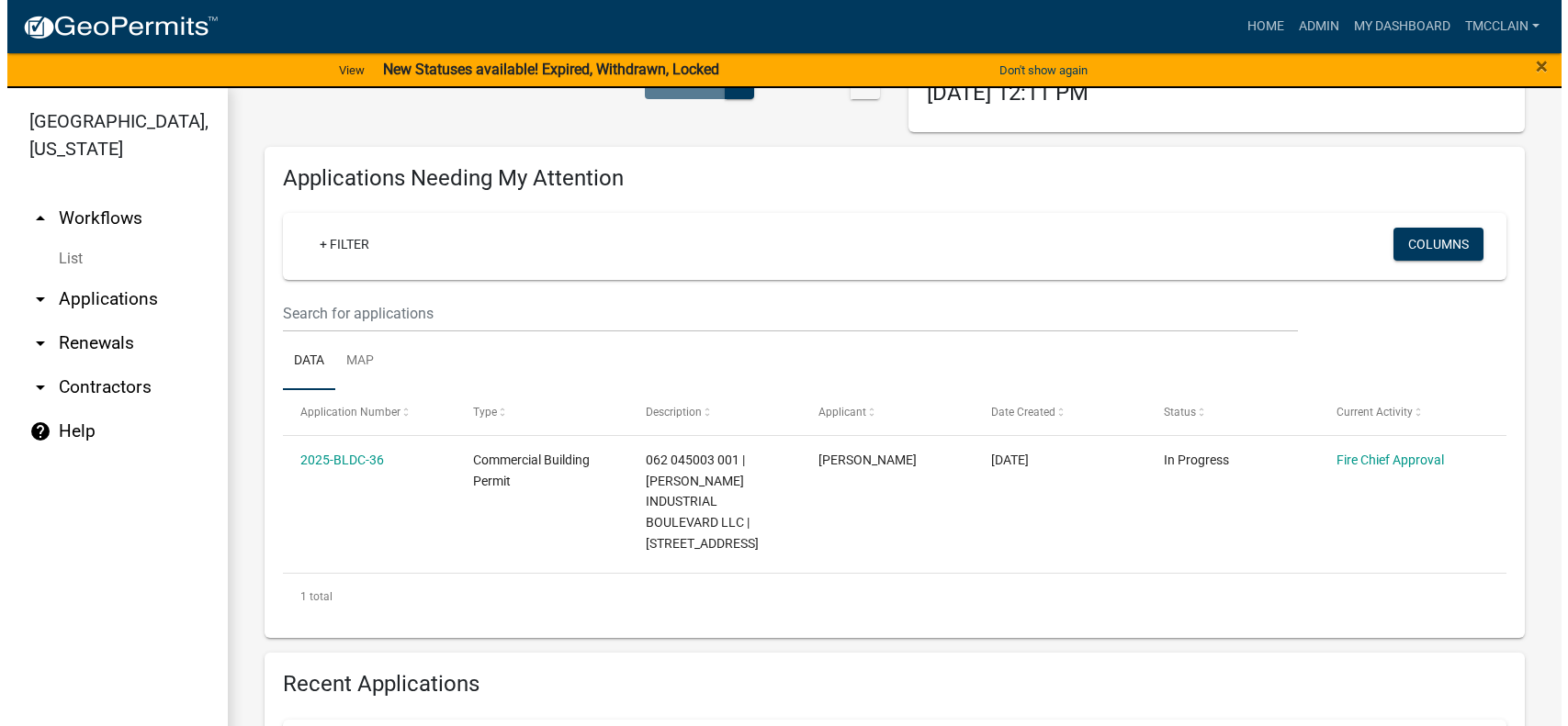
scroll to position [183, 0]
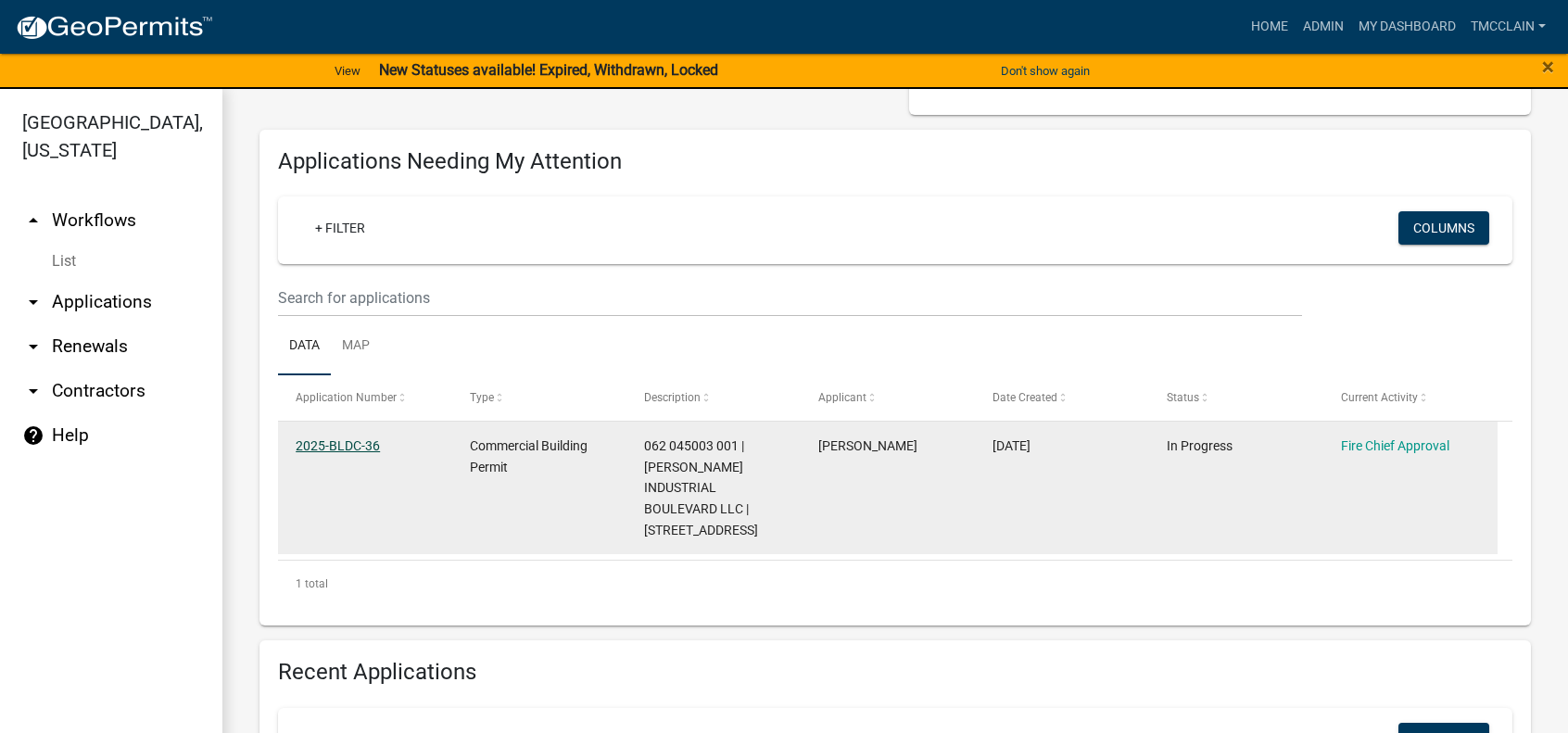
click at [346, 438] on link "2025-BLDC-36" at bounding box center [337, 446] width 84 height 15
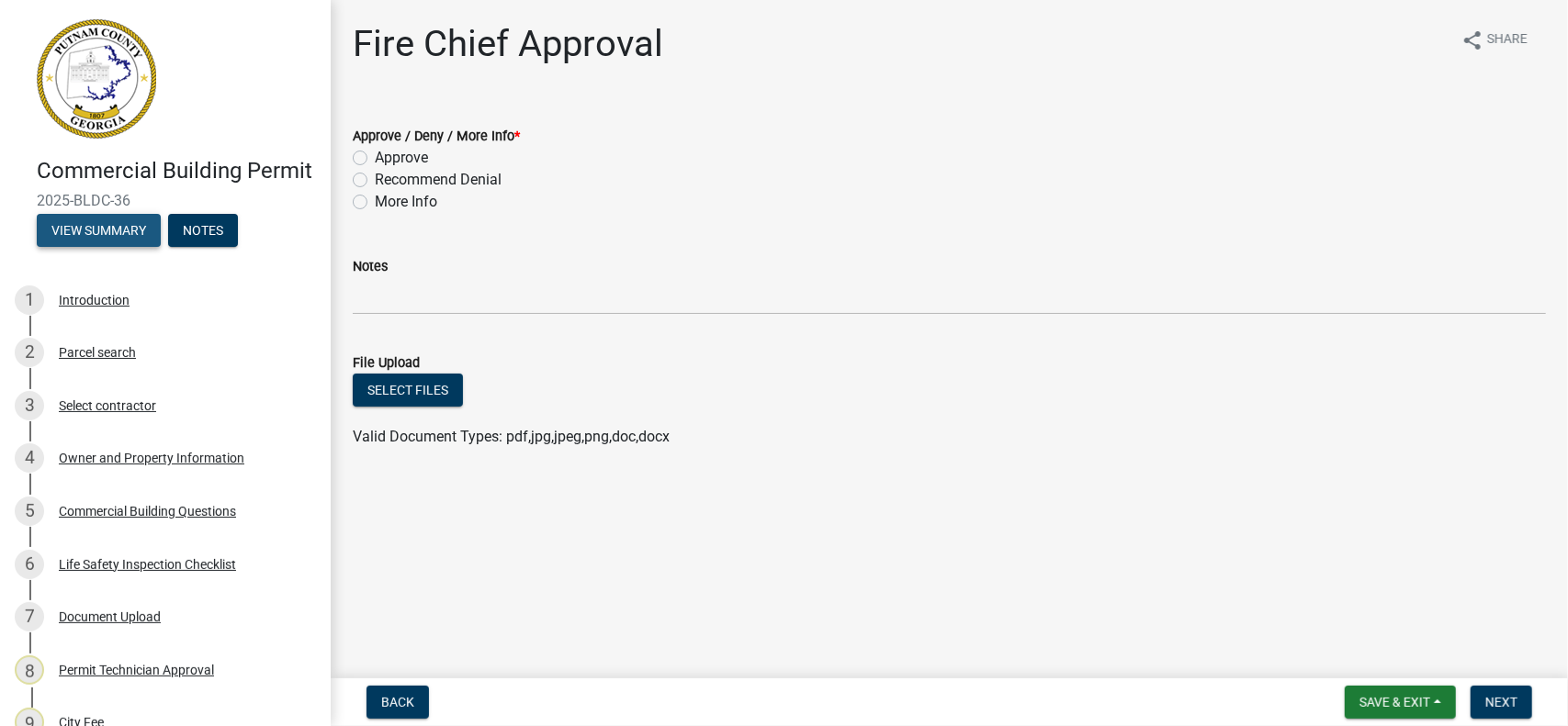
click at [75, 247] on button "View Summary" at bounding box center [98, 230] width 124 height 33
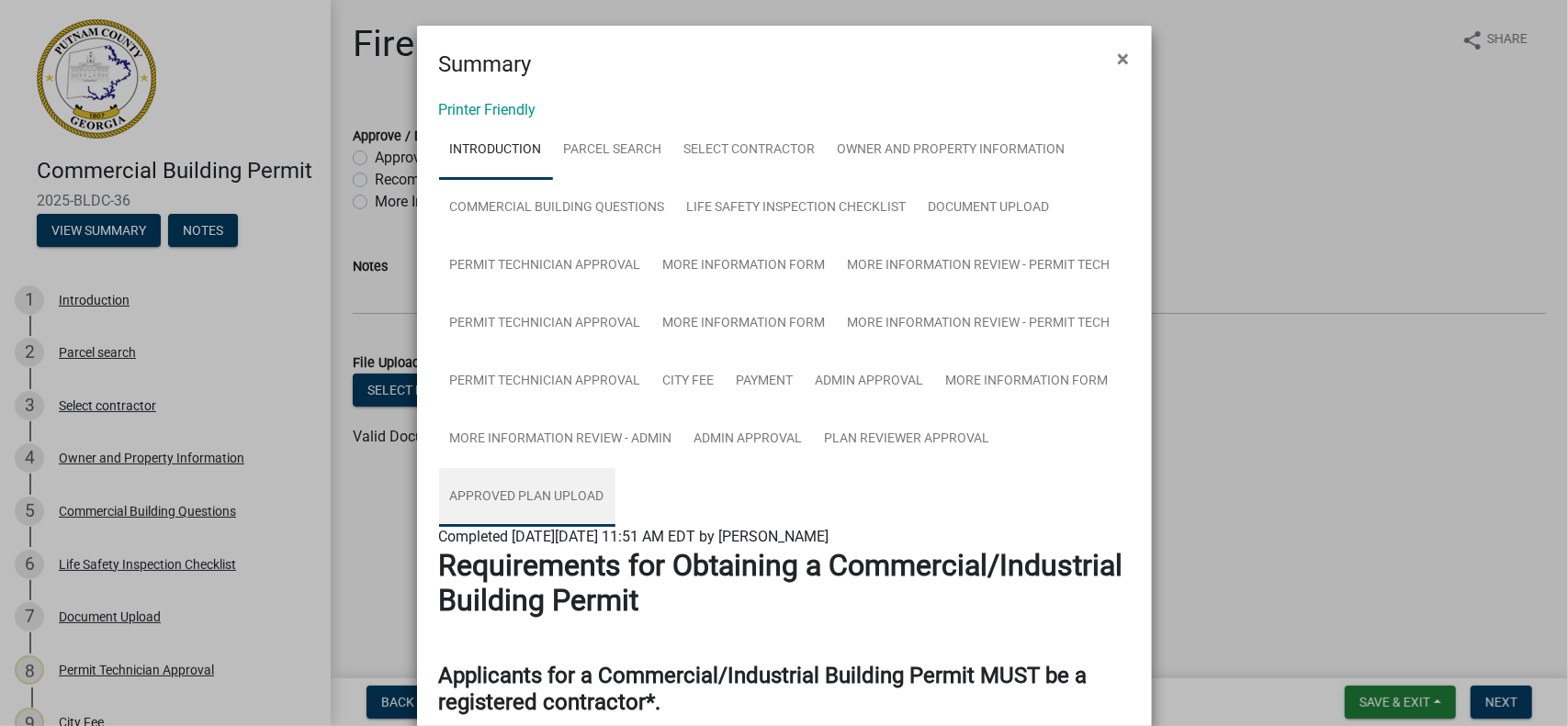
click at [548, 504] on link "Approved Plan Upload" at bounding box center [527, 498] width 176 height 59
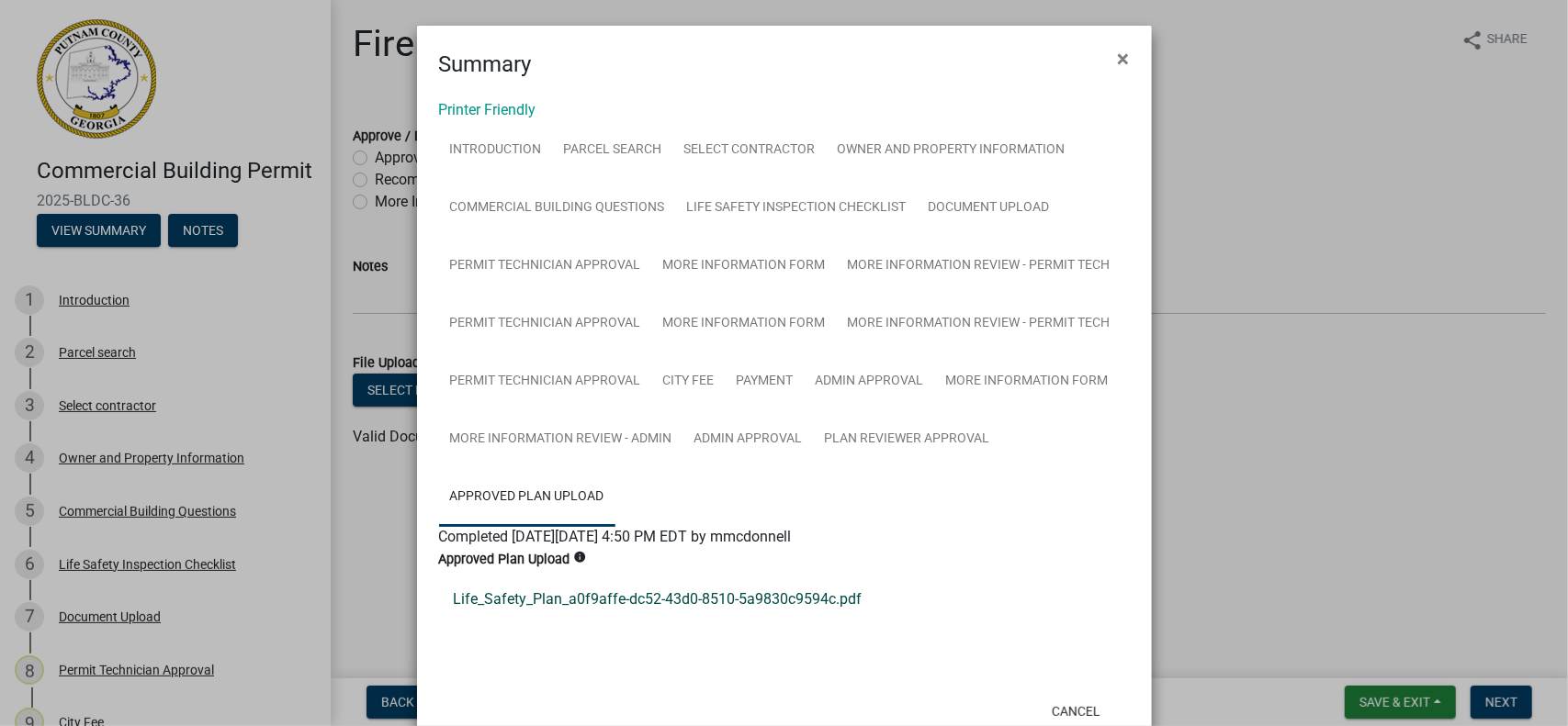
click at [618, 596] on link "Life_Safety_Plan_a0f9affe-dc52-43d0-8510-5a9830c9594c.pdf" at bounding box center [784, 599] width 691 height 44
click at [1118, 56] on span "×" at bounding box center [1123, 58] width 12 height 25
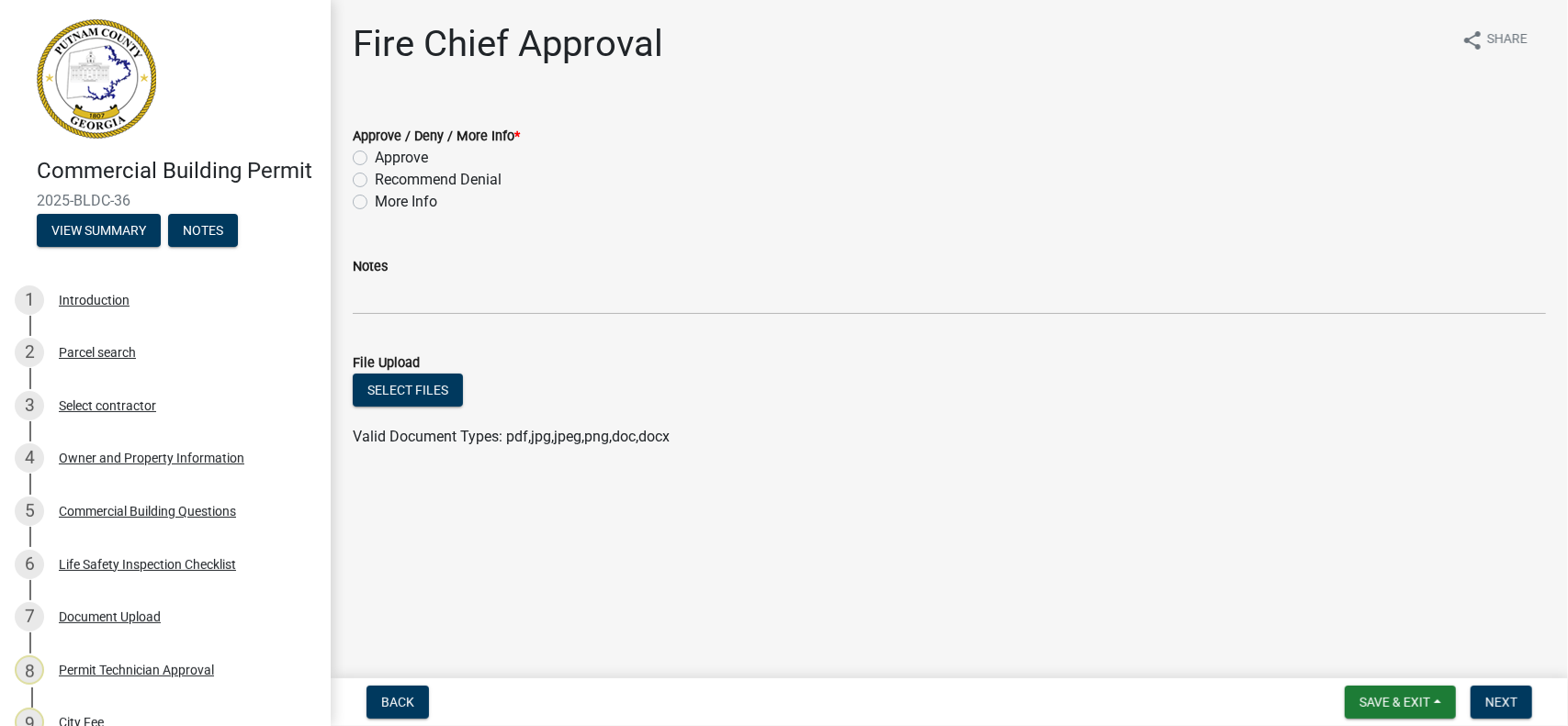
click at [374, 156] on label "Approve" at bounding box center [401, 158] width 53 height 22
click at [374, 156] on input "Approve" at bounding box center [380, 152] width 12 height 12
radio input "true"
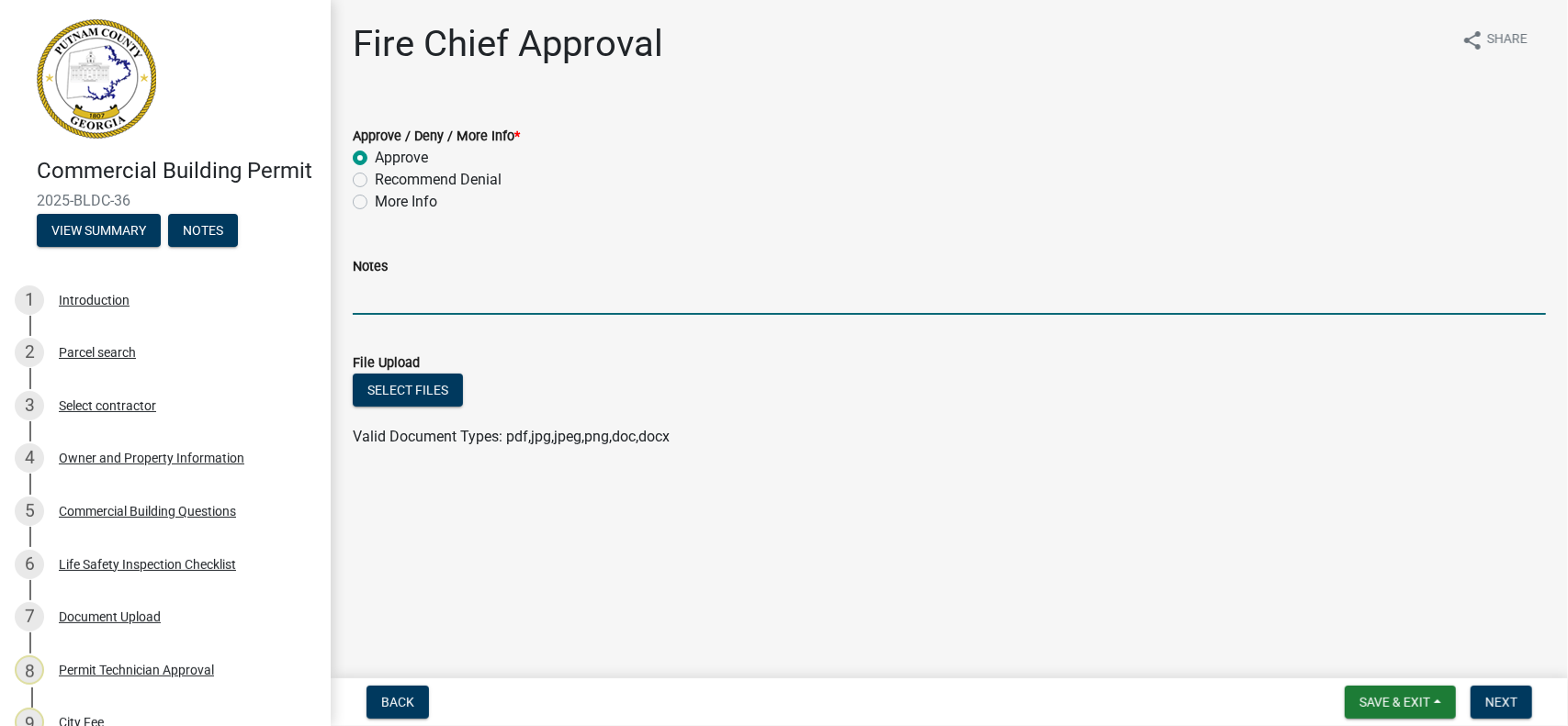
click at [376, 300] on input "Notes" at bounding box center [949, 296] width 1194 height 37
click at [565, 292] on input "Approved as shown. T. McClain *-21-2025" at bounding box center [949, 296] width 1194 height 37
type input "Approved as shown. T. McClain 8-21-2025"
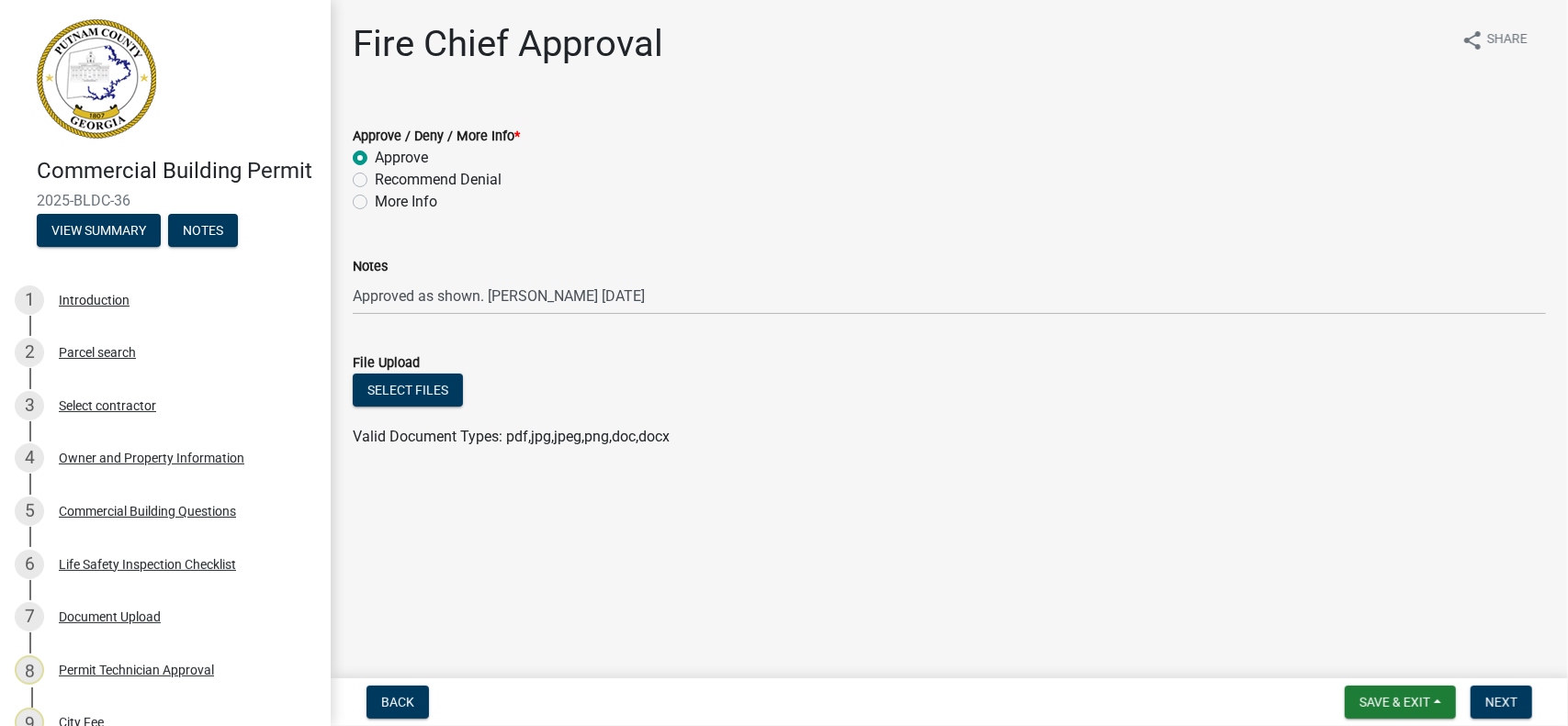
click at [784, 322] on wm-data-entity-input "Notes Approved as shown. T. McClain 8-21-2025" at bounding box center [949, 279] width 1194 height 100
click at [1500, 701] on span "Next" at bounding box center [1502, 703] width 32 height 15
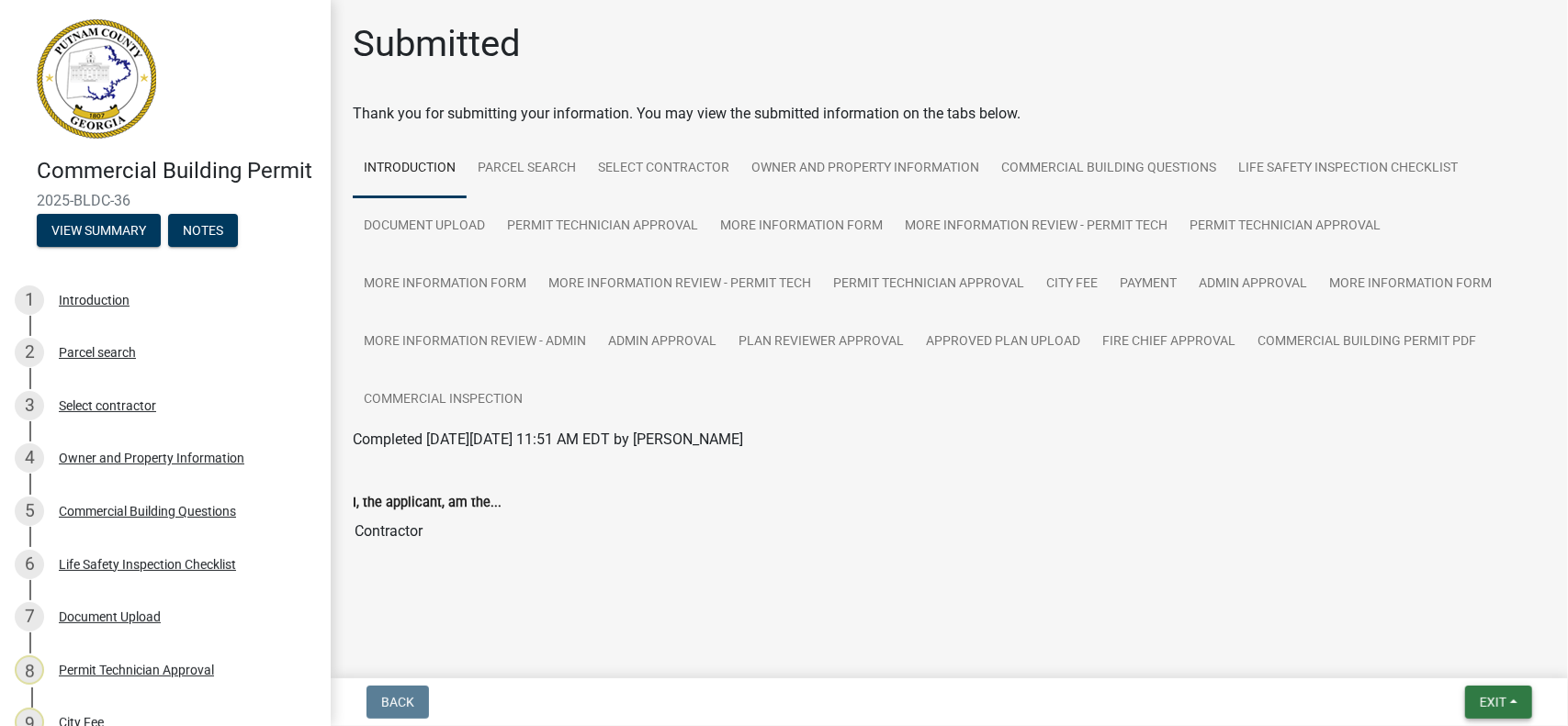
click at [1502, 703] on span "Exit" at bounding box center [1493, 703] width 26 height 15
click at [1464, 655] on button "Save & Exit" at bounding box center [1459, 654] width 147 height 44
